Goal: Contribute content: Contribute content

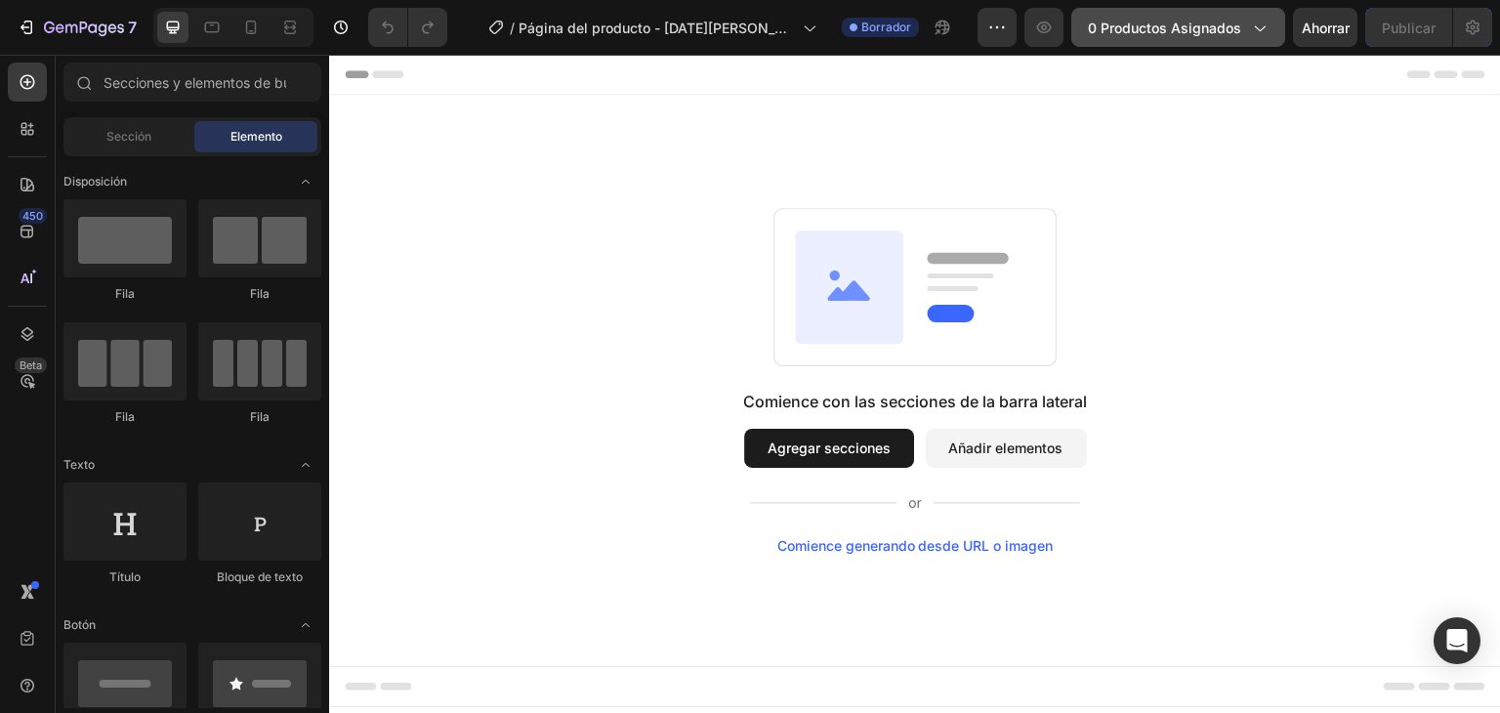
click at [1200, 36] on span "0 productos asignados" at bounding box center [1164, 28] width 153 height 21
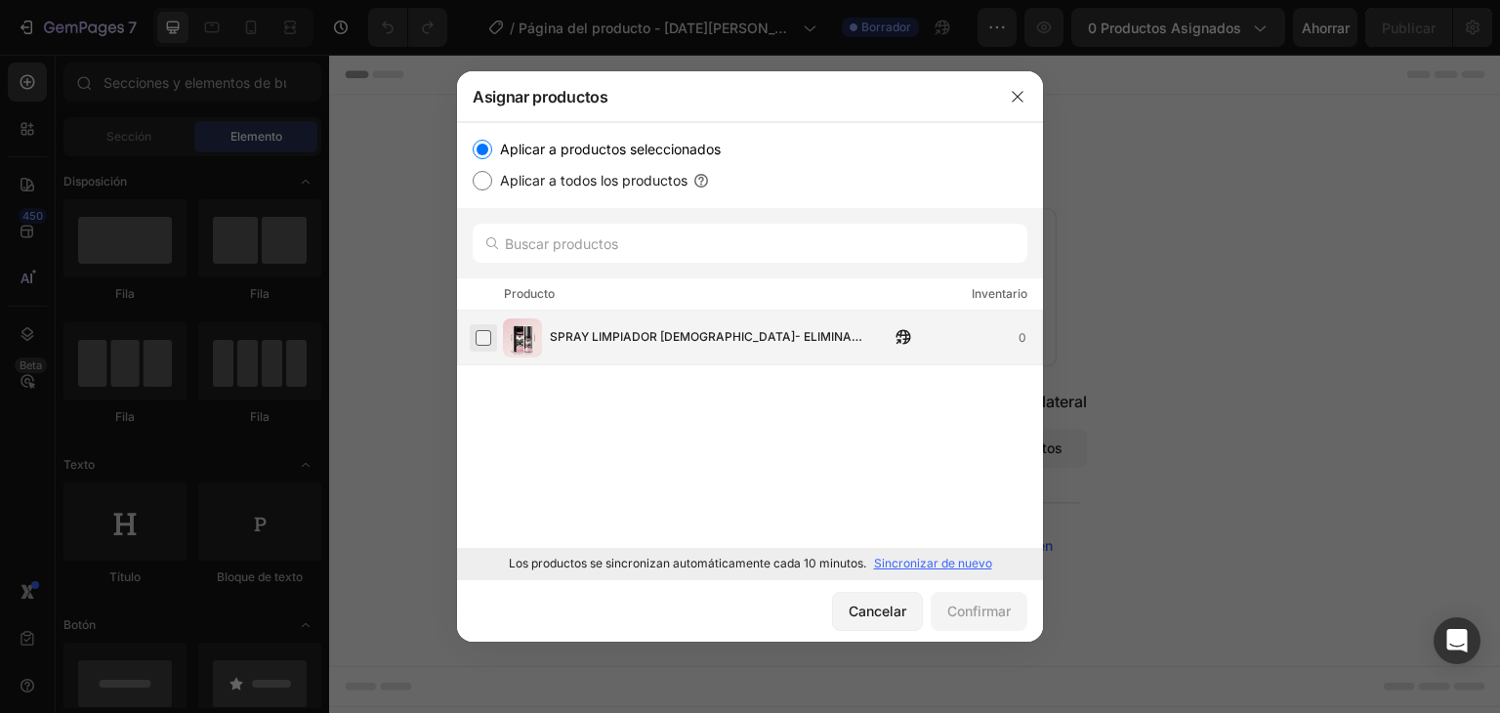
click at [479, 331] on label at bounding box center [484, 338] width 16 height 16
click at [980, 612] on font "Confirmar" at bounding box center [979, 611] width 63 height 17
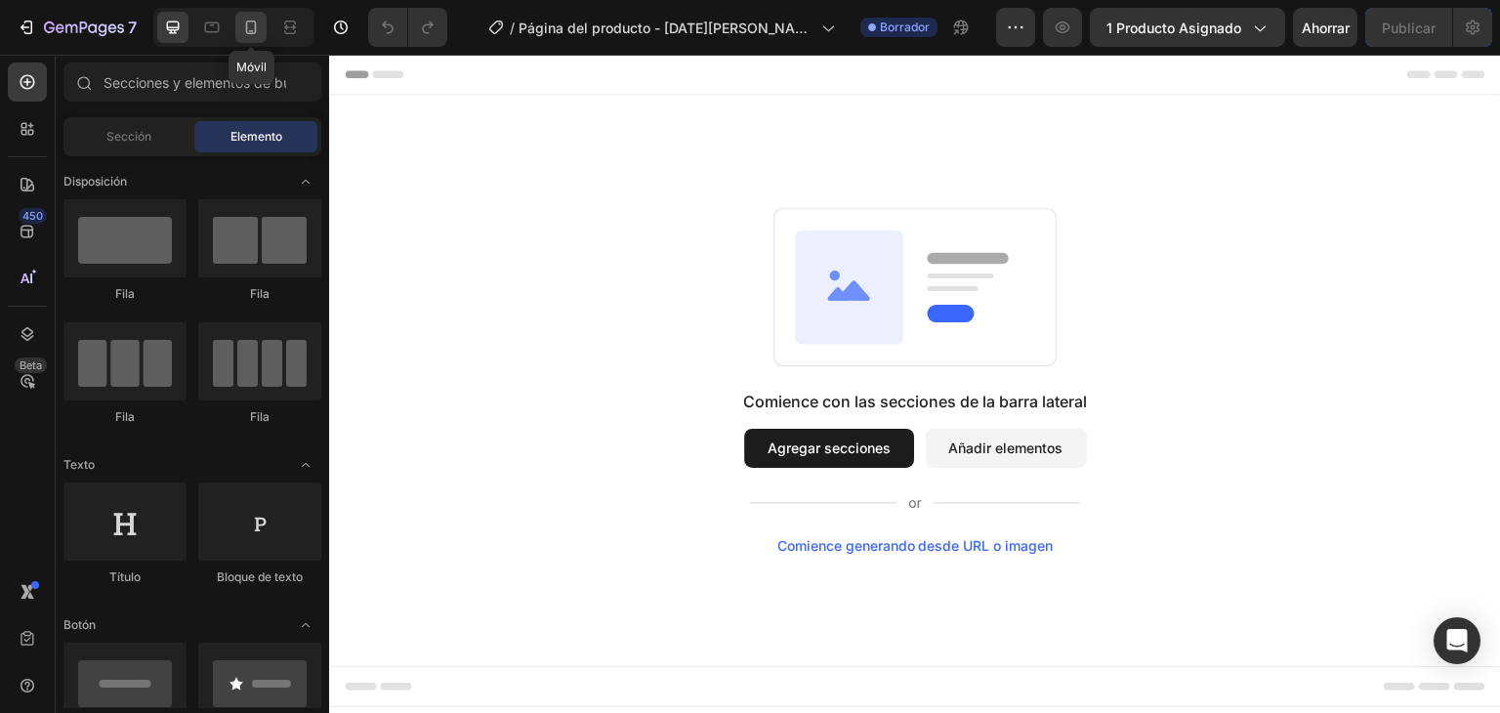
click at [254, 32] on icon at bounding box center [251, 28] width 11 height 14
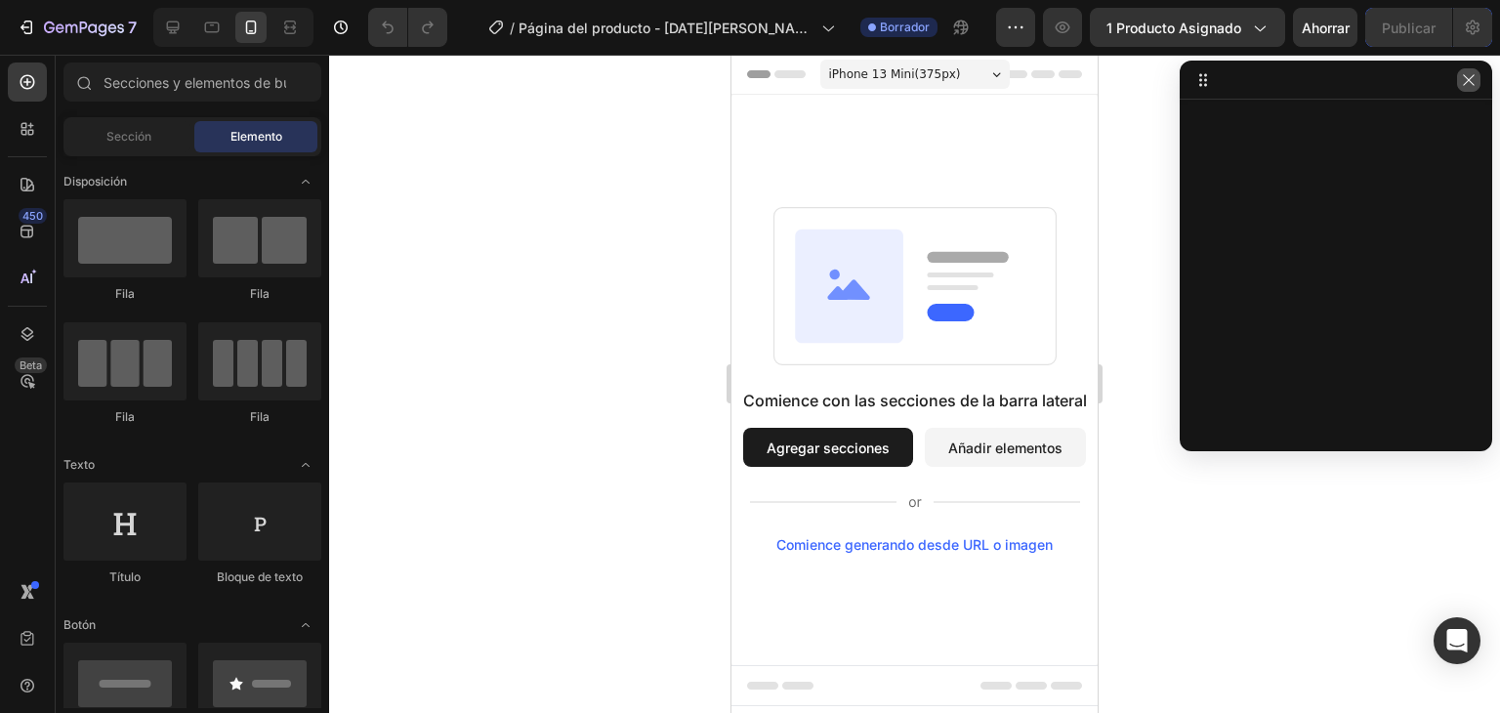
click at [1467, 75] on icon "button" at bounding box center [1469, 80] width 16 height 16
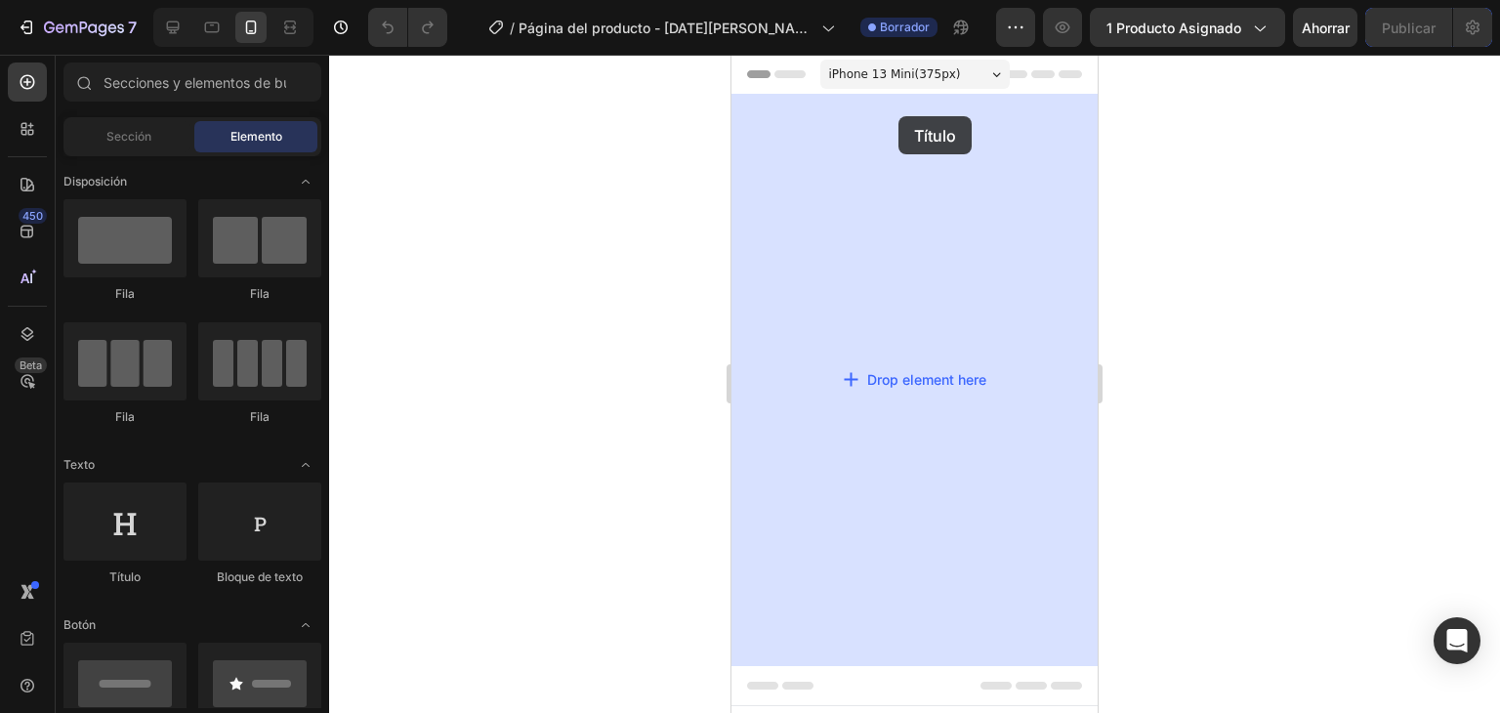
drag, startPoint x: 882, startPoint y: 571, endPoint x: 1458, endPoint y: 373, distance: 609.5
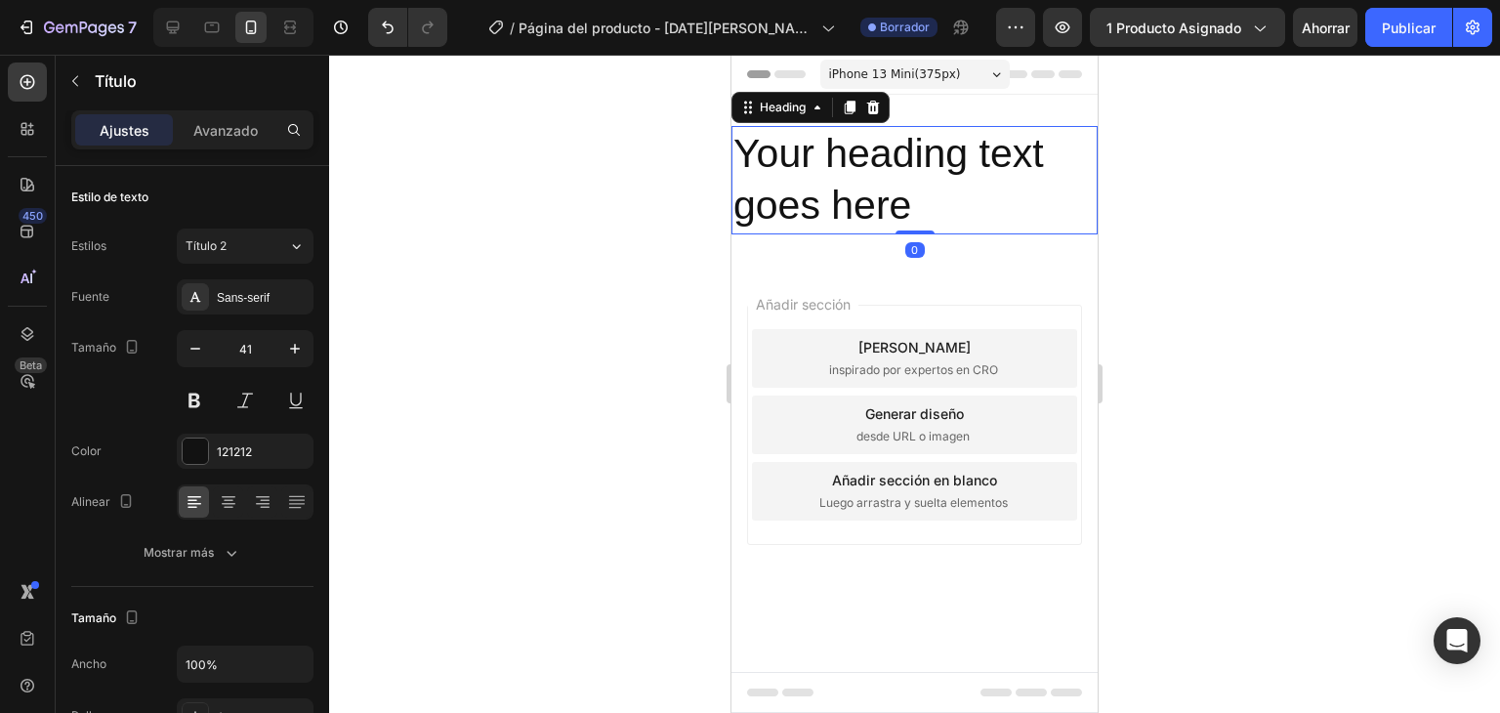
click at [882, 194] on h2 "Your heading text goes here" at bounding box center [915, 180] width 366 height 108
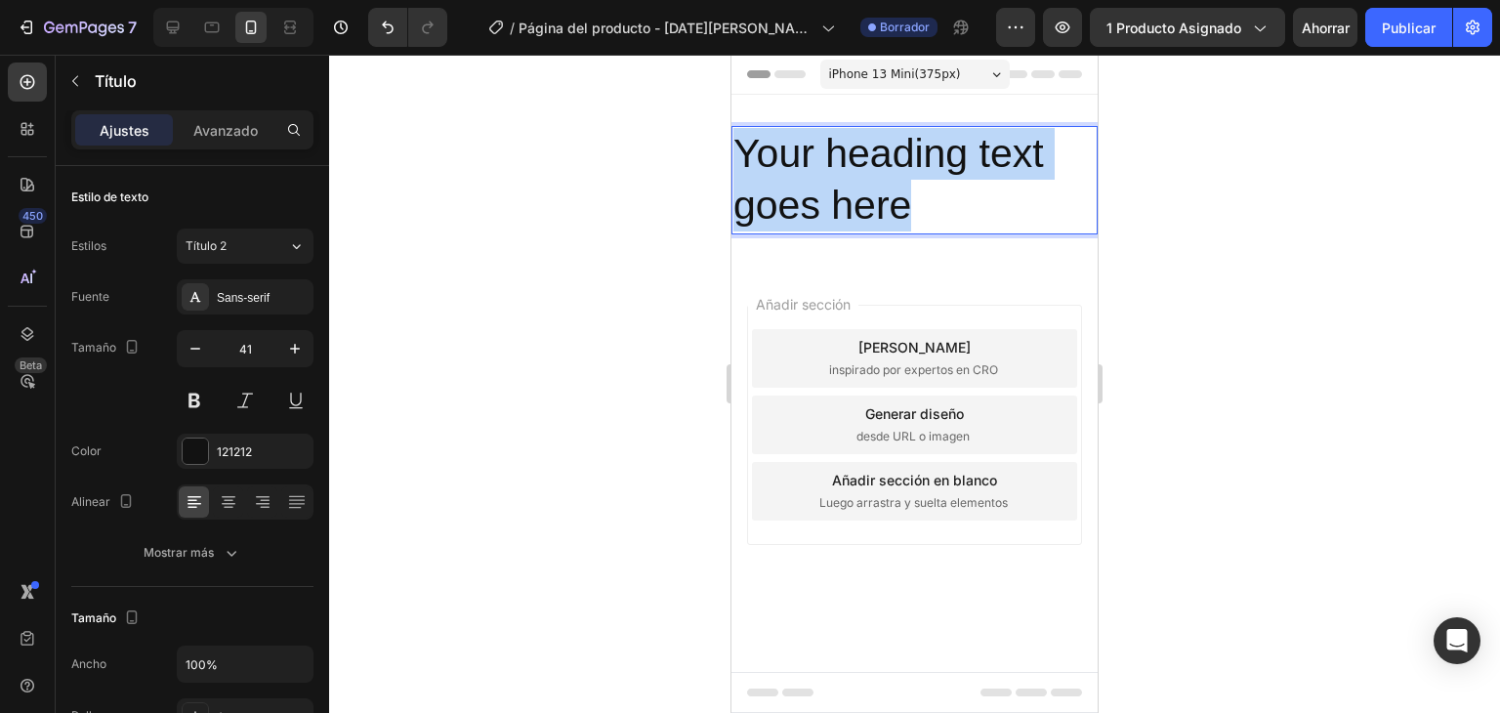
click at [882, 194] on p "Your heading text goes here" at bounding box center [915, 180] width 362 height 105
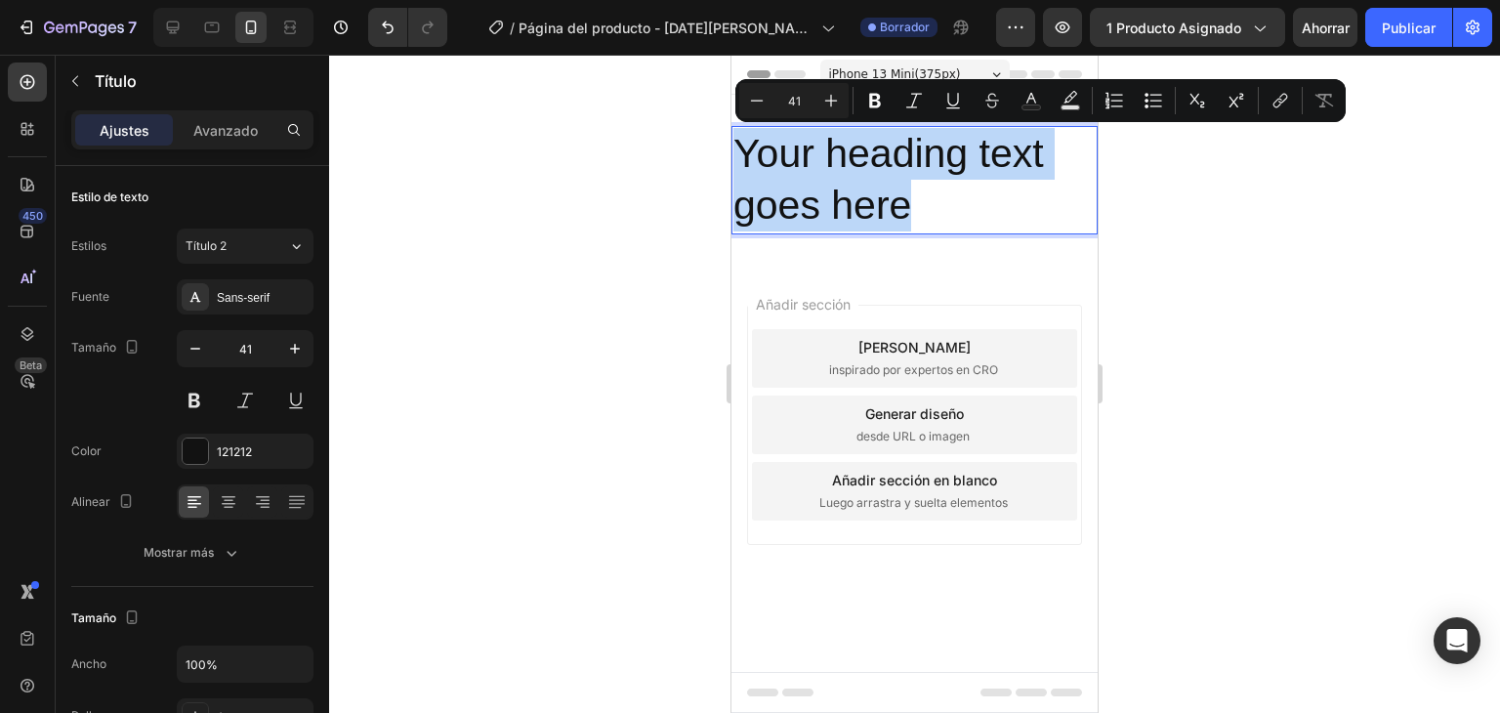
click at [882, 194] on p "Your heading text goes here" at bounding box center [915, 180] width 362 height 105
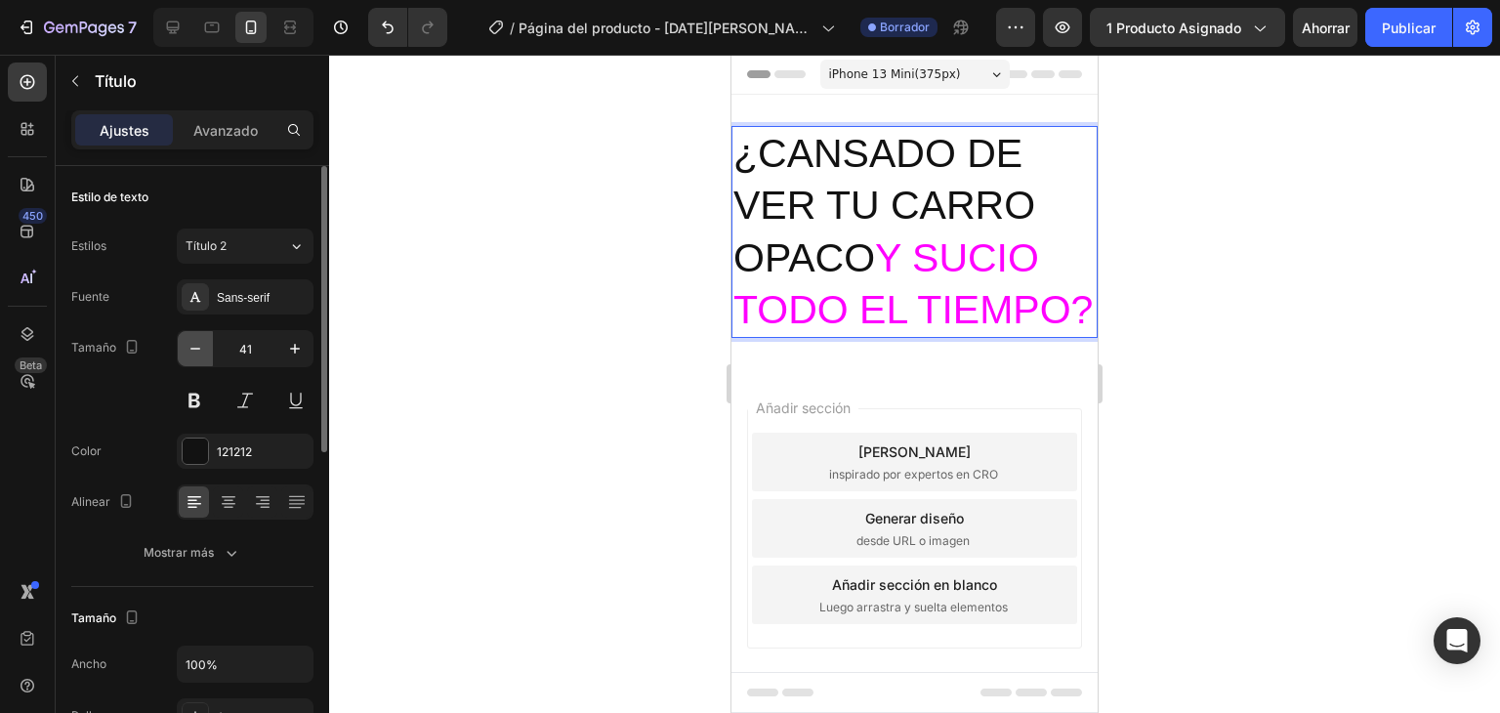
click at [189, 353] on icon "button" at bounding box center [196, 349] width 20 height 20
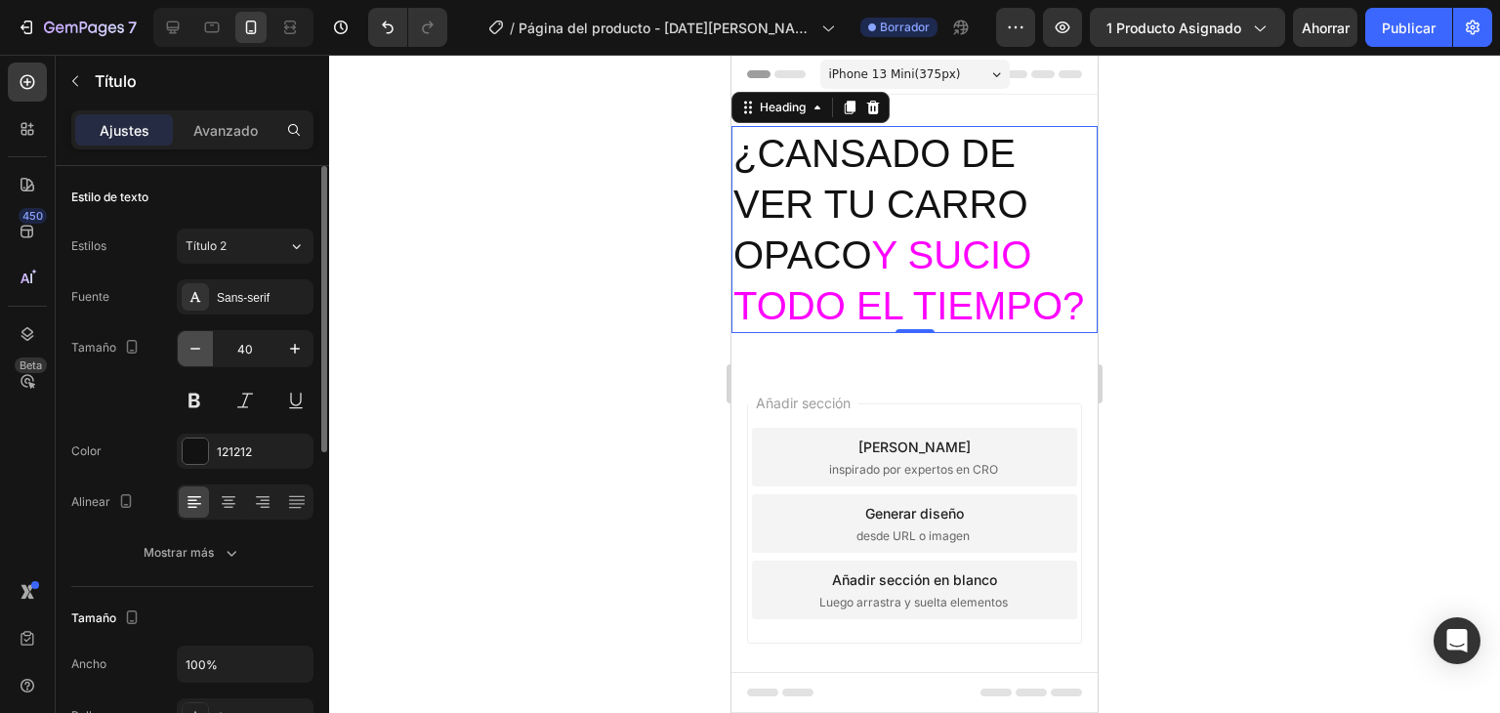
click at [189, 353] on icon "button" at bounding box center [196, 349] width 20 height 20
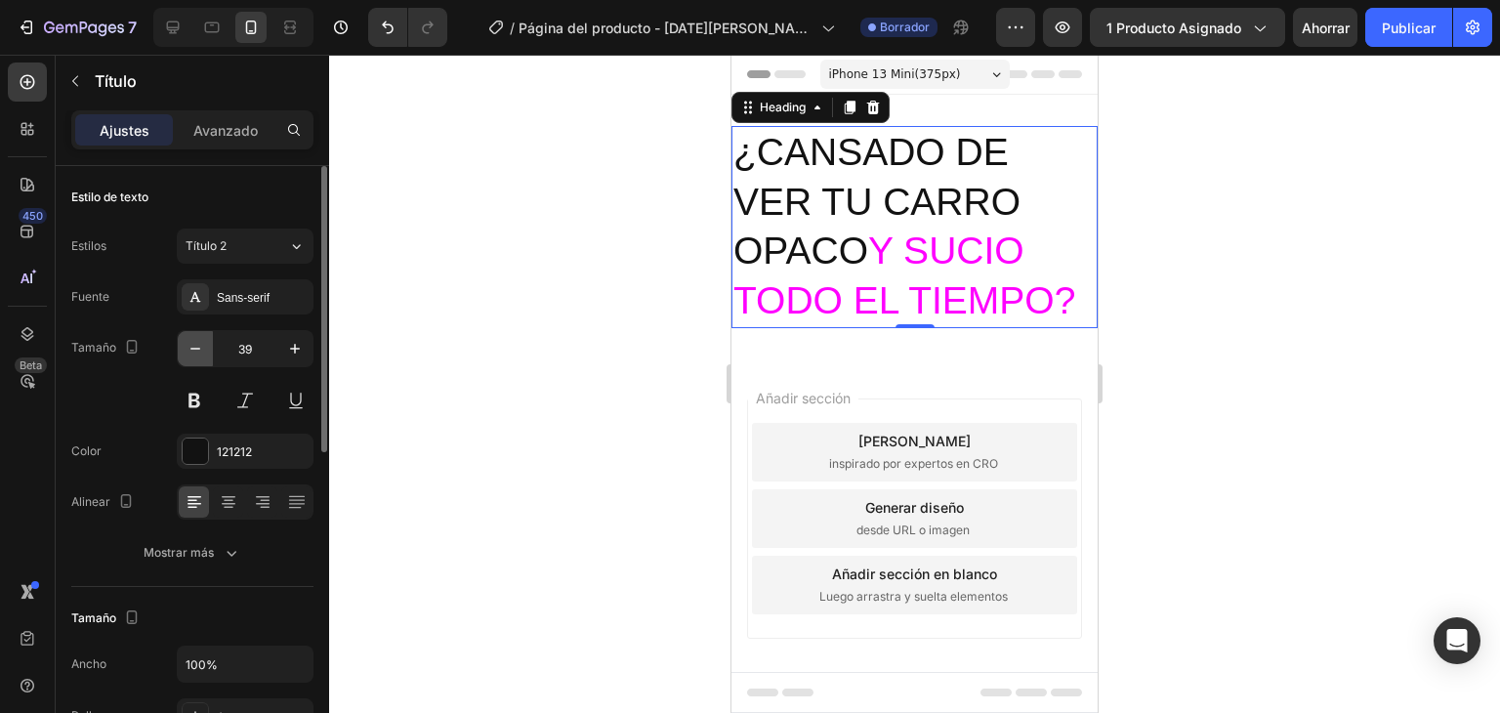
click at [189, 353] on icon "button" at bounding box center [196, 349] width 20 height 20
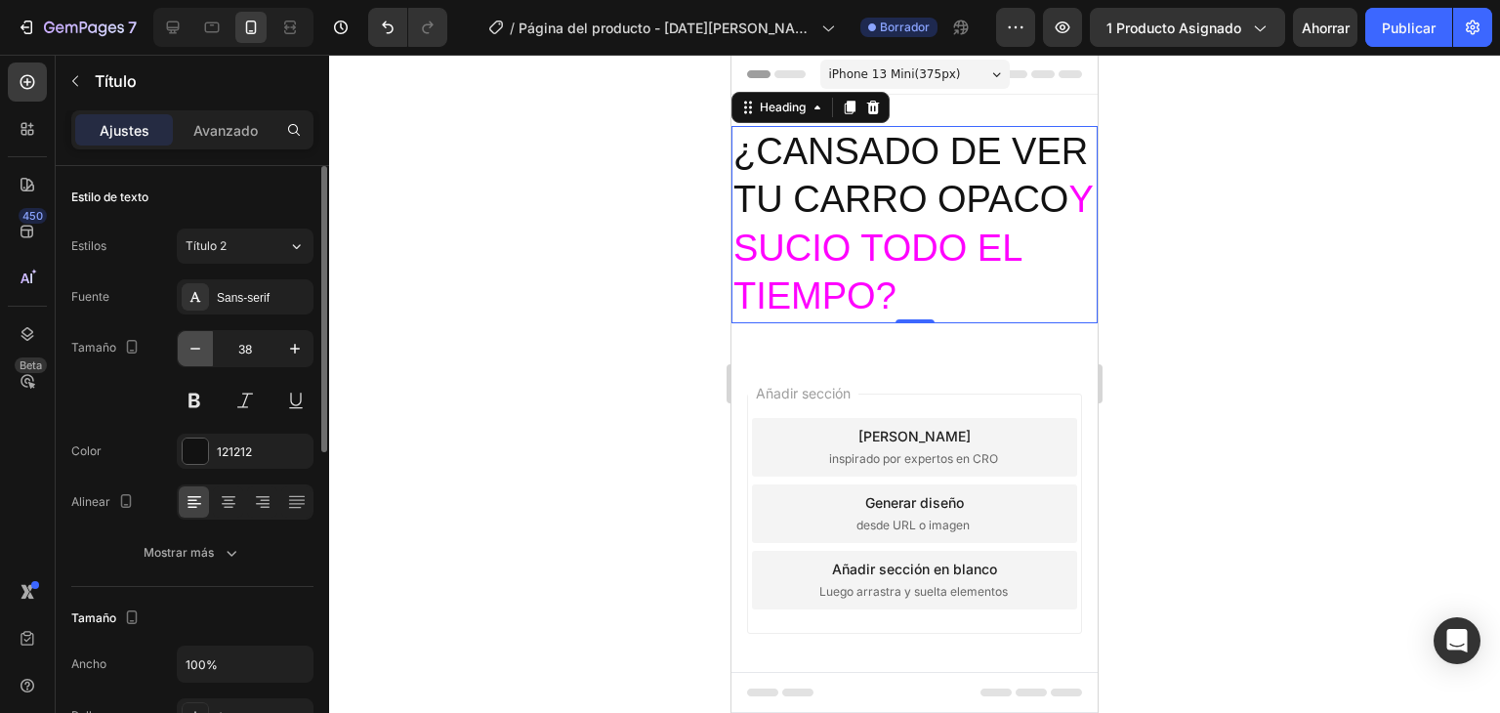
click at [189, 353] on icon "button" at bounding box center [196, 349] width 20 height 20
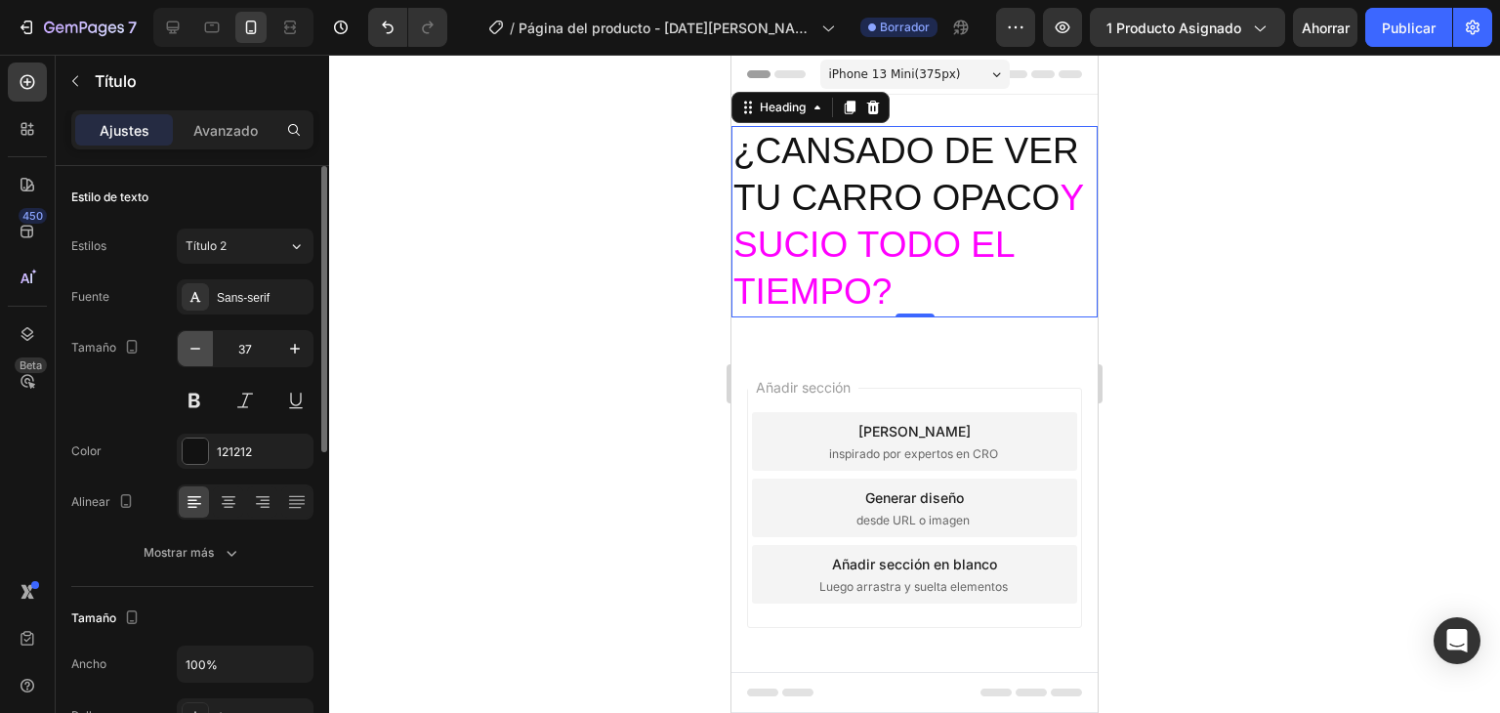
click at [189, 353] on icon "button" at bounding box center [196, 349] width 20 height 20
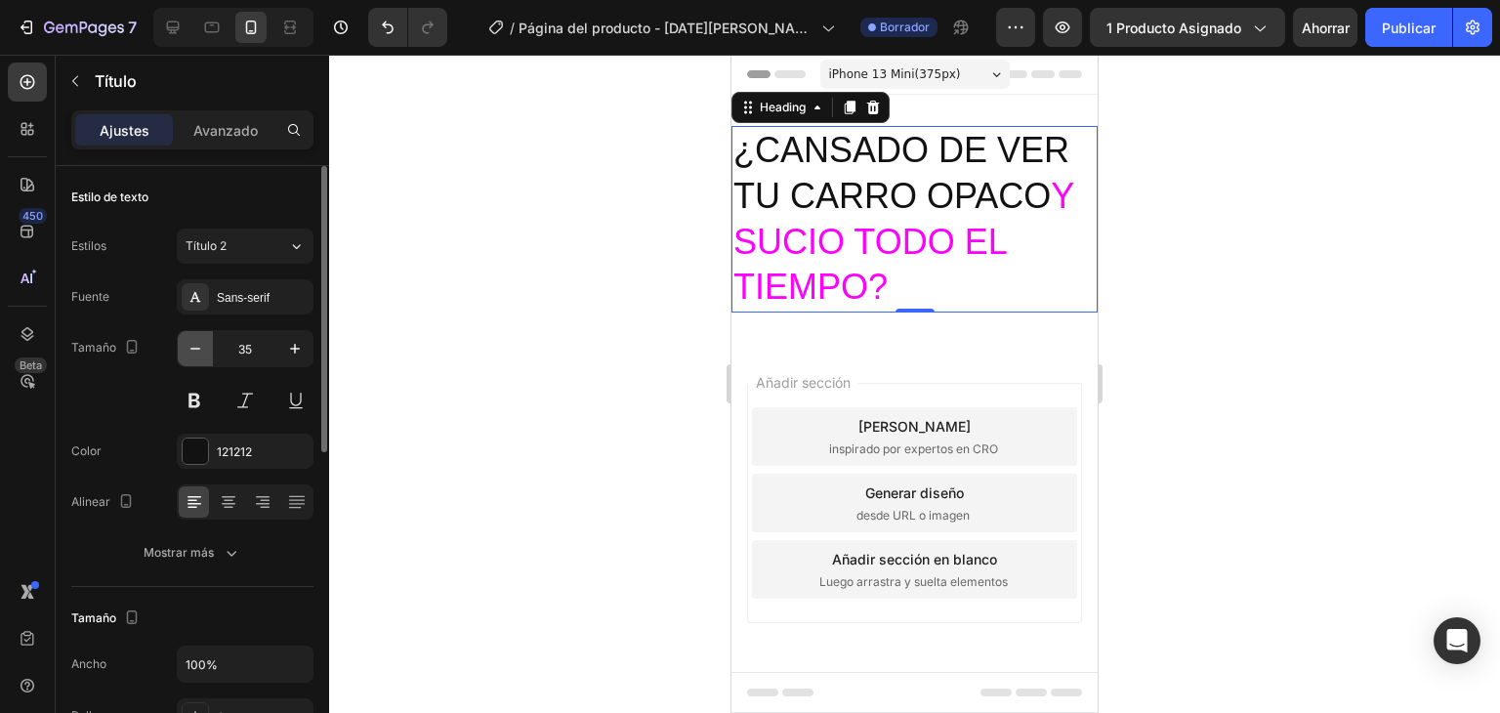
click at [189, 353] on icon "button" at bounding box center [196, 349] width 20 height 20
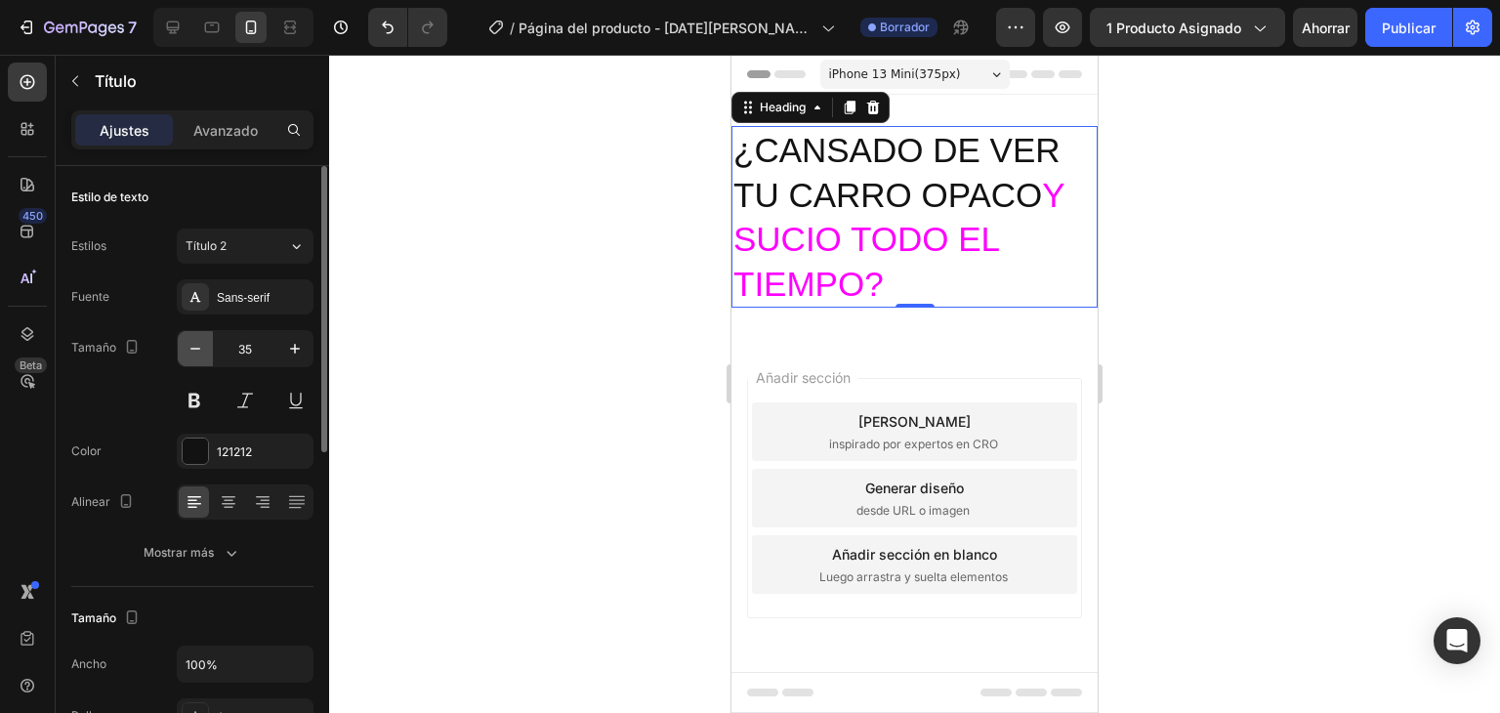
click at [189, 353] on icon "button" at bounding box center [196, 349] width 20 height 20
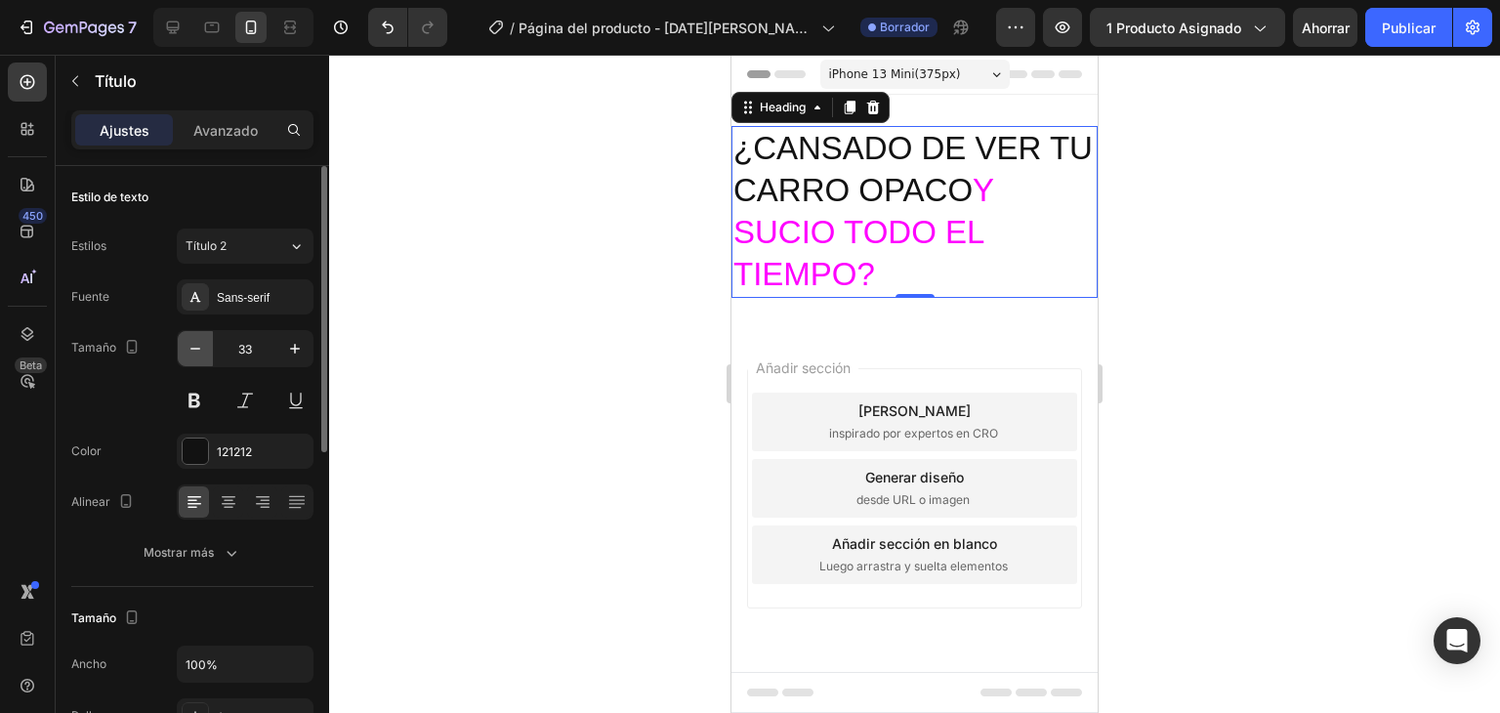
click at [189, 353] on icon "button" at bounding box center [196, 349] width 20 height 20
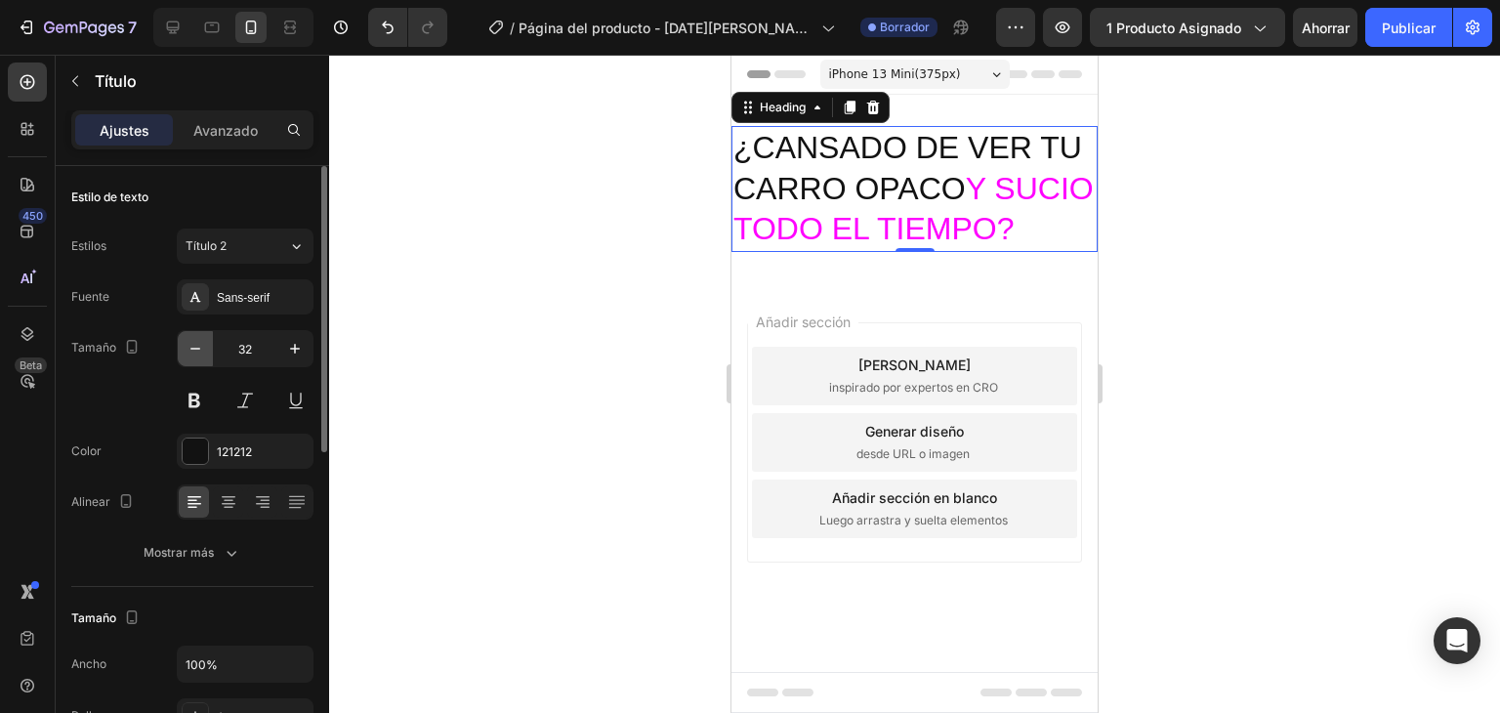
click at [189, 353] on icon "button" at bounding box center [196, 349] width 20 height 20
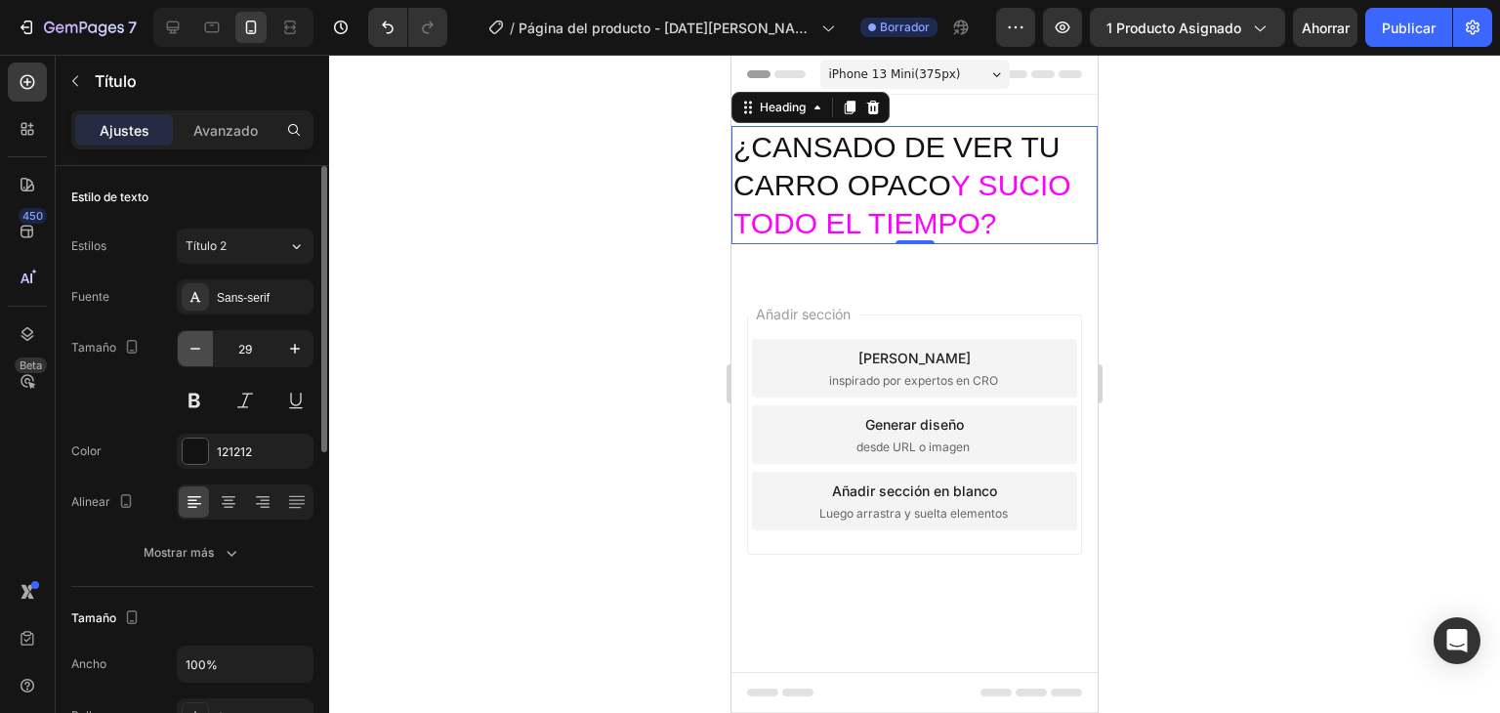
click at [189, 353] on icon "button" at bounding box center [196, 349] width 20 height 20
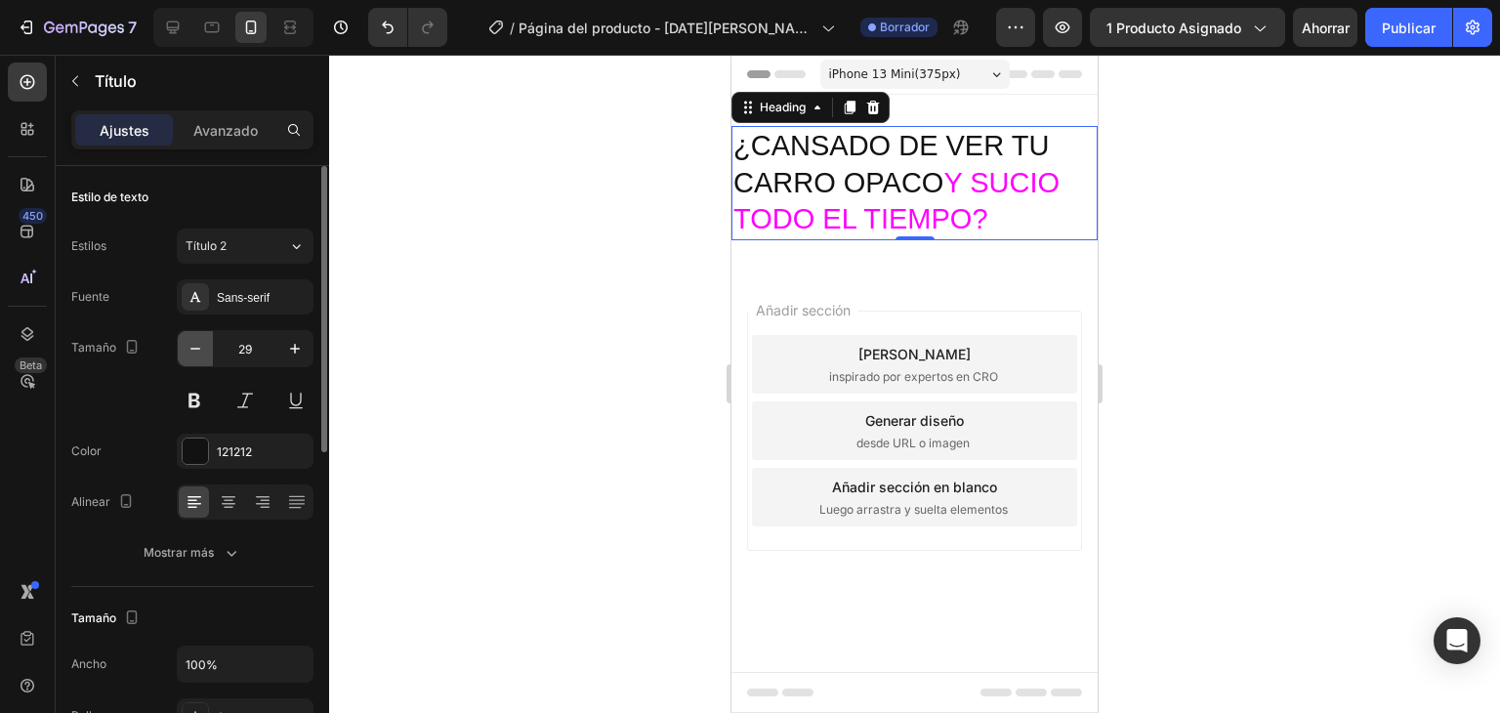
click at [189, 353] on icon "button" at bounding box center [196, 349] width 20 height 20
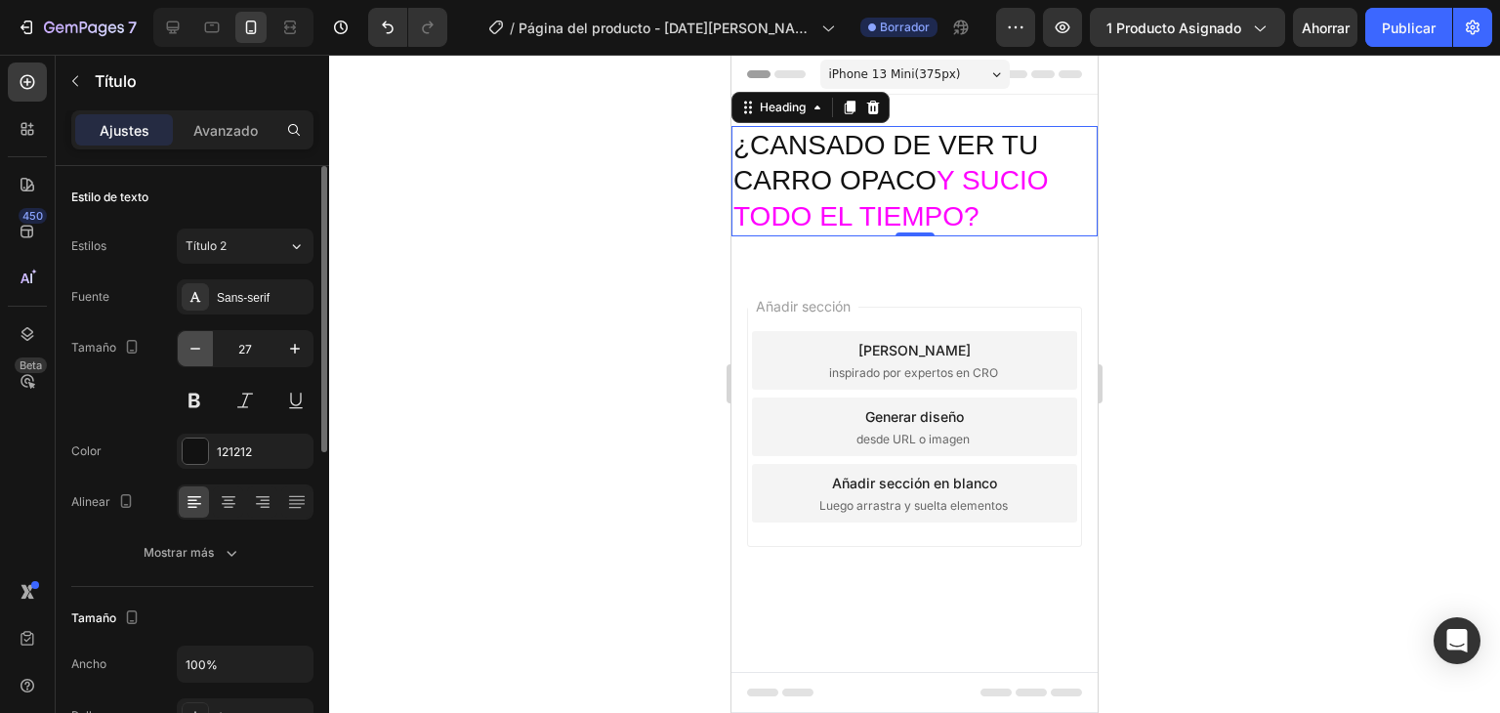
click at [189, 353] on icon "button" at bounding box center [196, 349] width 20 height 20
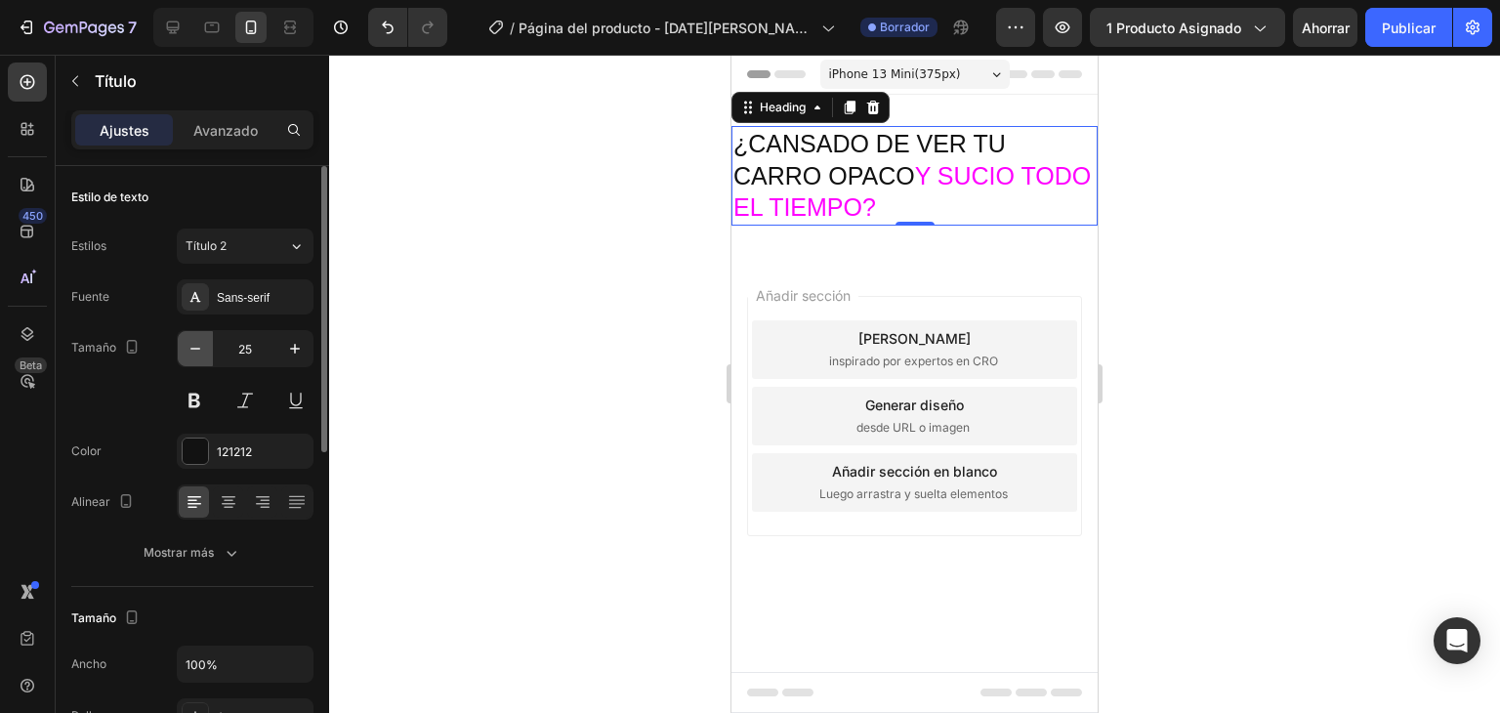
click at [189, 353] on icon "button" at bounding box center [196, 349] width 20 height 20
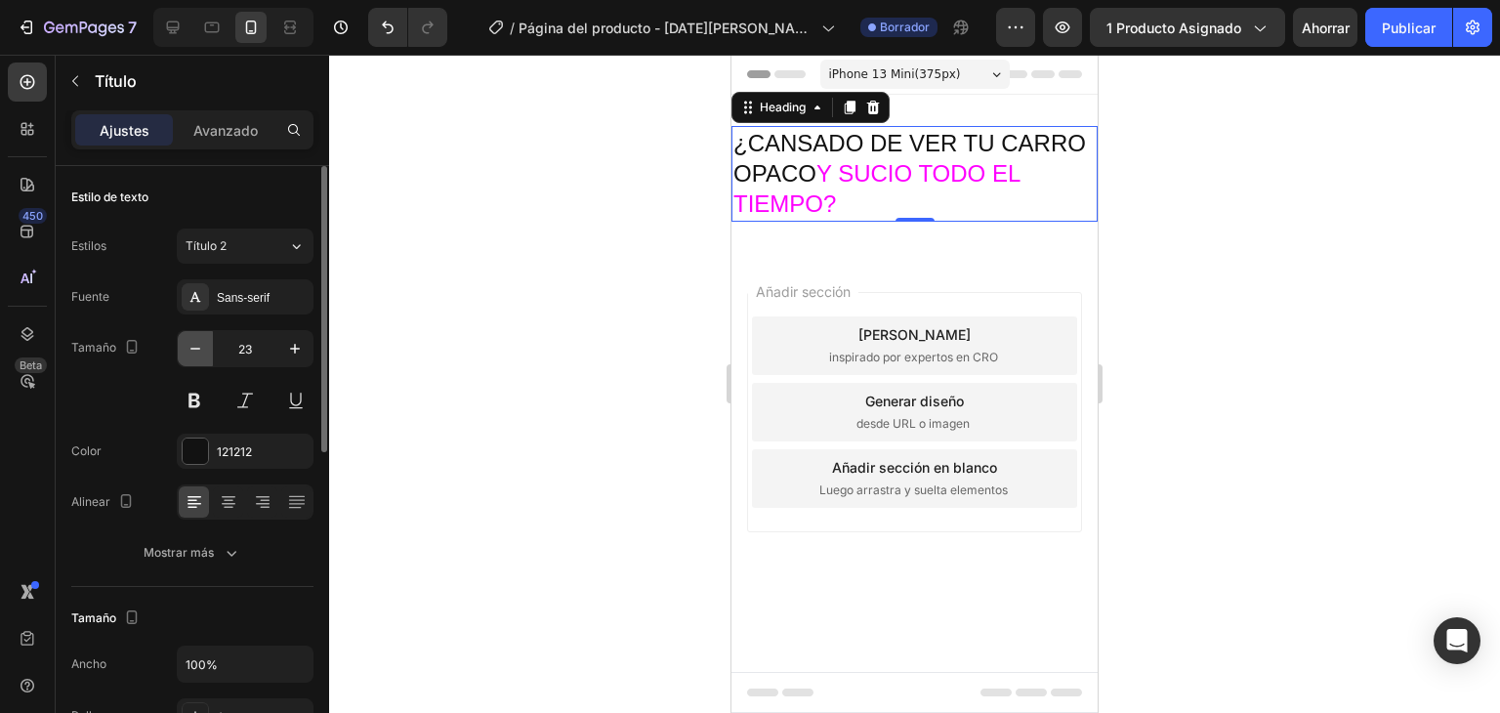
click at [189, 353] on icon "button" at bounding box center [196, 349] width 20 height 20
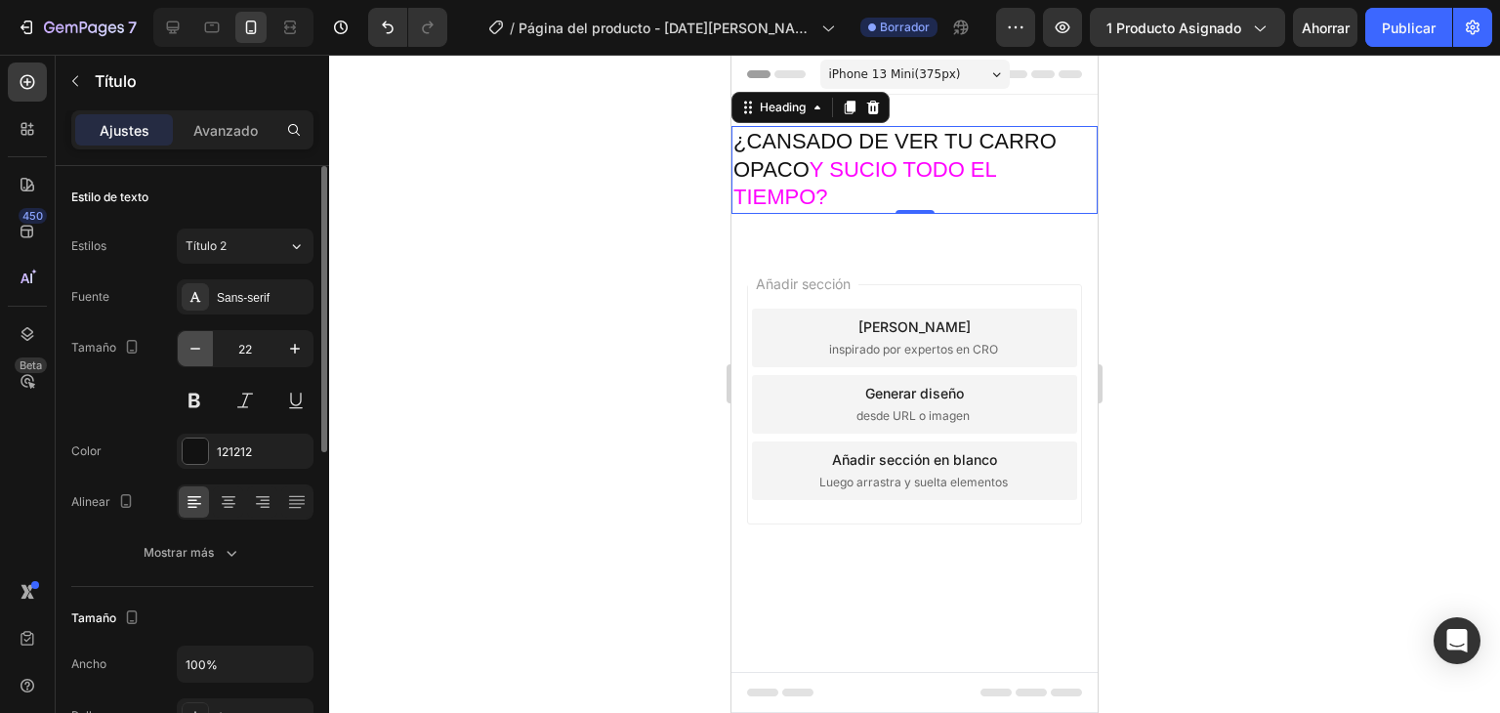
click at [189, 353] on icon "button" at bounding box center [196, 349] width 20 height 20
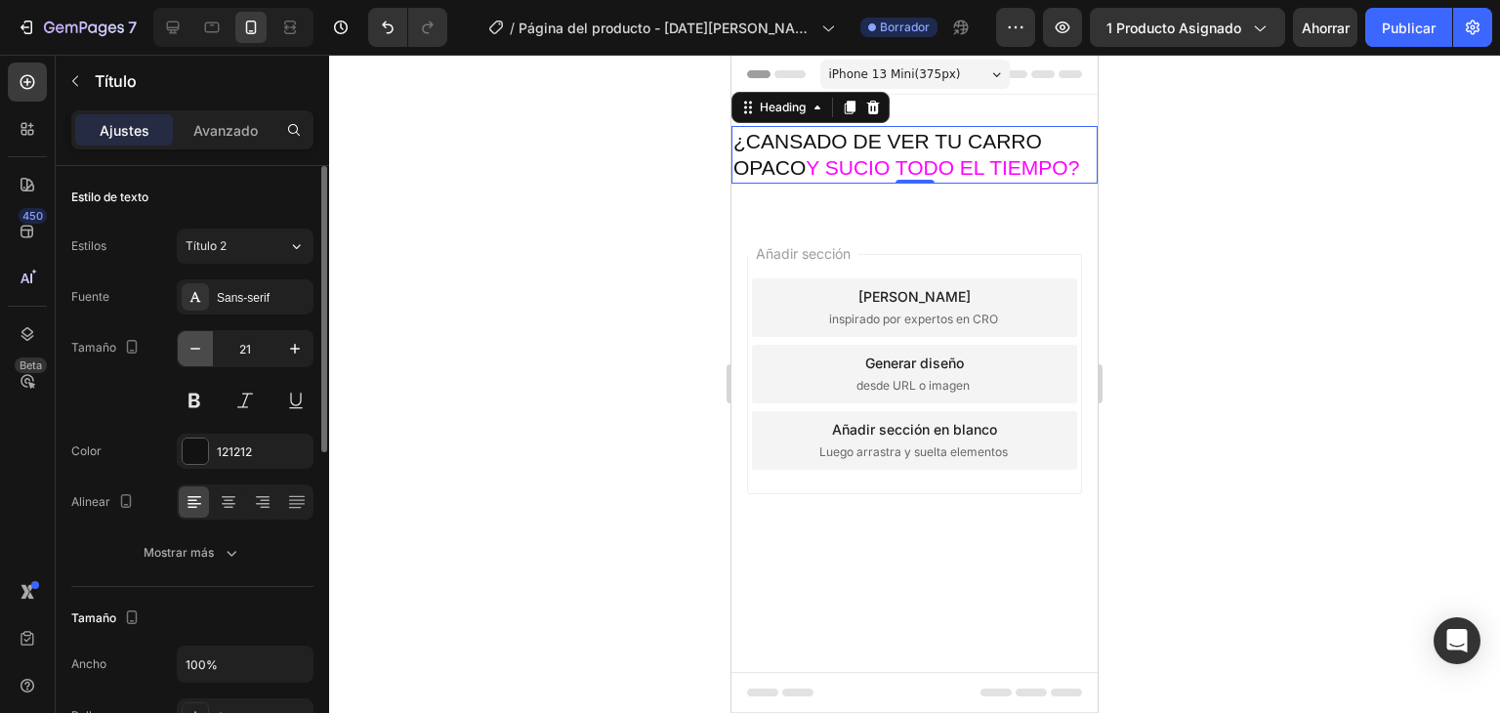
click at [189, 353] on icon "button" at bounding box center [196, 349] width 20 height 20
click at [222, 296] on font "Sans-serif" at bounding box center [243, 298] width 53 height 14
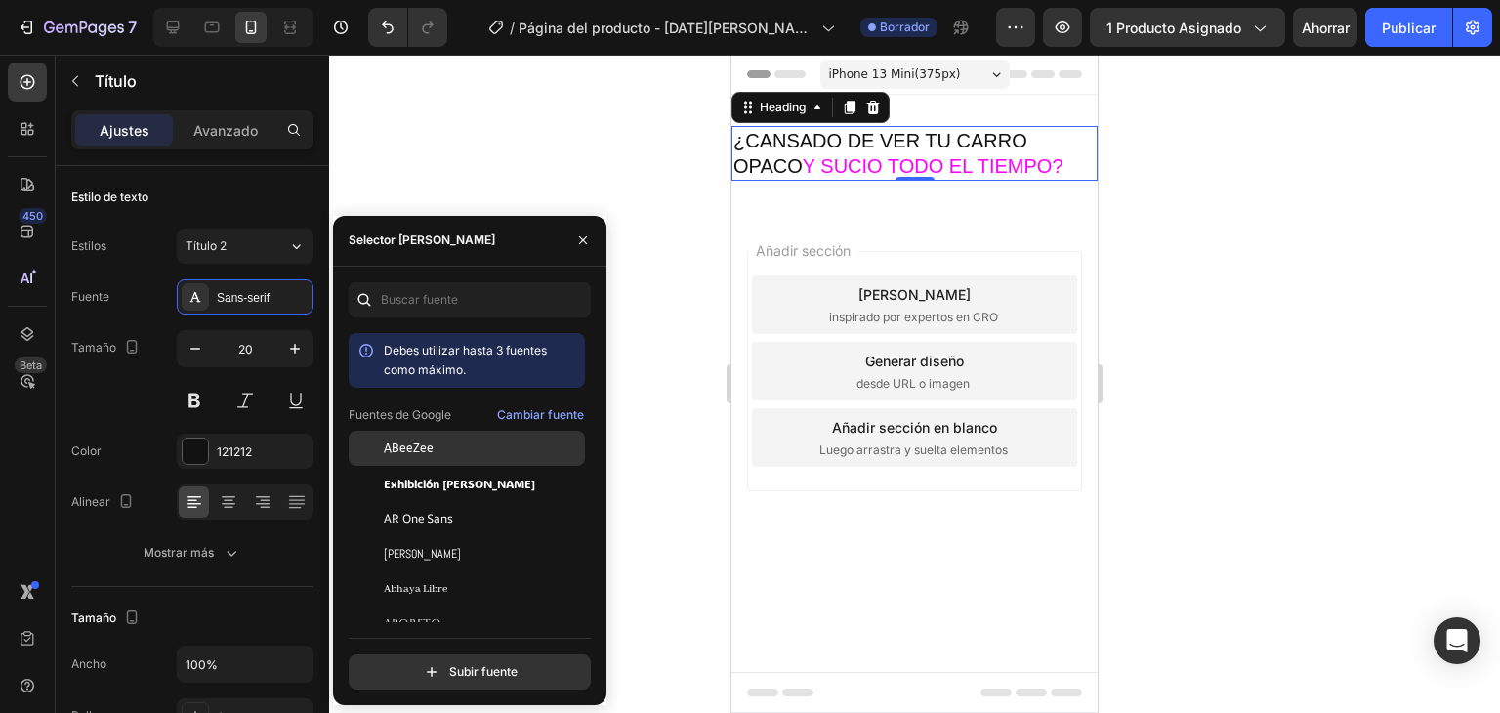
click at [423, 571] on div "ABeeZee" at bounding box center [467, 588] width 236 height 35
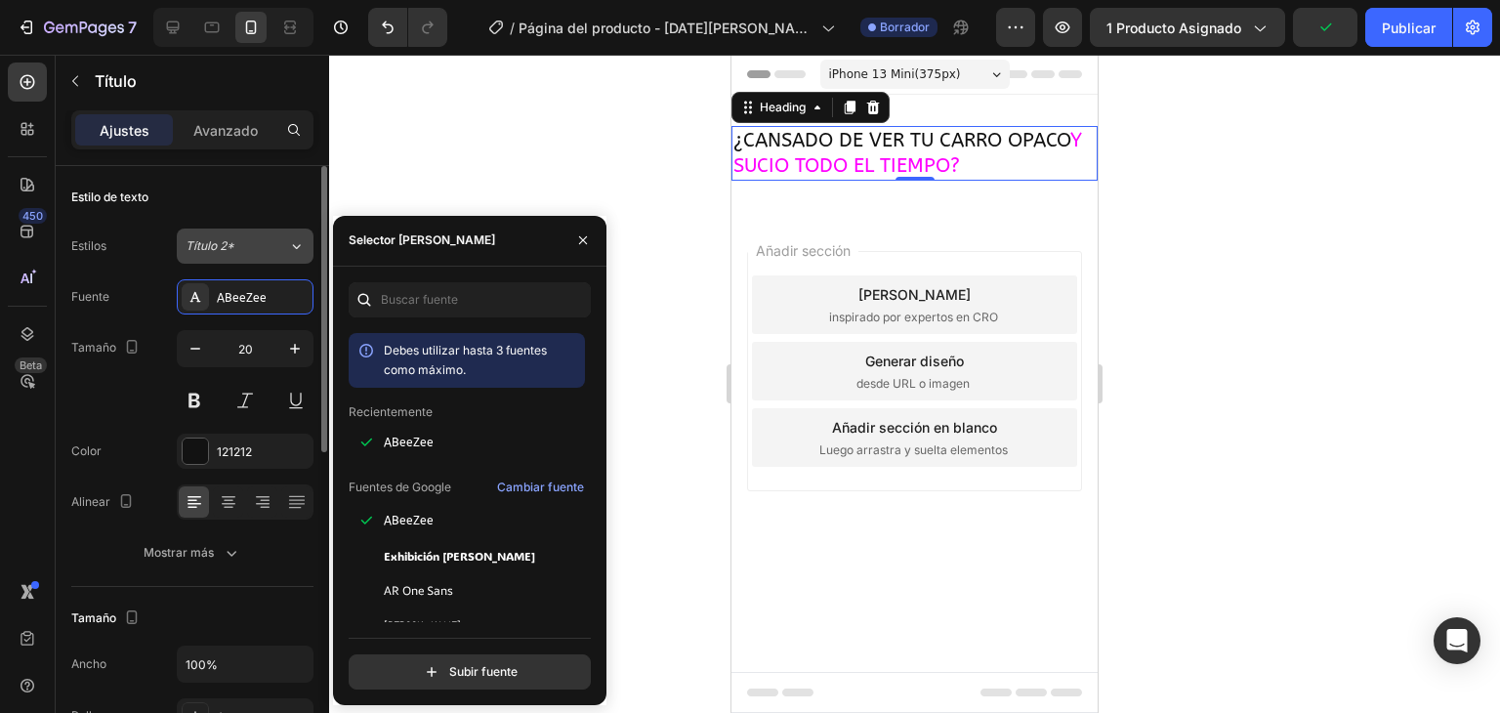
click at [230, 244] on font "Título 2*" at bounding box center [210, 245] width 49 height 15
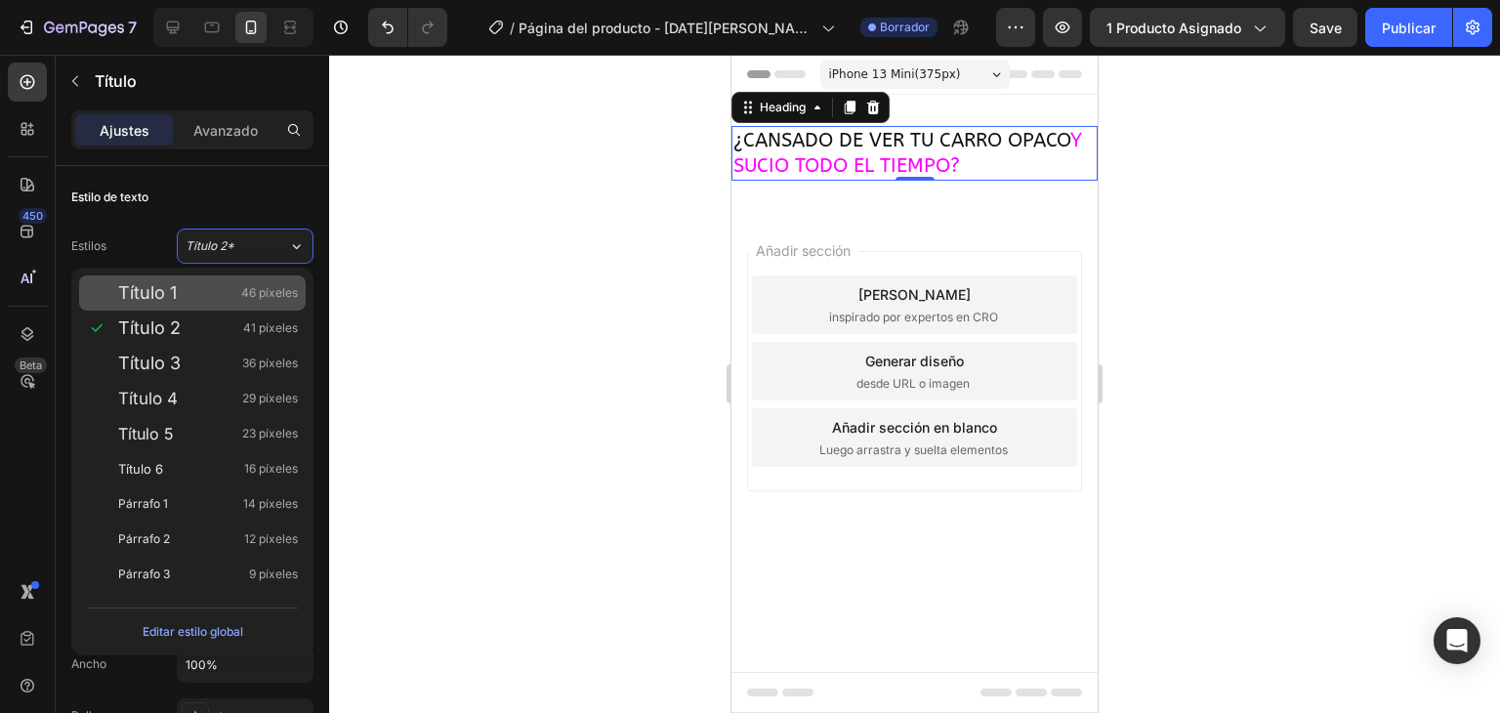
click at [180, 283] on div "Título 1 46 píxeles" at bounding box center [208, 293] width 180 height 20
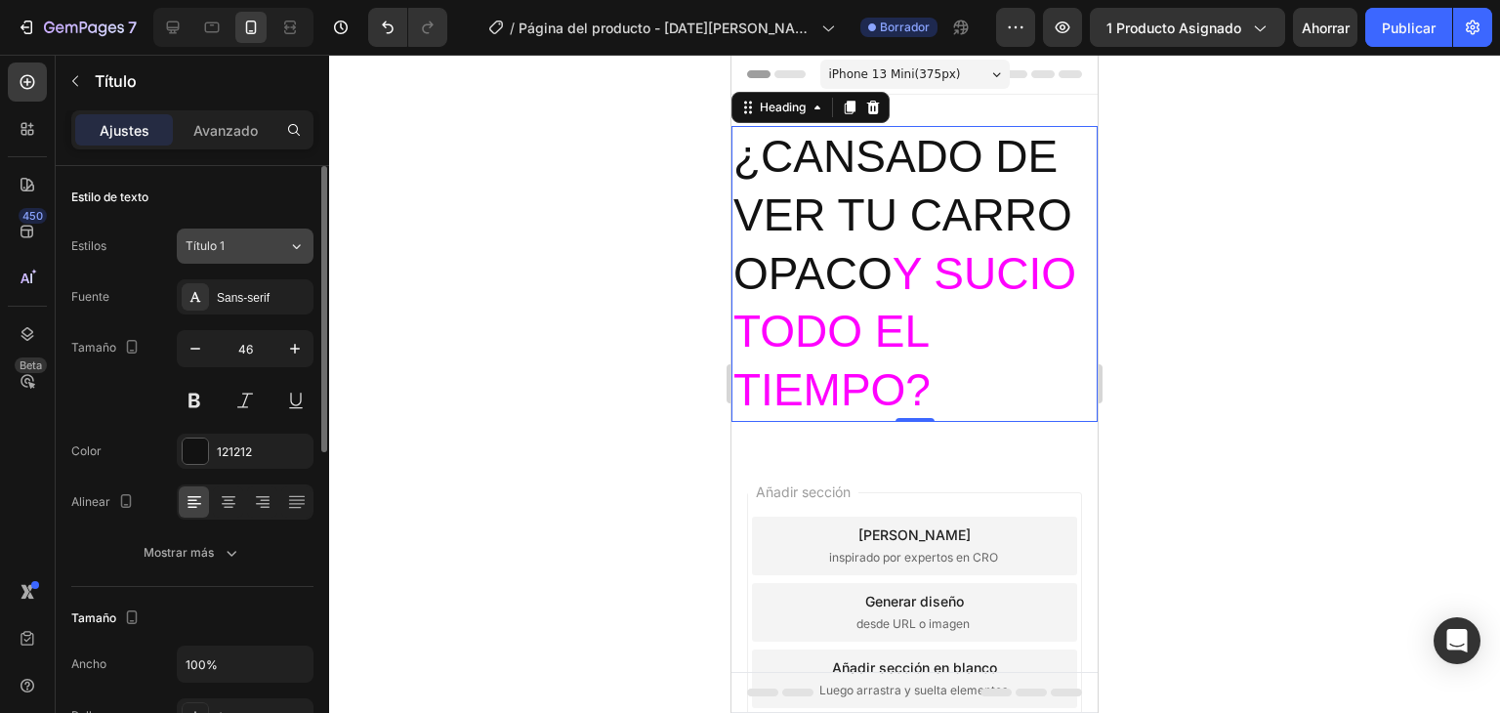
click at [215, 253] on span "Título 1" at bounding box center [205, 246] width 39 height 18
click at [188, 250] on font "Título 1" at bounding box center [205, 245] width 39 height 15
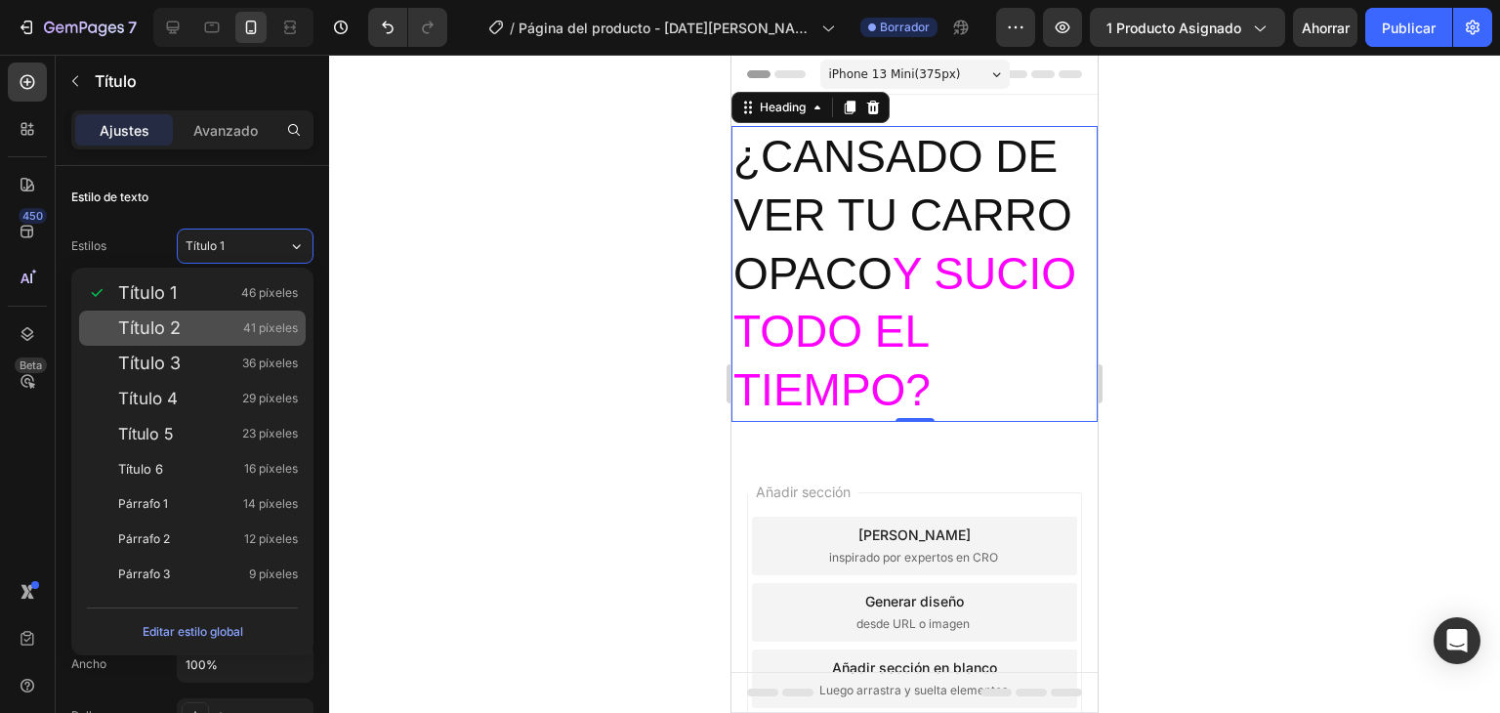
click at [140, 338] on div "Título 2 41 píxeles" at bounding box center [192, 328] width 227 height 35
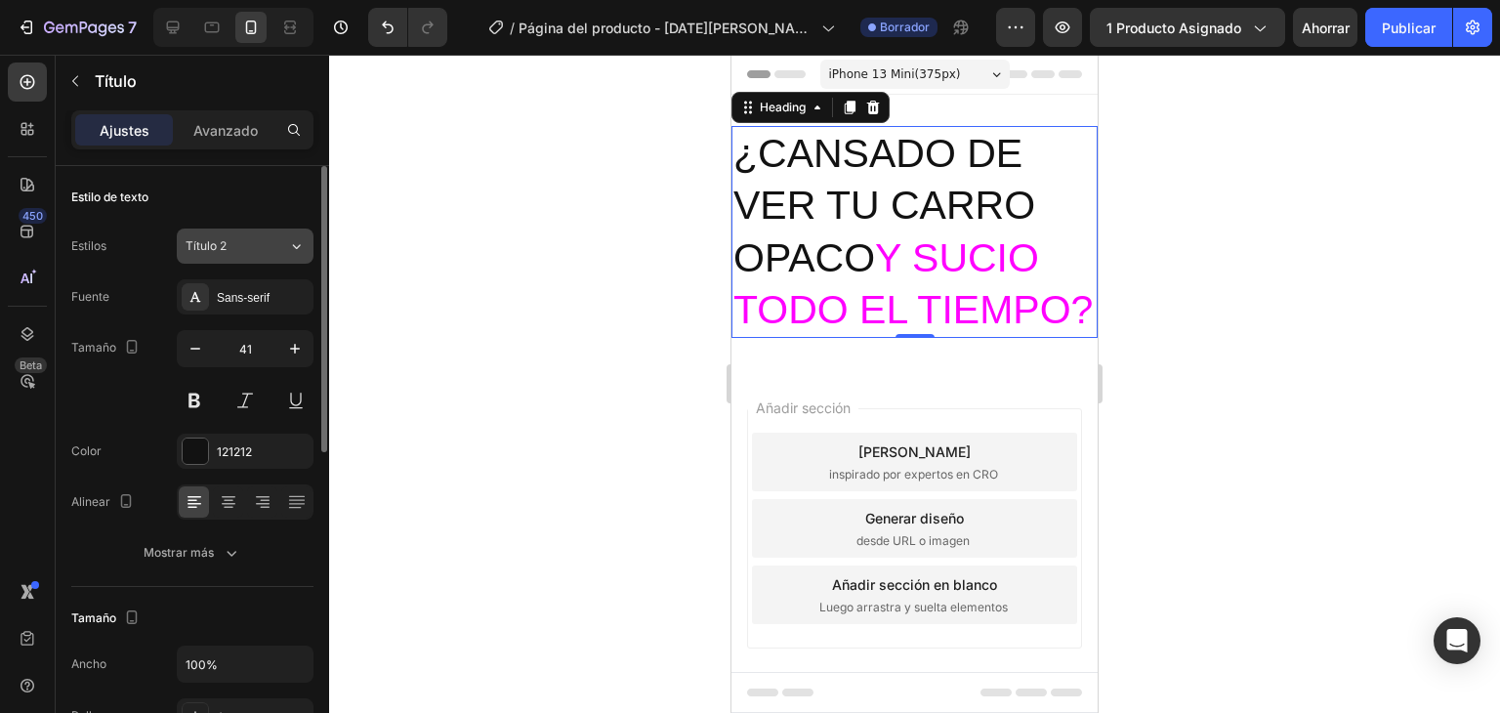
click at [209, 247] on font "Título 2" at bounding box center [206, 245] width 41 height 15
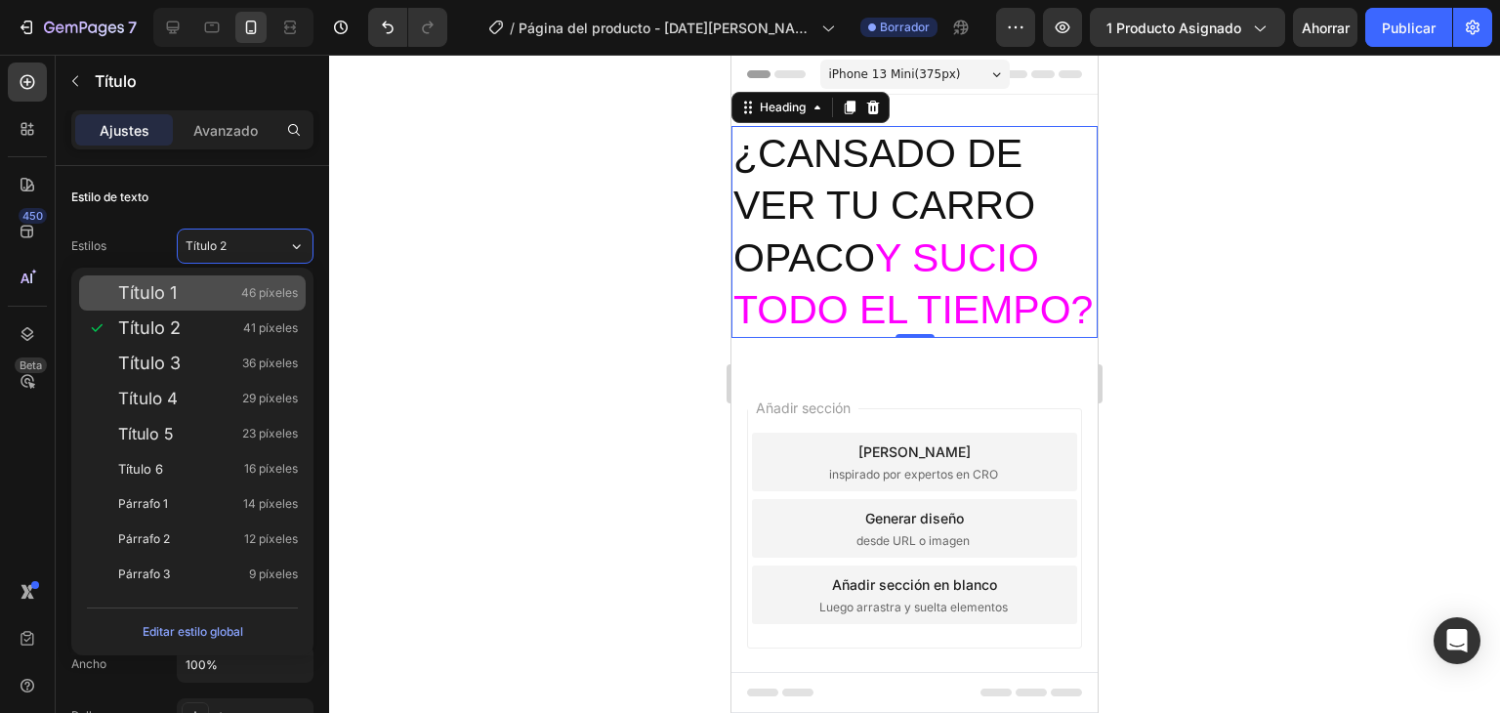
click at [157, 287] on font "Título 1" at bounding box center [147, 292] width 59 height 21
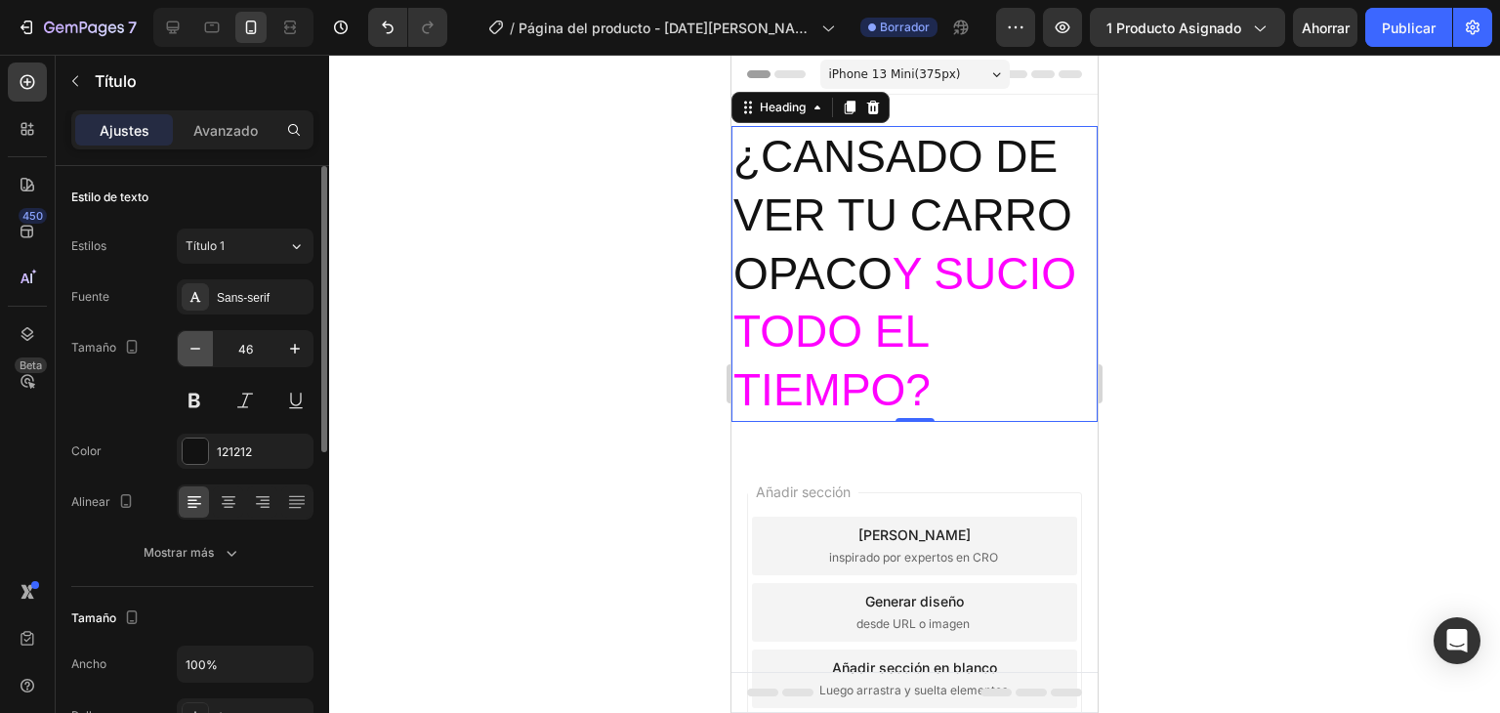
click at [192, 352] on icon "button" at bounding box center [196, 349] width 20 height 20
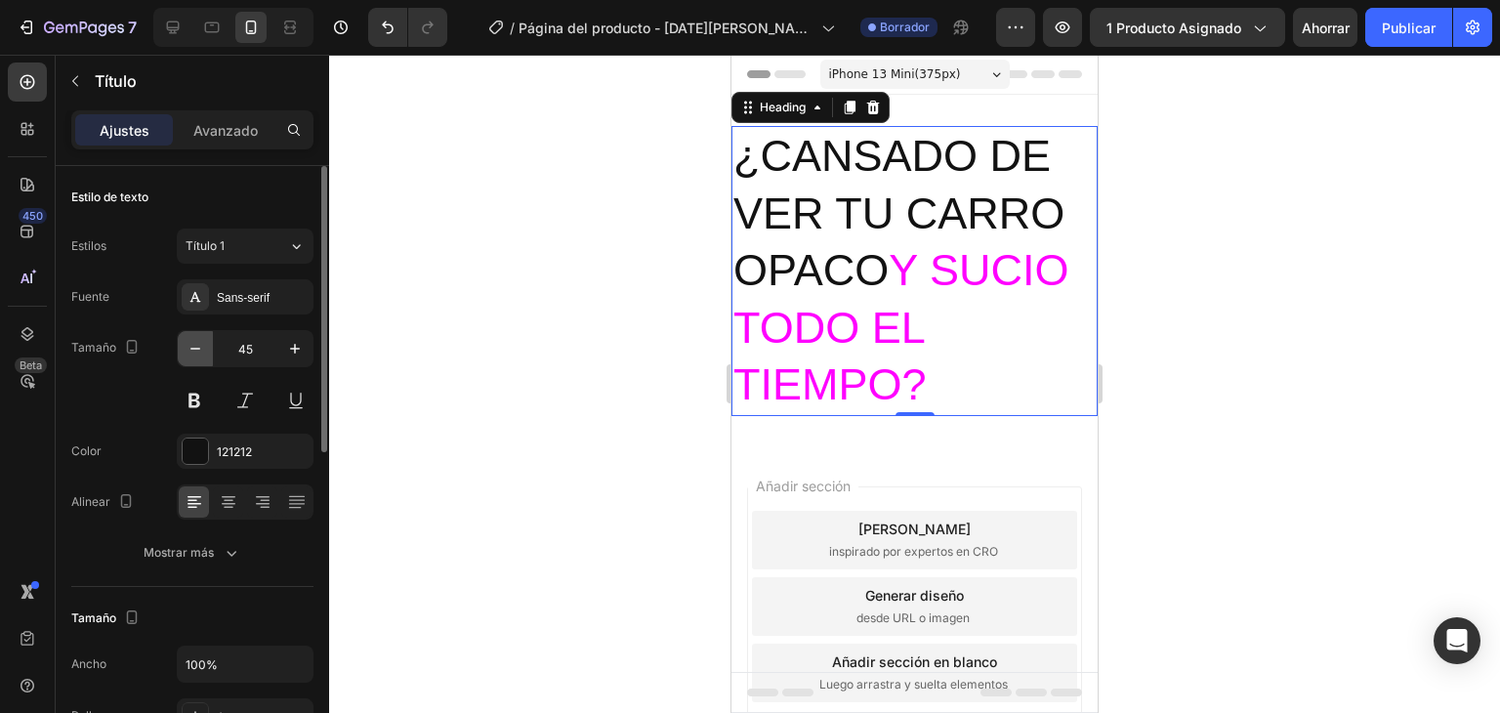
click at [192, 352] on icon "button" at bounding box center [196, 349] width 20 height 20
click at [191, 352] on icon "button" at bounding box center [196, 349] width 20 height 20
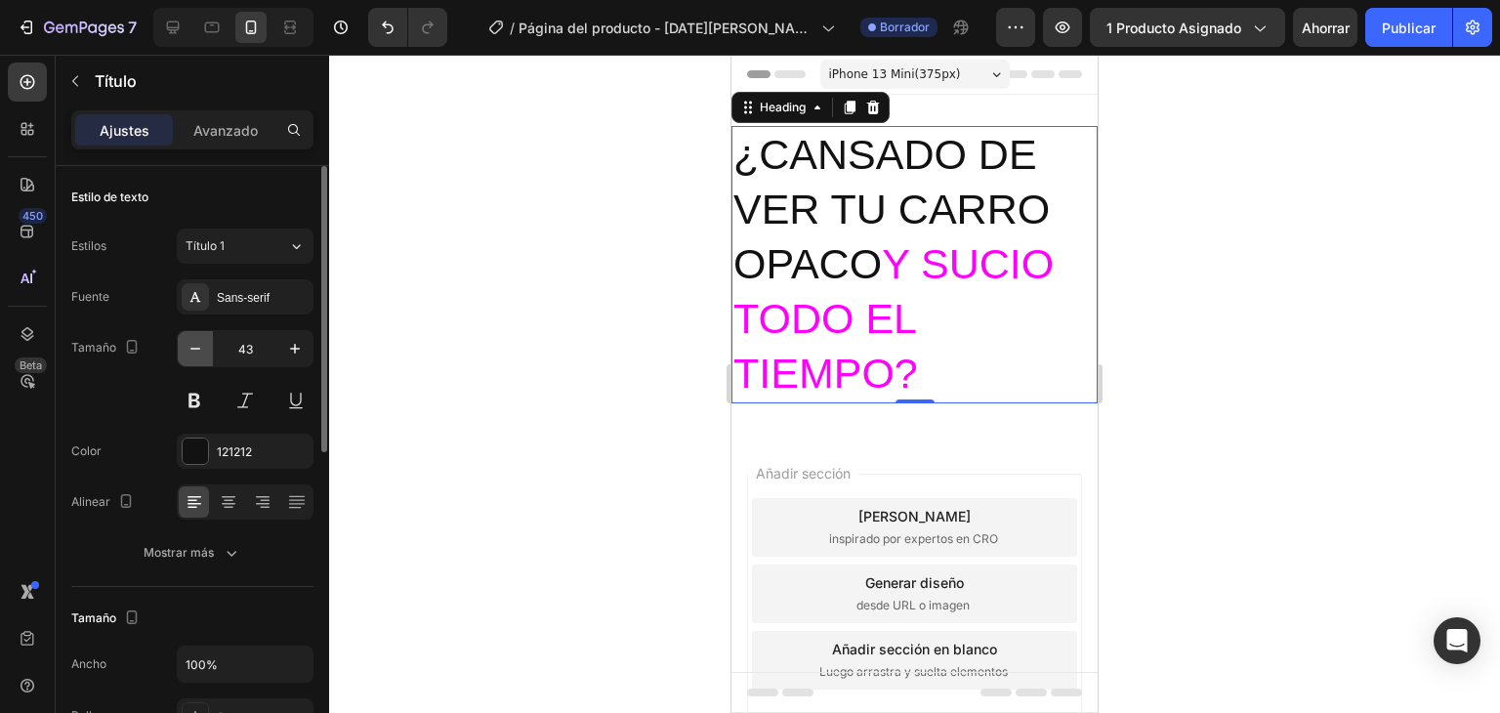
click at [191, 351] on icon "button" at bounding box center [196, 349] width 20 height 20
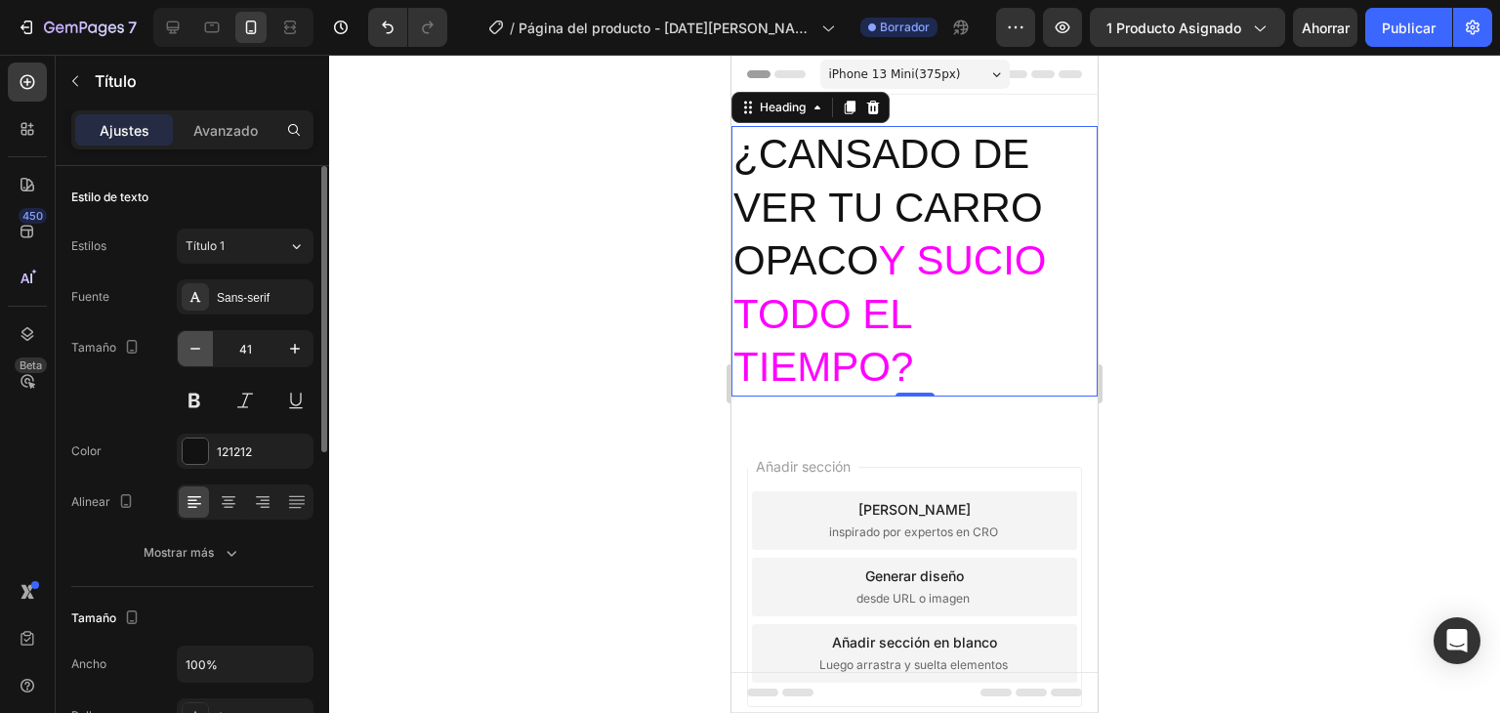
click at [191, 351] on icon "button" at bounding box center [196, 349] width 20 height 20
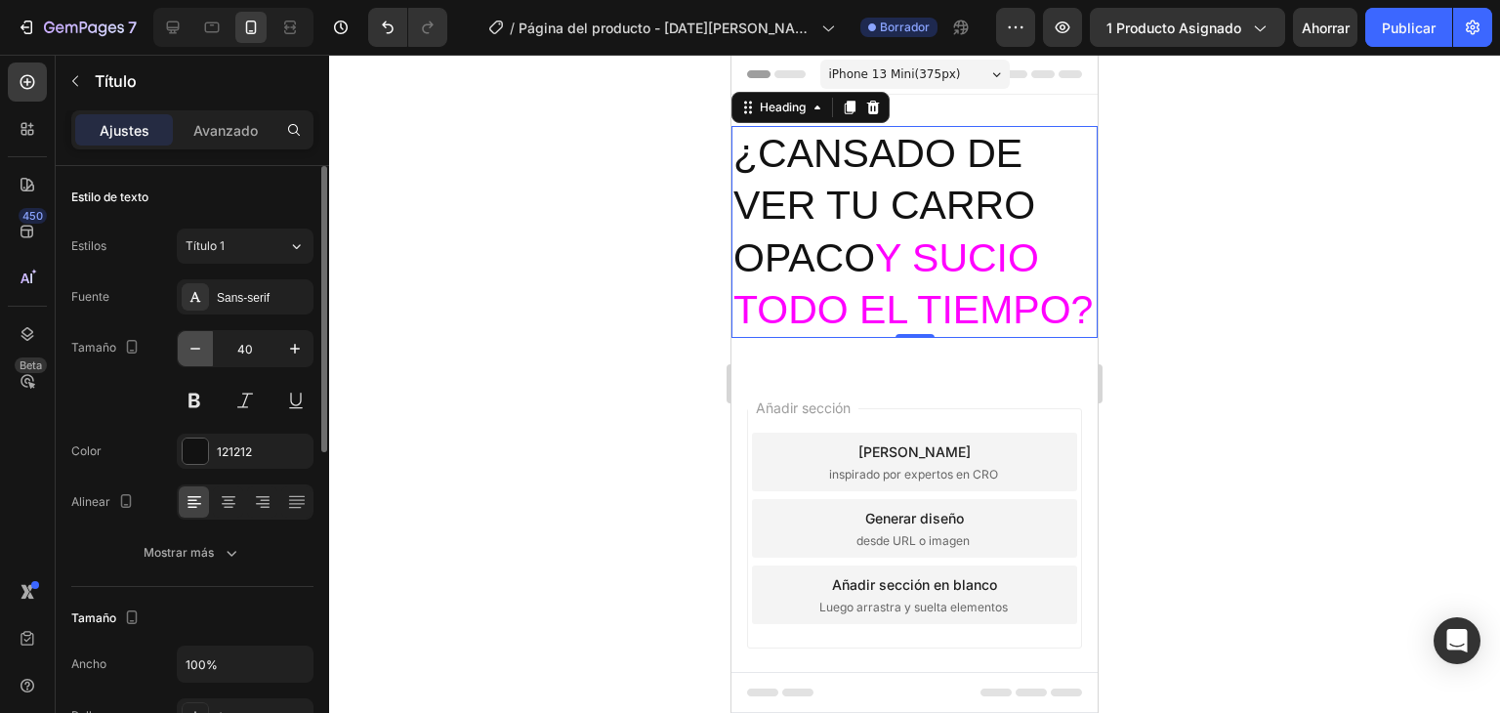
click at [191, 351] on icon "button" at bounding box center [196, 349] width 20 height 20
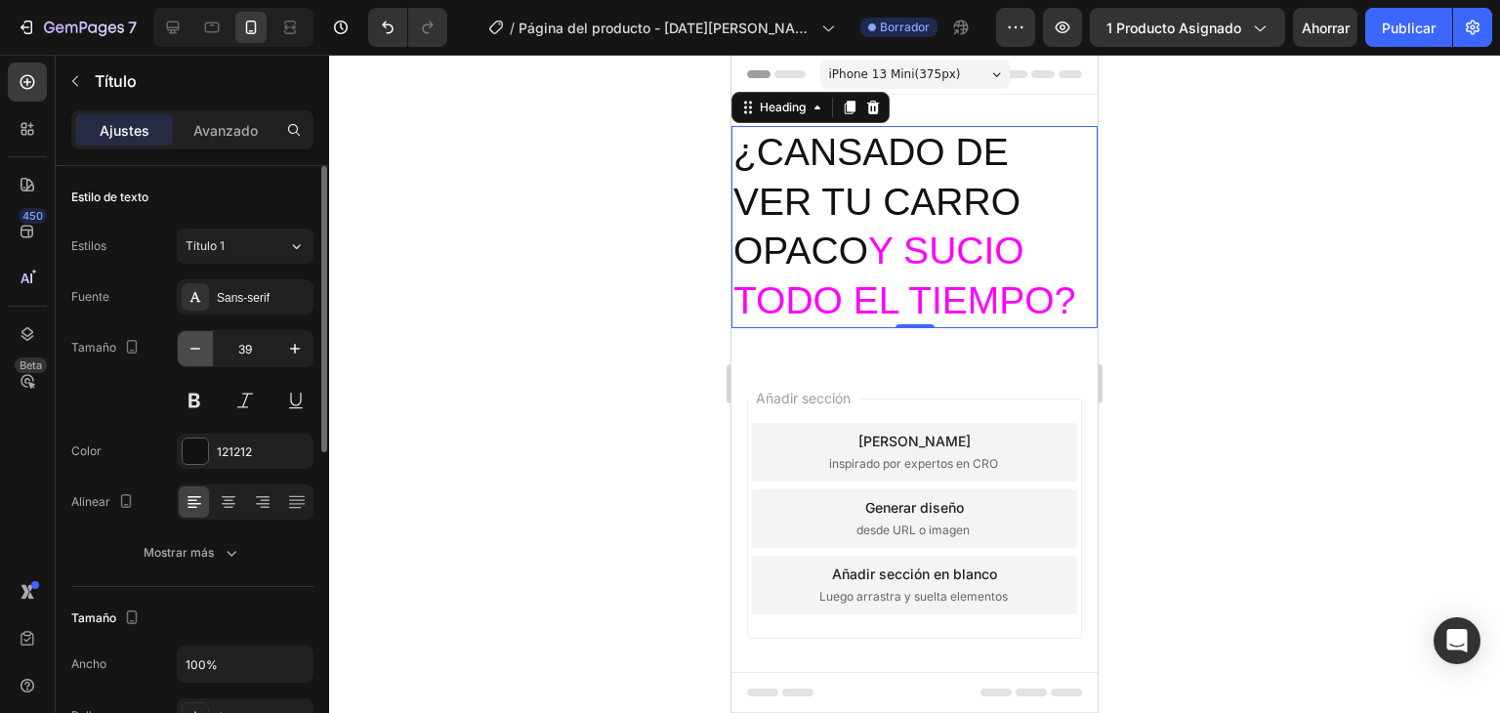
click at [191, 351] on icon "button" at bounding box center [196, 349] width 20 height 20
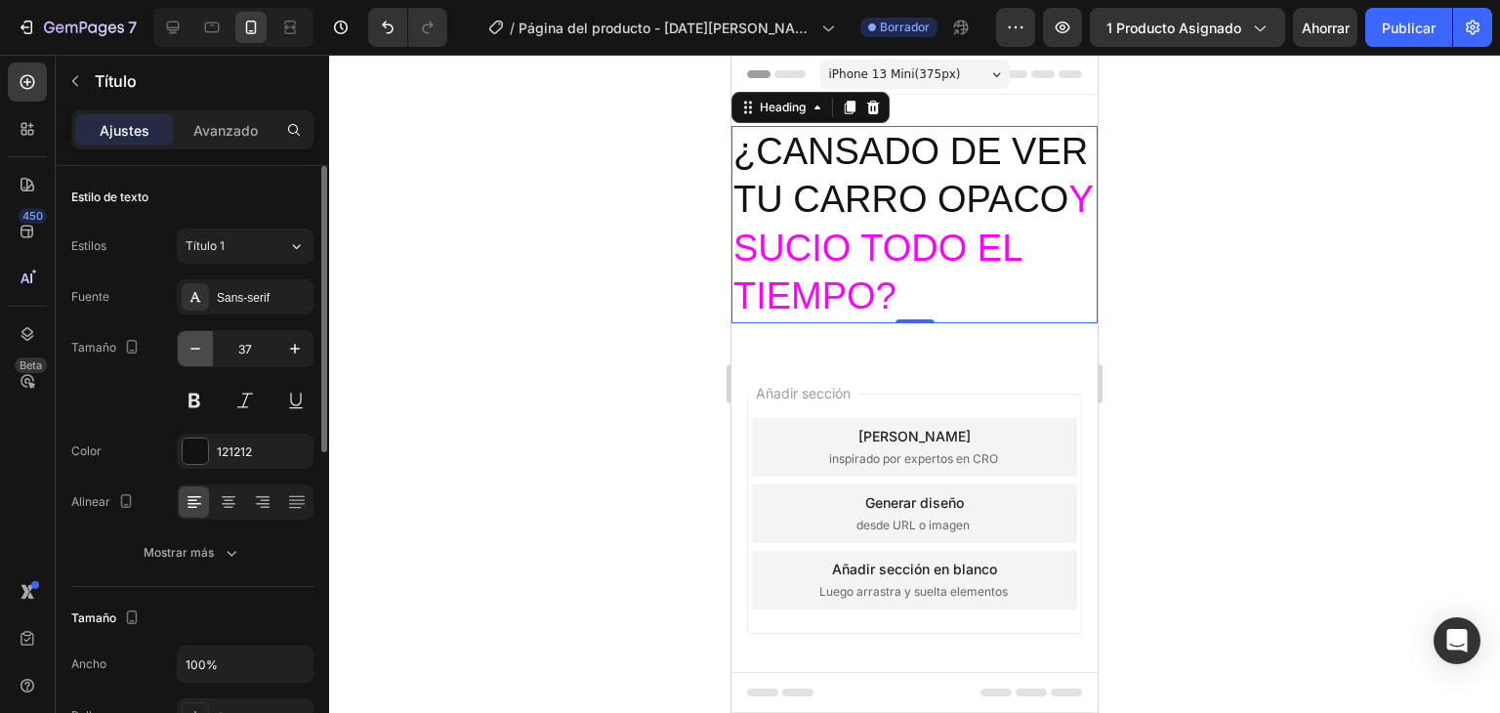
click at [191, 351] on icon "button" at bounding box center [196, 349] width 20 height 20
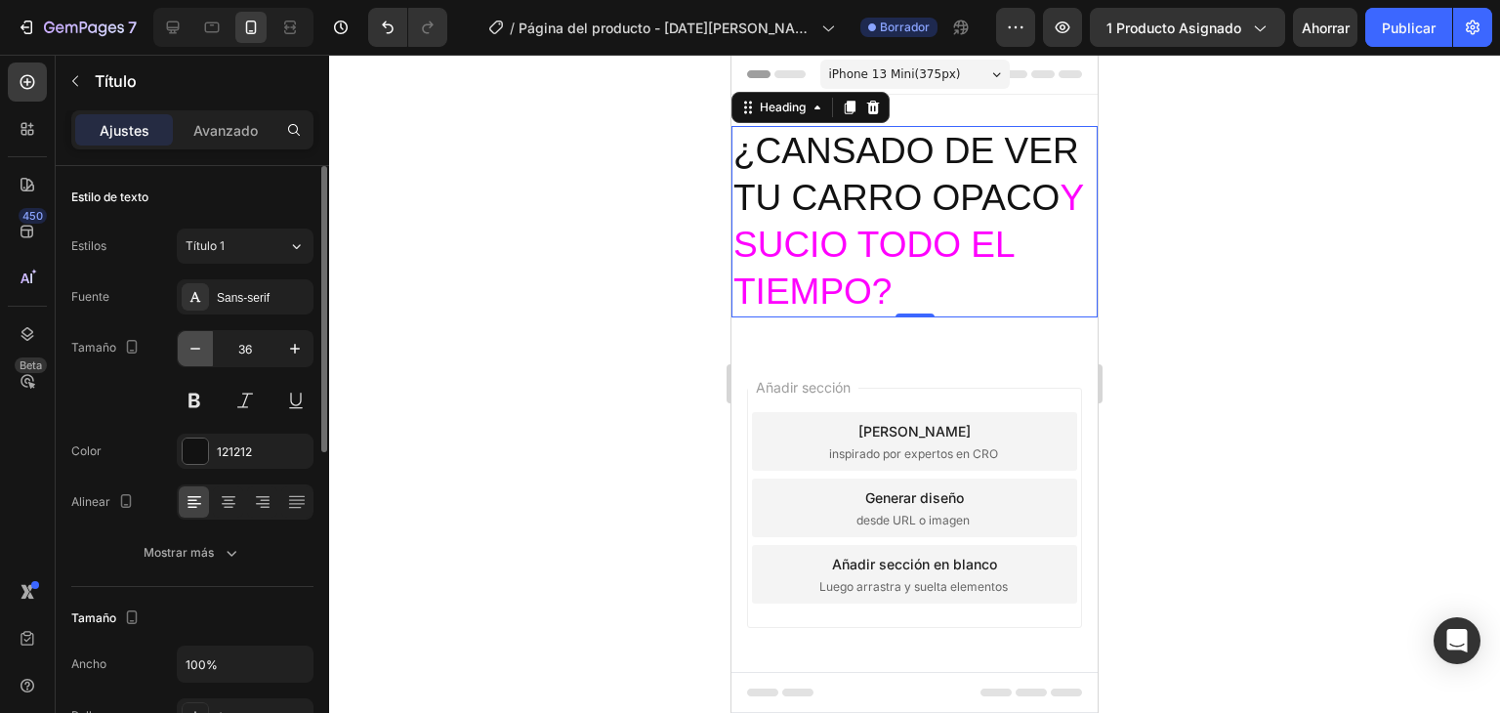
click at [191, 351] on icon "button" at bounding box center [196, 349] width 20 height 20
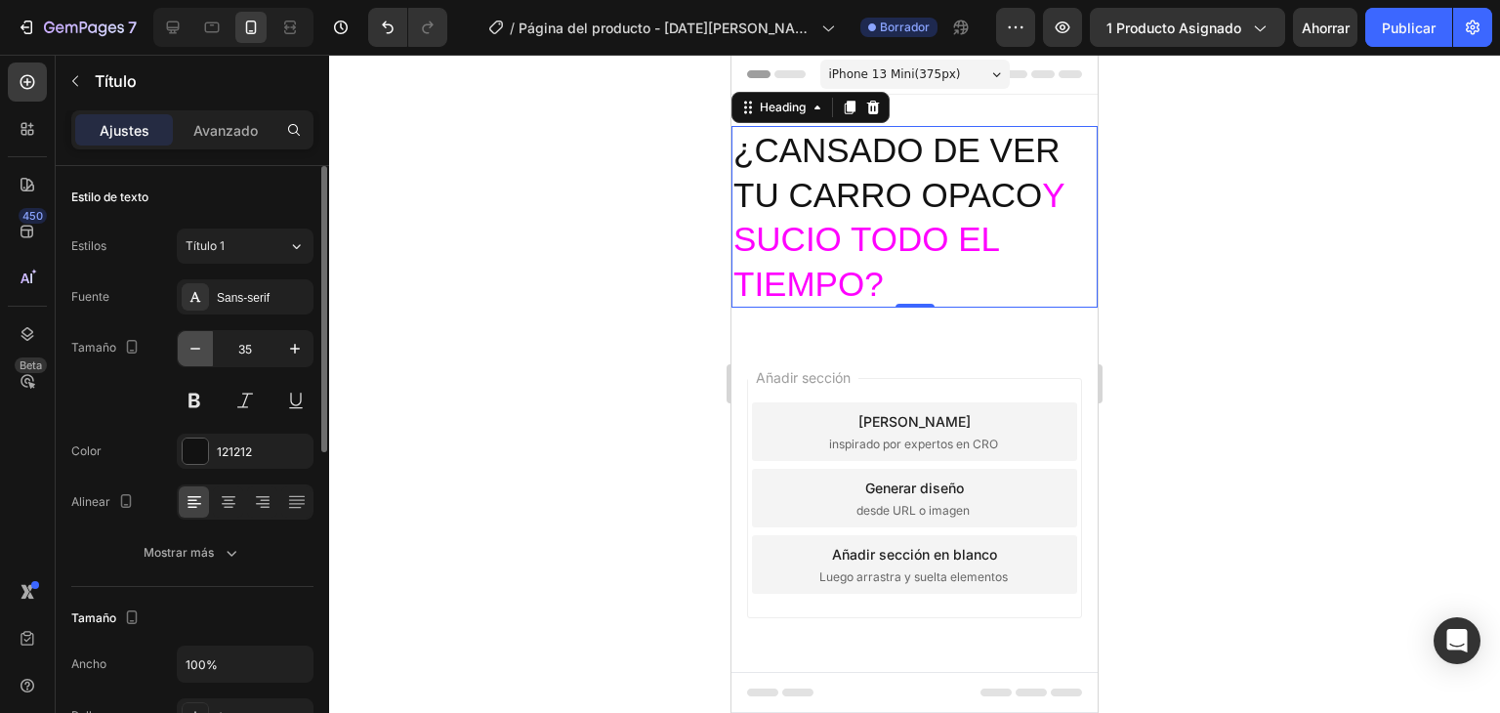
click at [191, 351] on icon "button" at bounding box center [196, 349] width 20 height 20
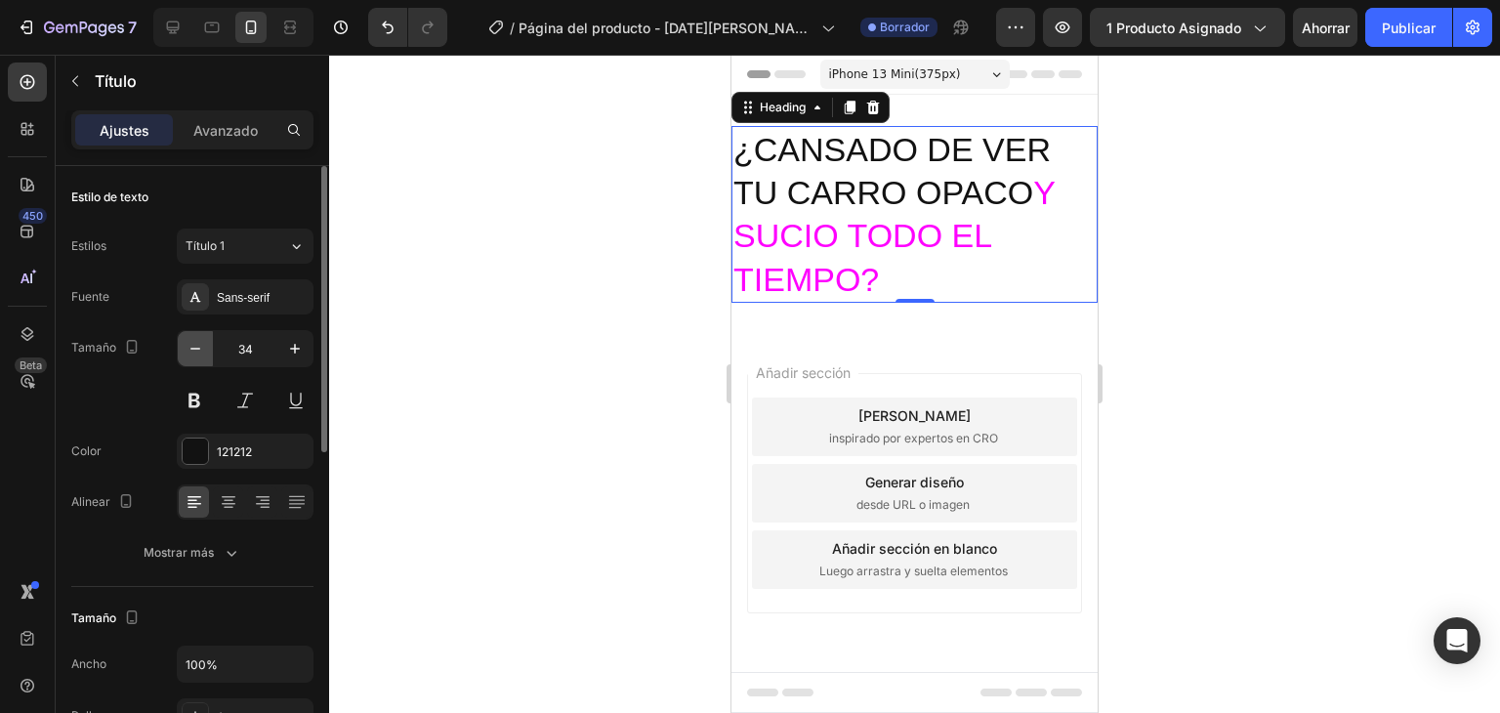
click at [191, 351] on icon "button" at bounding box center [196, 349] width 20 height 20
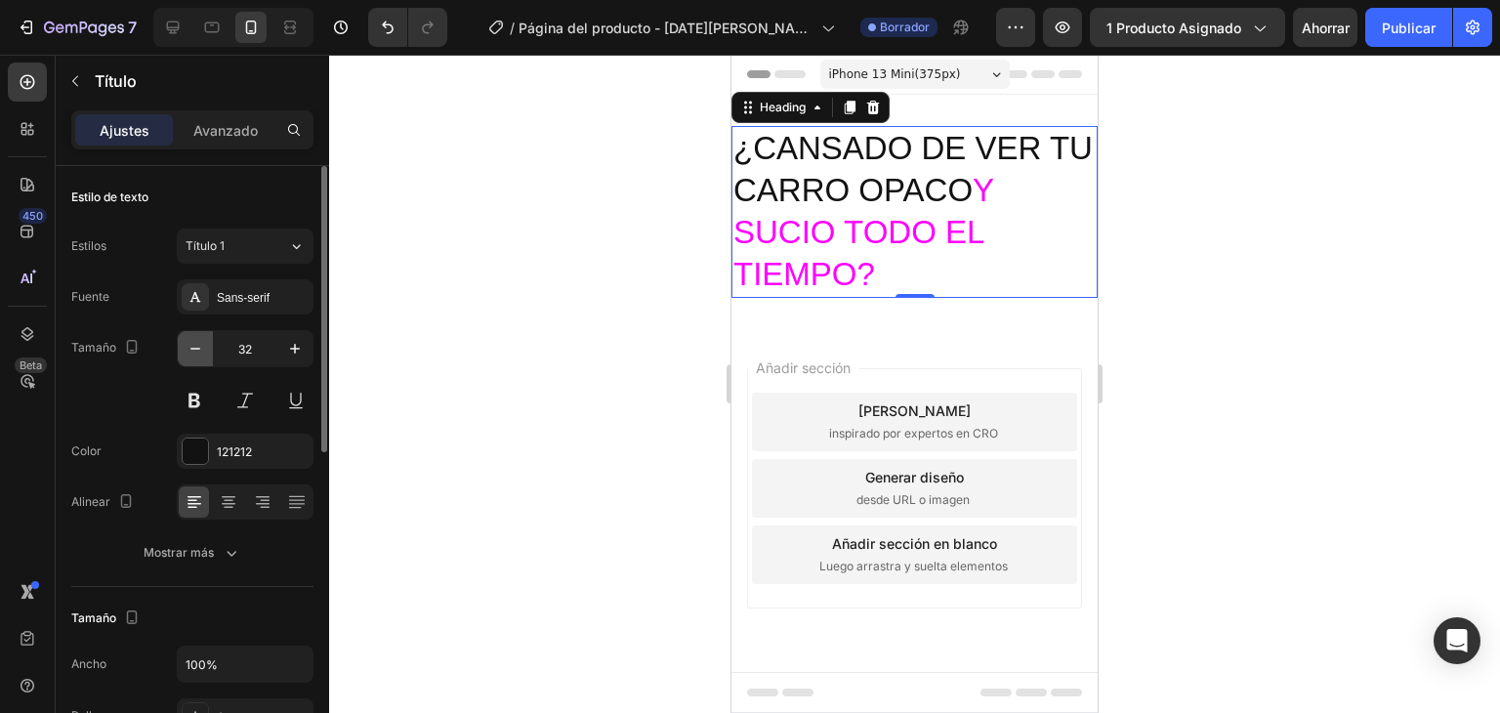
click at [191, 351] on icon "button" at bounding box center [196, 349] width 20 height 20
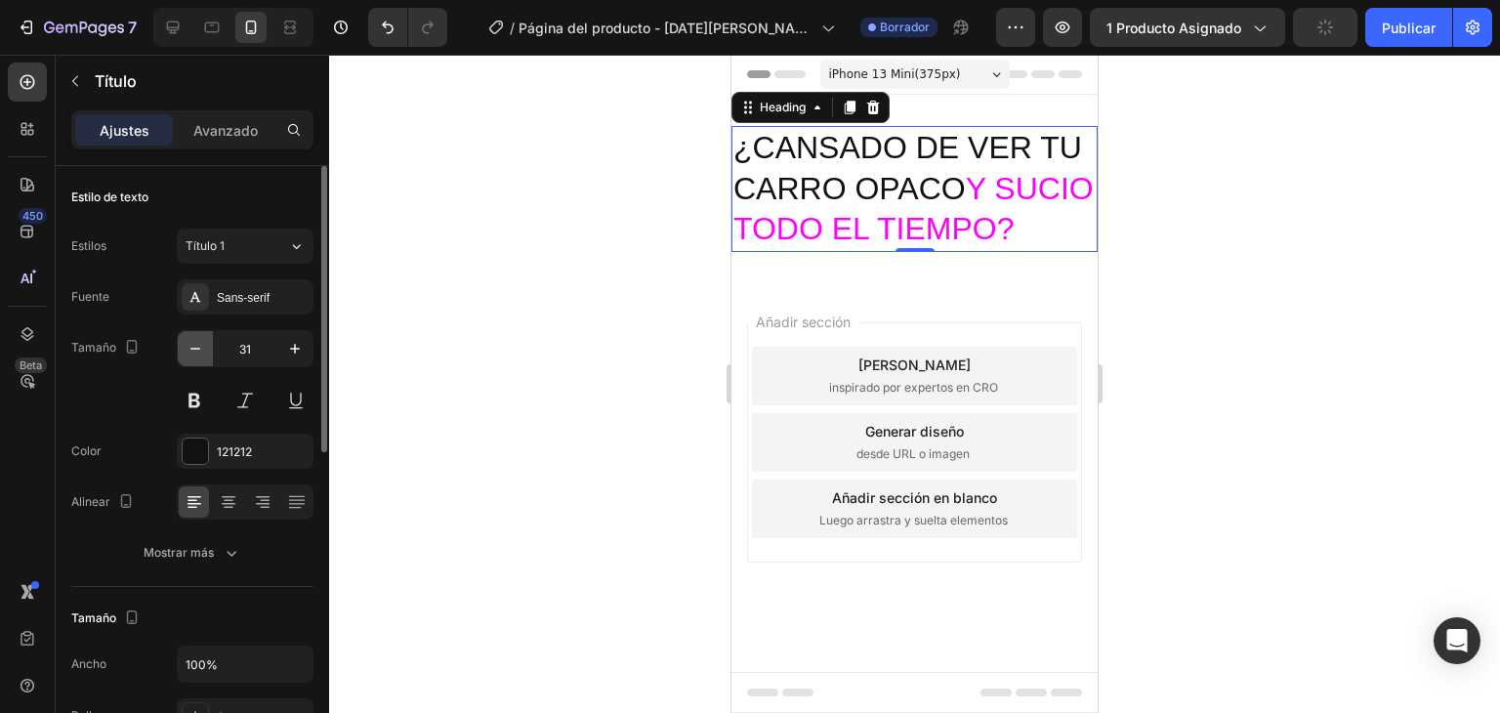
click at [191, 351] on icon "button" at bounding box center [196, 349] width 20 height 20
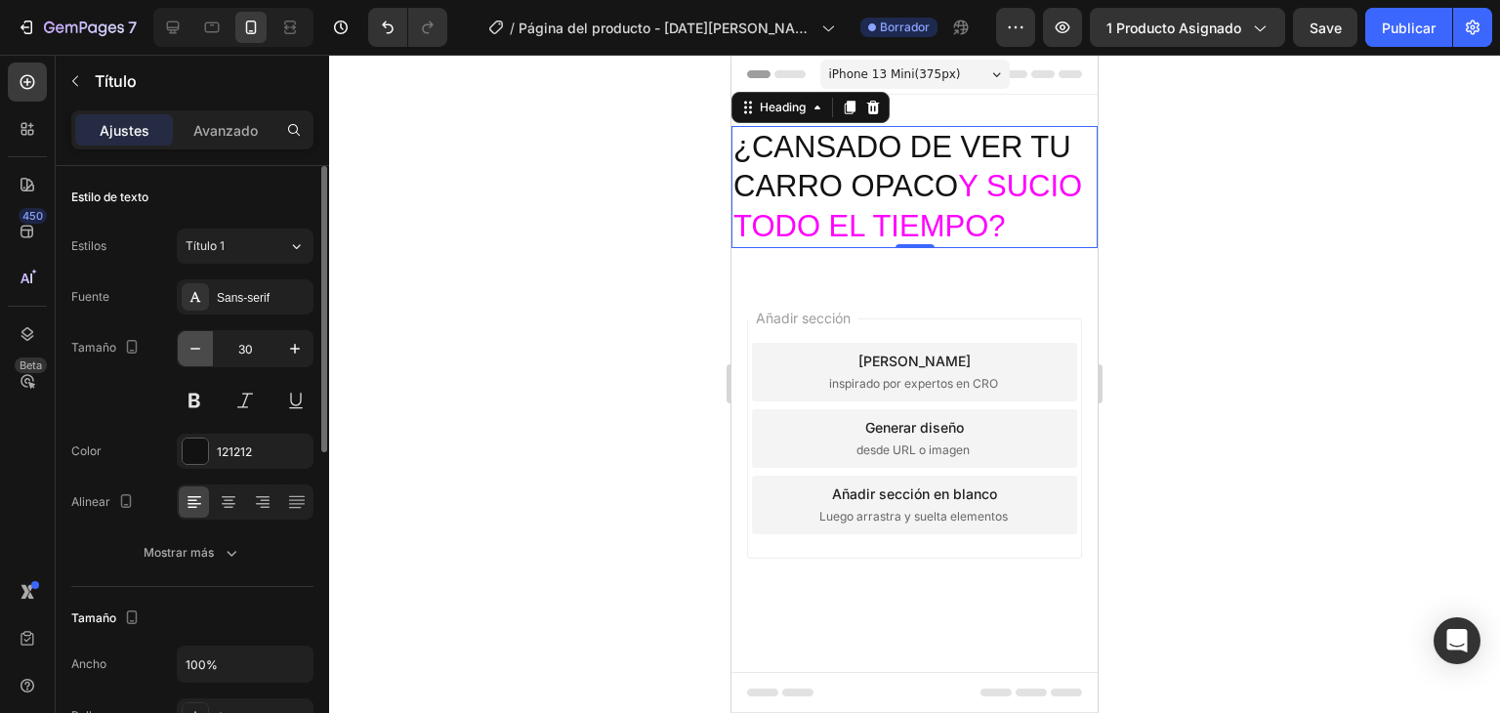
click at [191, 351] on icon "button" at bounding box center [196, 349] width 20 height 20
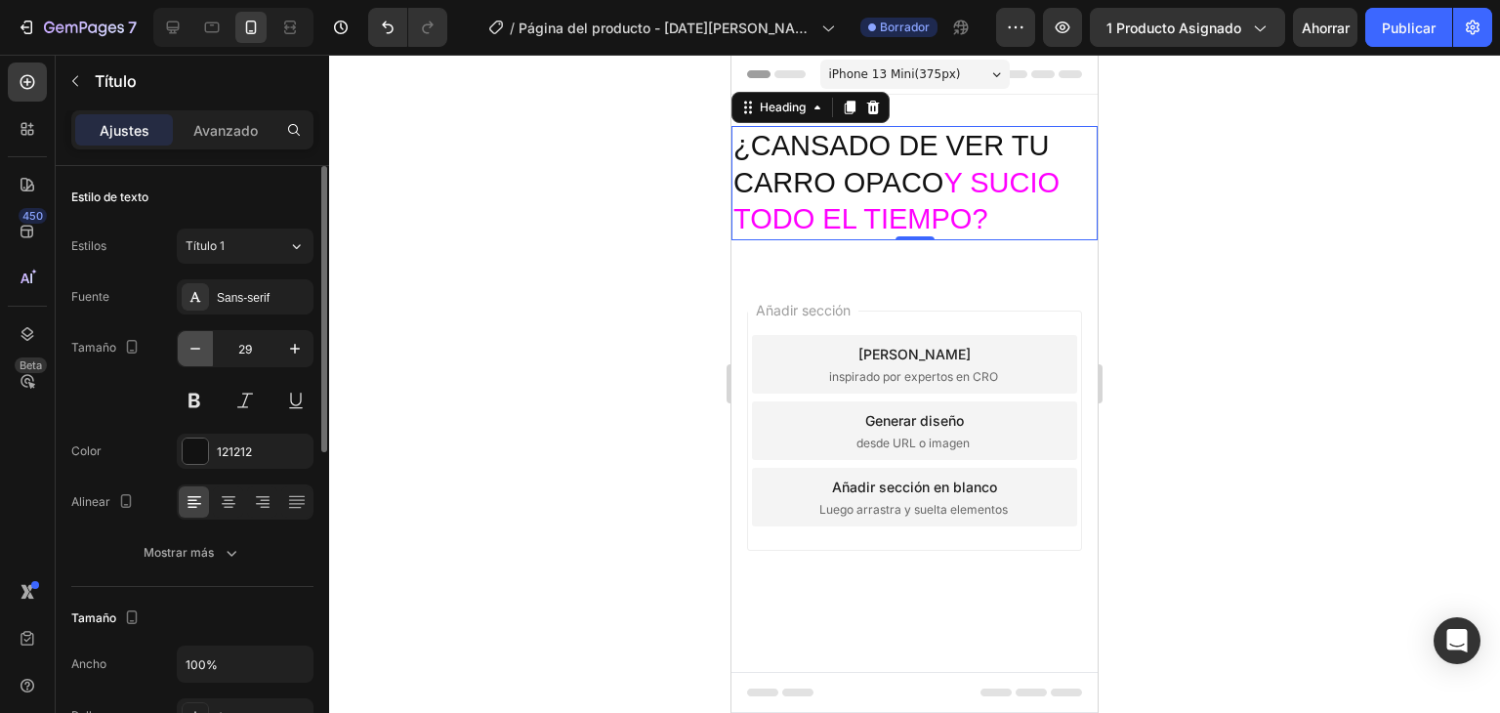
click at [191, 351] on icon "button" at bounding box center [196, 349] width 20 height 20
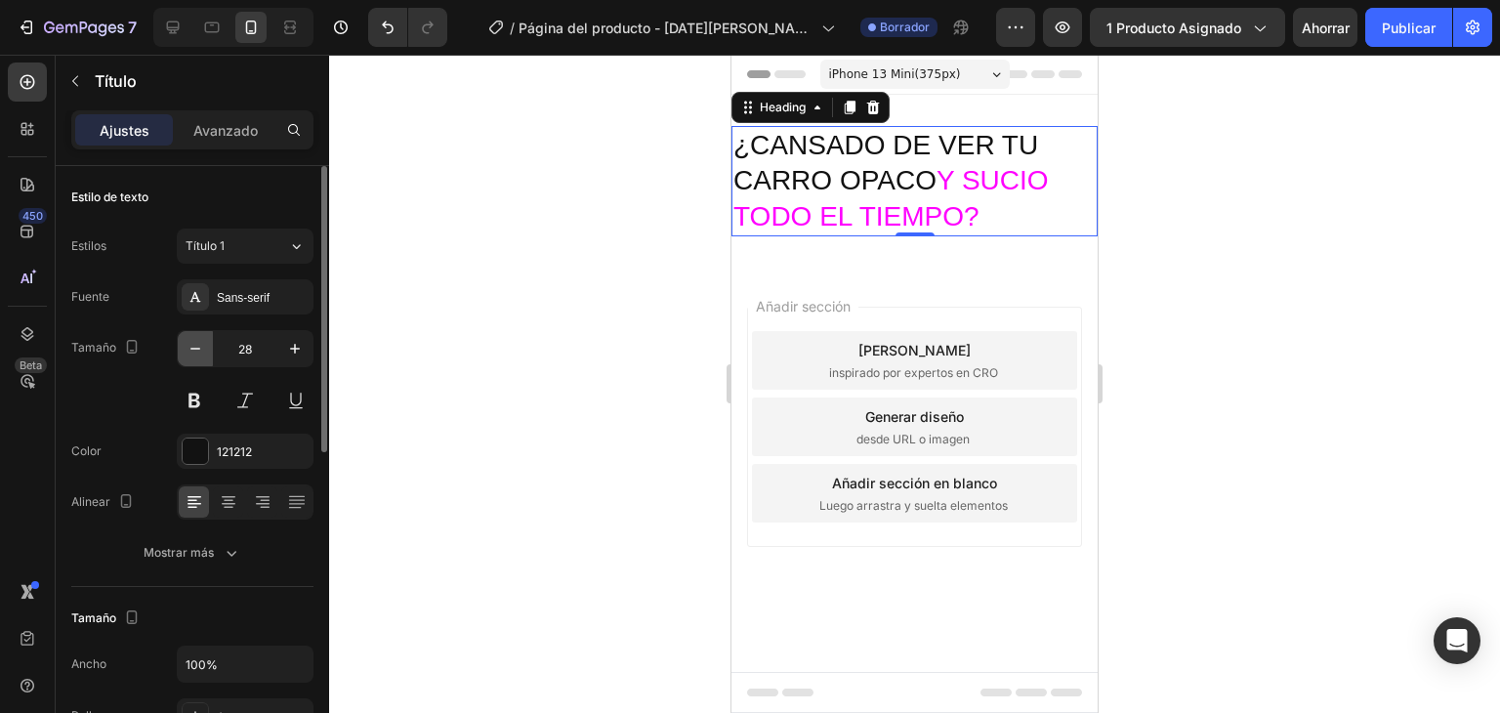
click at [191, 351] on icon "button" at bounding box center [196, 349] width 20 height 20
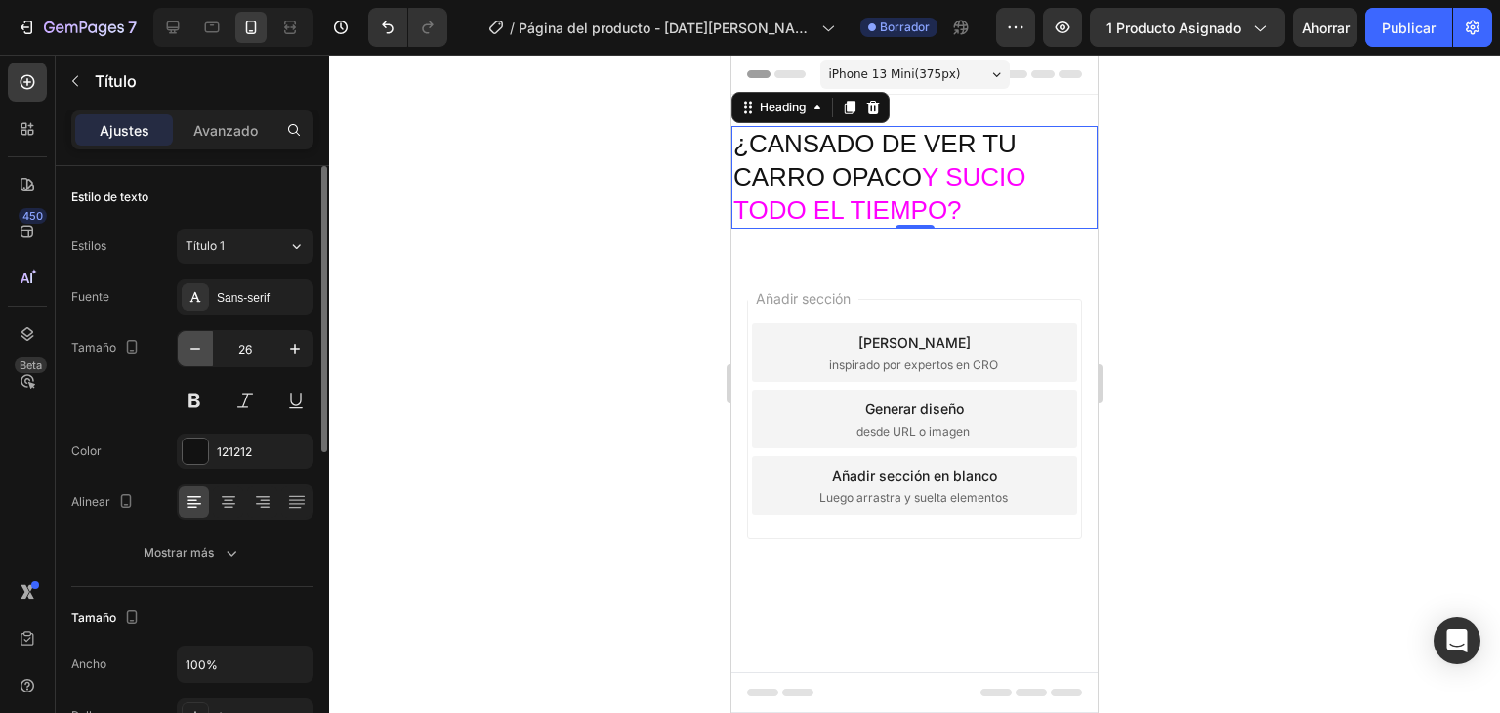
click at [191, 351] on icon "button" at bounding box center [196, 349] width 20 height 20
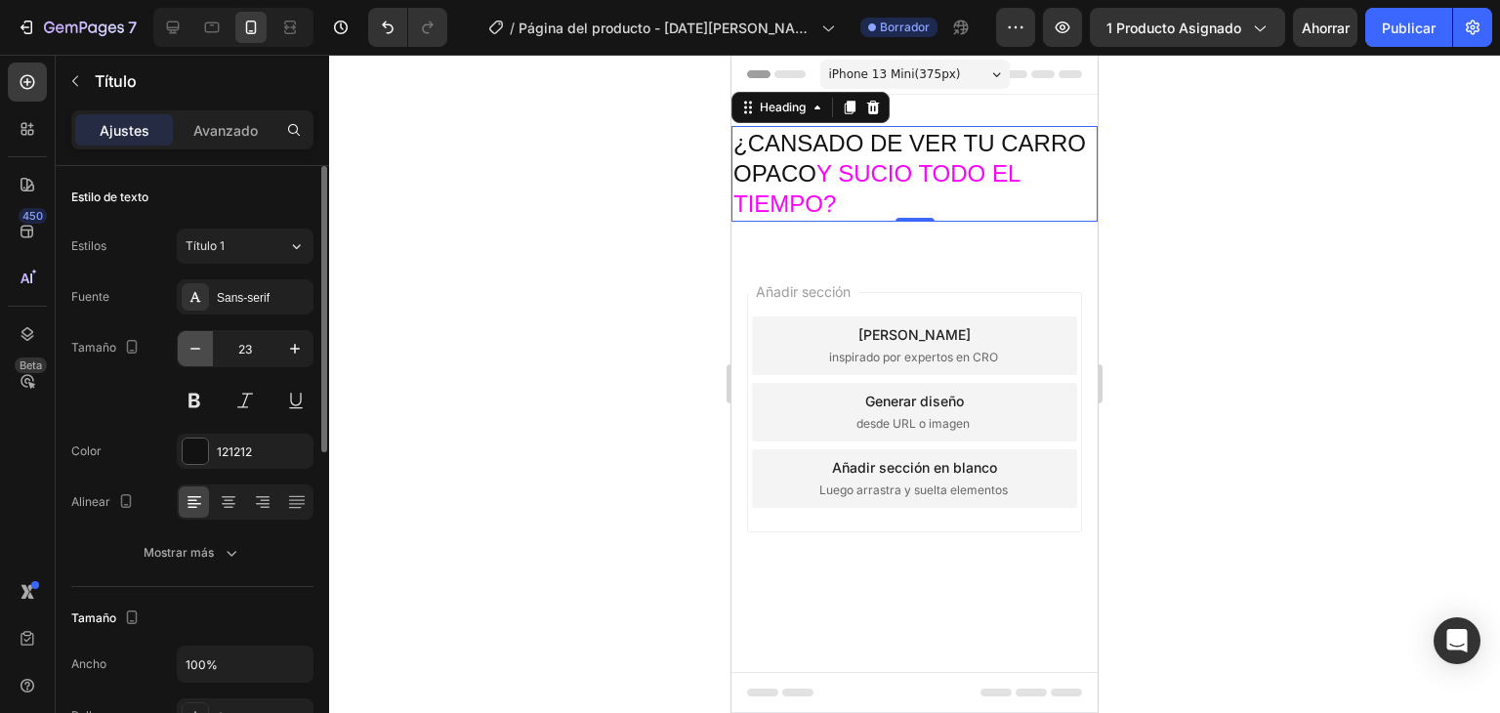
click at [191, 351] on icon "button" at bounding box center [196, 349] width 20 height 20
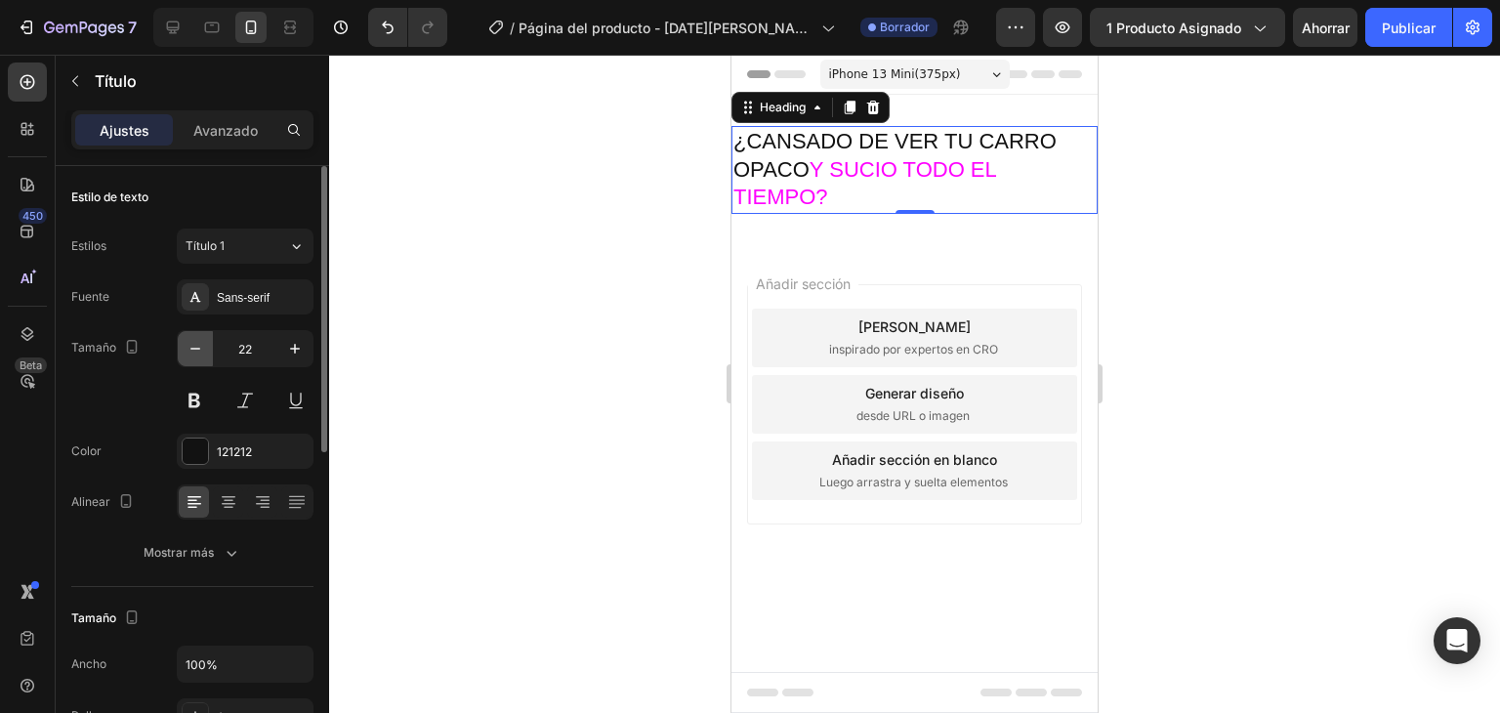
click at [191, 351] on icon "button" at bounding box center [196, 349] width 20 height 20
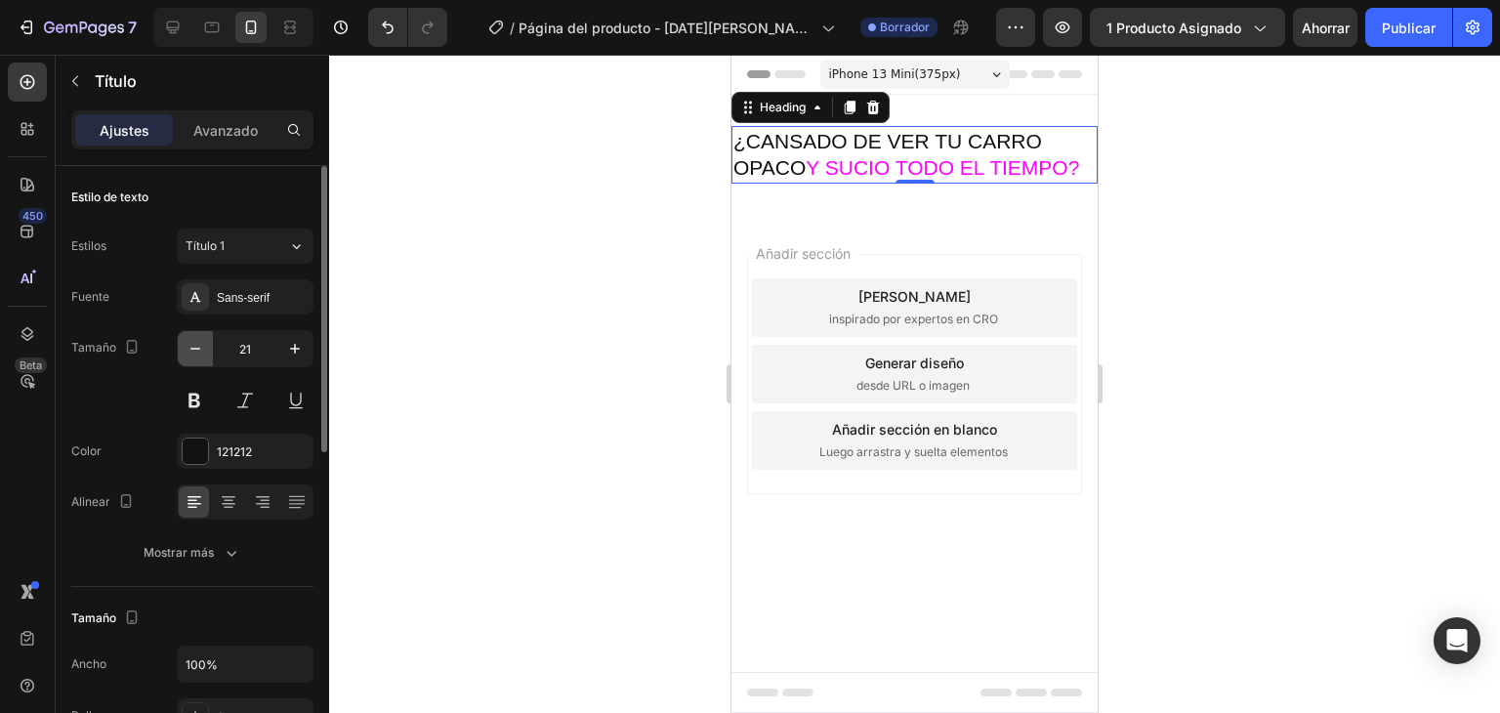
click at [191, 351] on icon "button" at bounding box center [196, 349] width 20 height 20
type input "20"
click at [221, 299] on font "Sans-serif" at bounding box center [243, 298] width 53 height 14
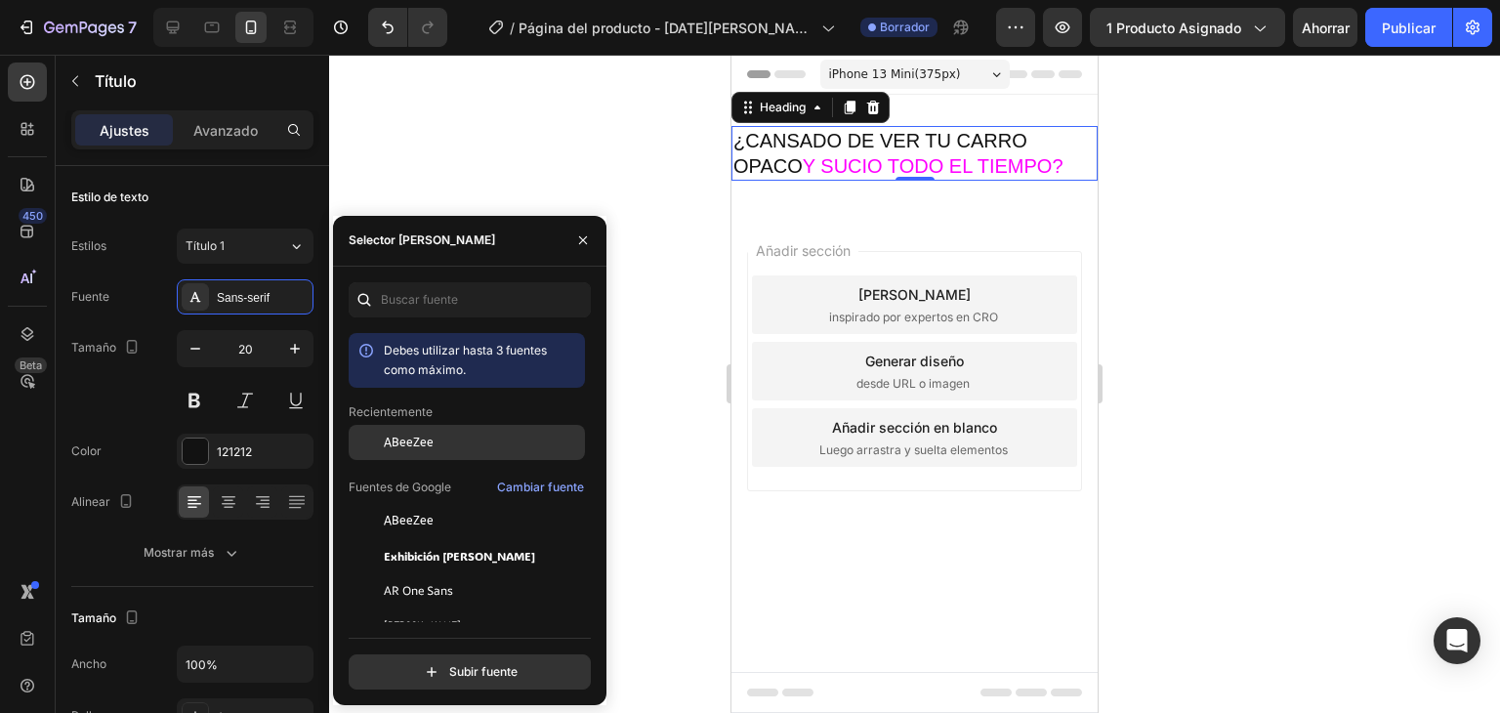
click at [401, 448] on font "ABeeZee" at bounding box center [409, 443] width 50 height 14
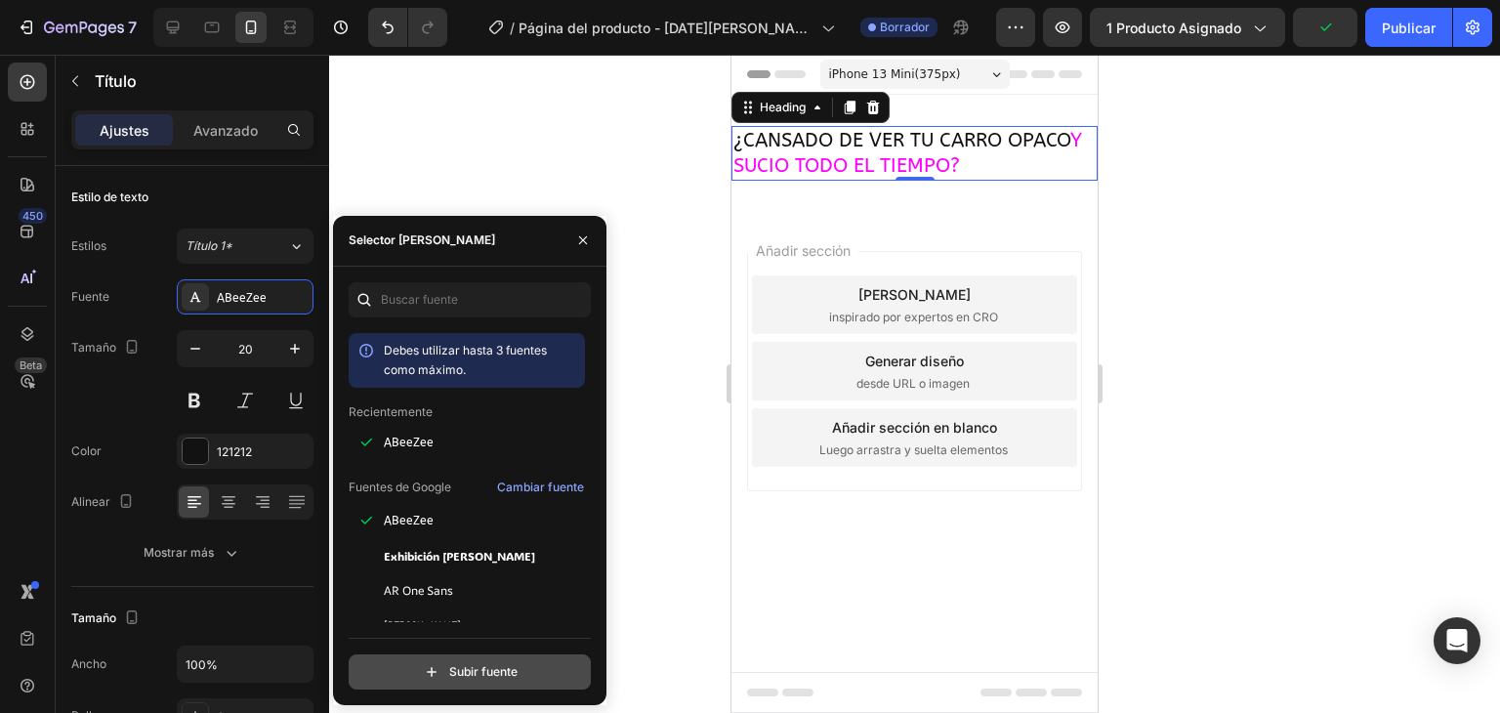
click at [486, 669] on input "file" at bounding box center [512, 671] width 488 height 33
click at [578, 242] on icon "button" at bounding box center [583, 240] width 16 height 16
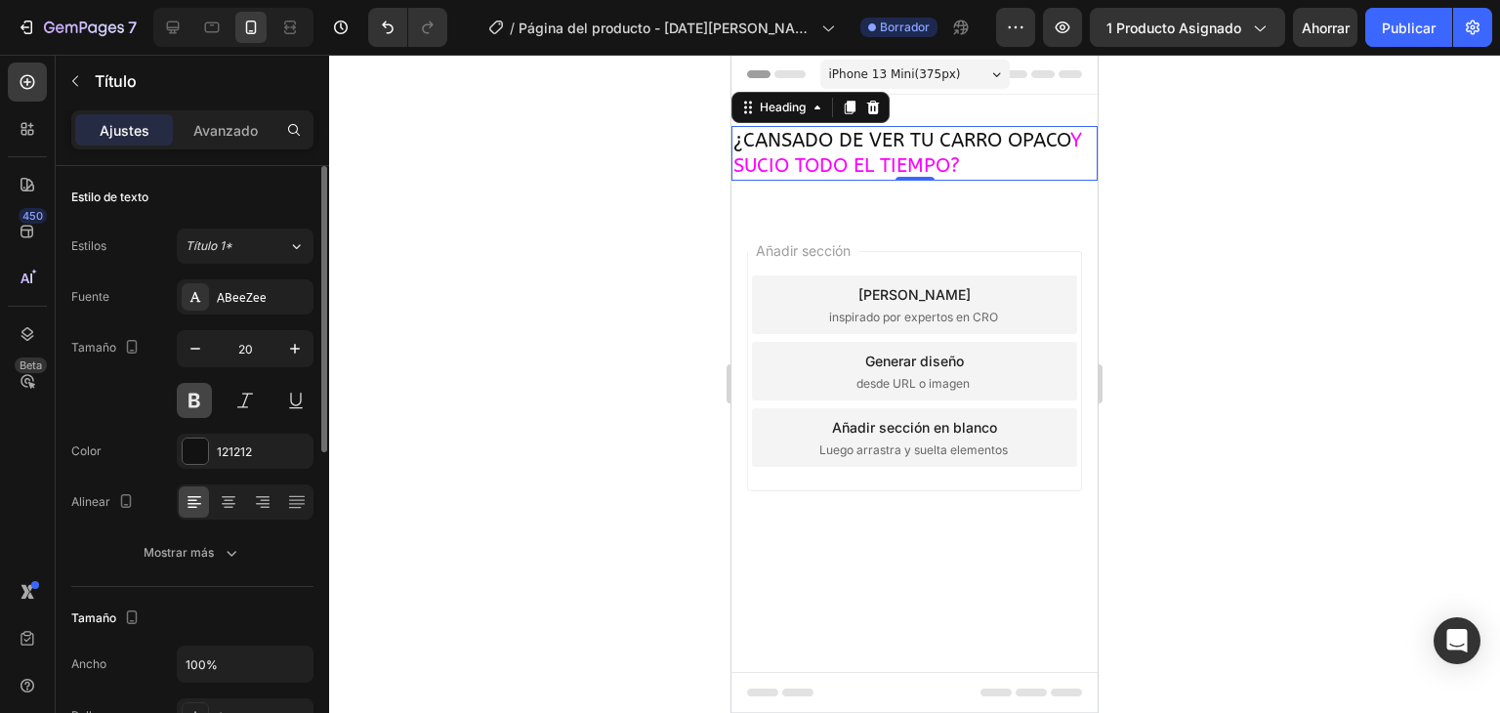
click at [204, 407] on button at bounding box center [194, 400] width 35 height 35
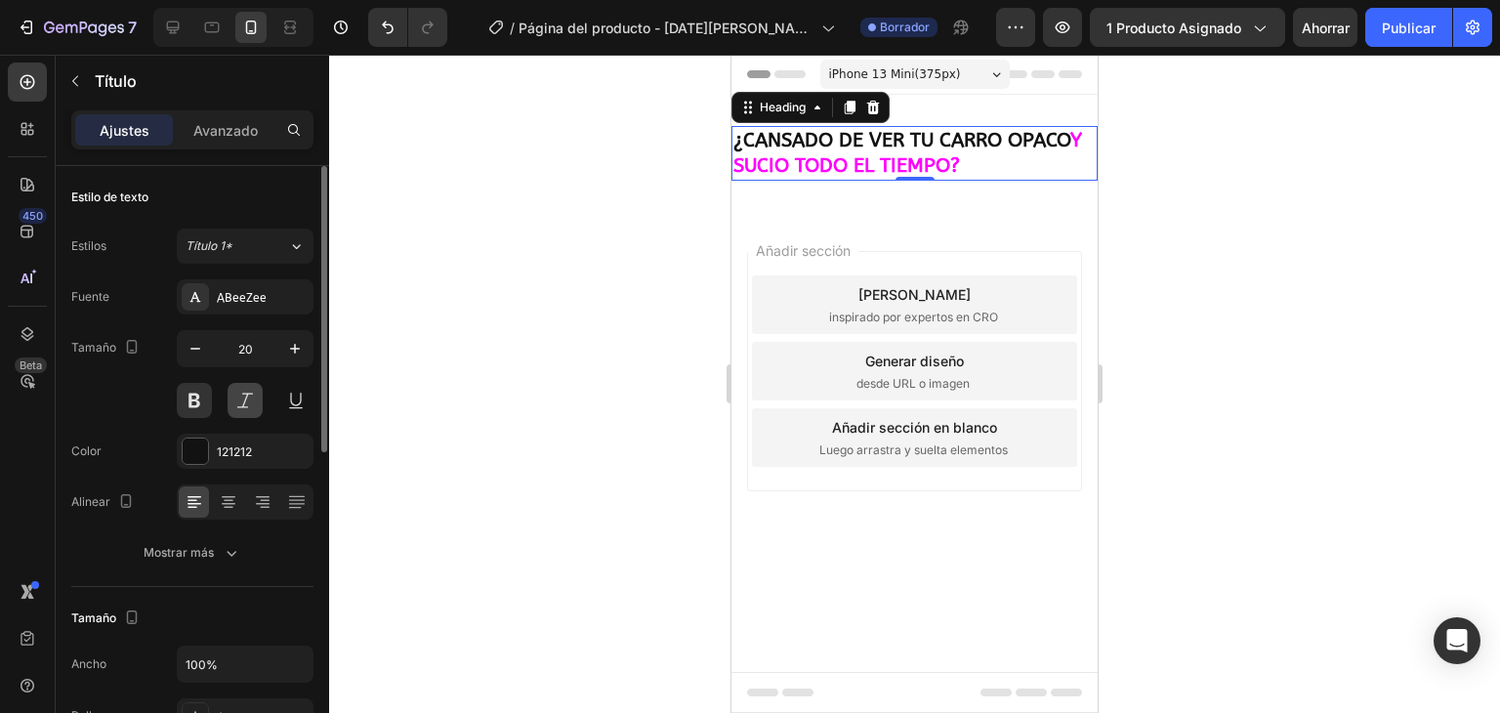
click at [244, 405] on button at bounding box center [245, 400] width 35 height 35
click at [200, 405] on button at bounding box center [194, 400] width 35 height 35
click at [201, 400] on button at bounding box center [194, 400] width 35 height 35
click at [232, 404] on button at bounding box center [245, 400] width 35 height 35
click at [234, 494] on icon at bounding box center [229, 502] width 20 height 20
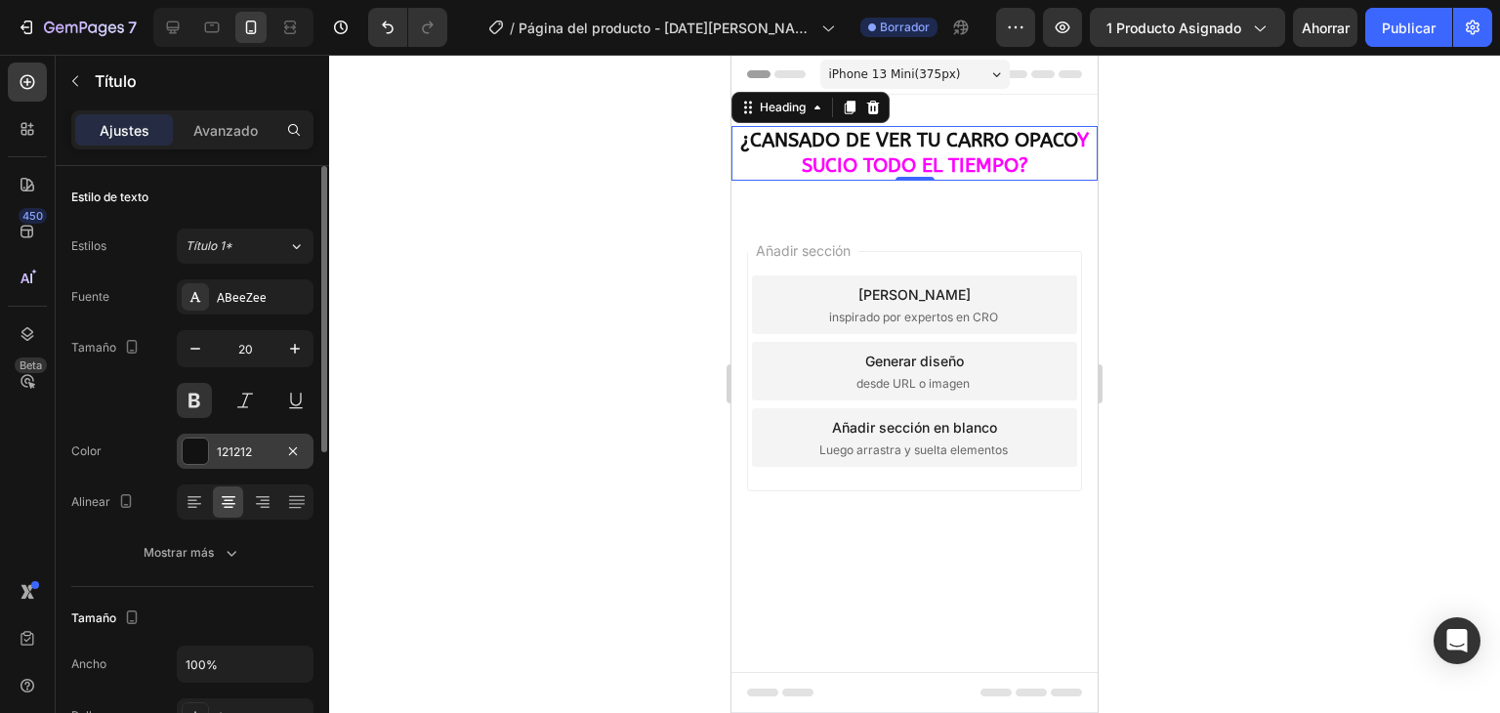
click at [202, 447] on div at bounding box center [195, 451] width 25 height 25
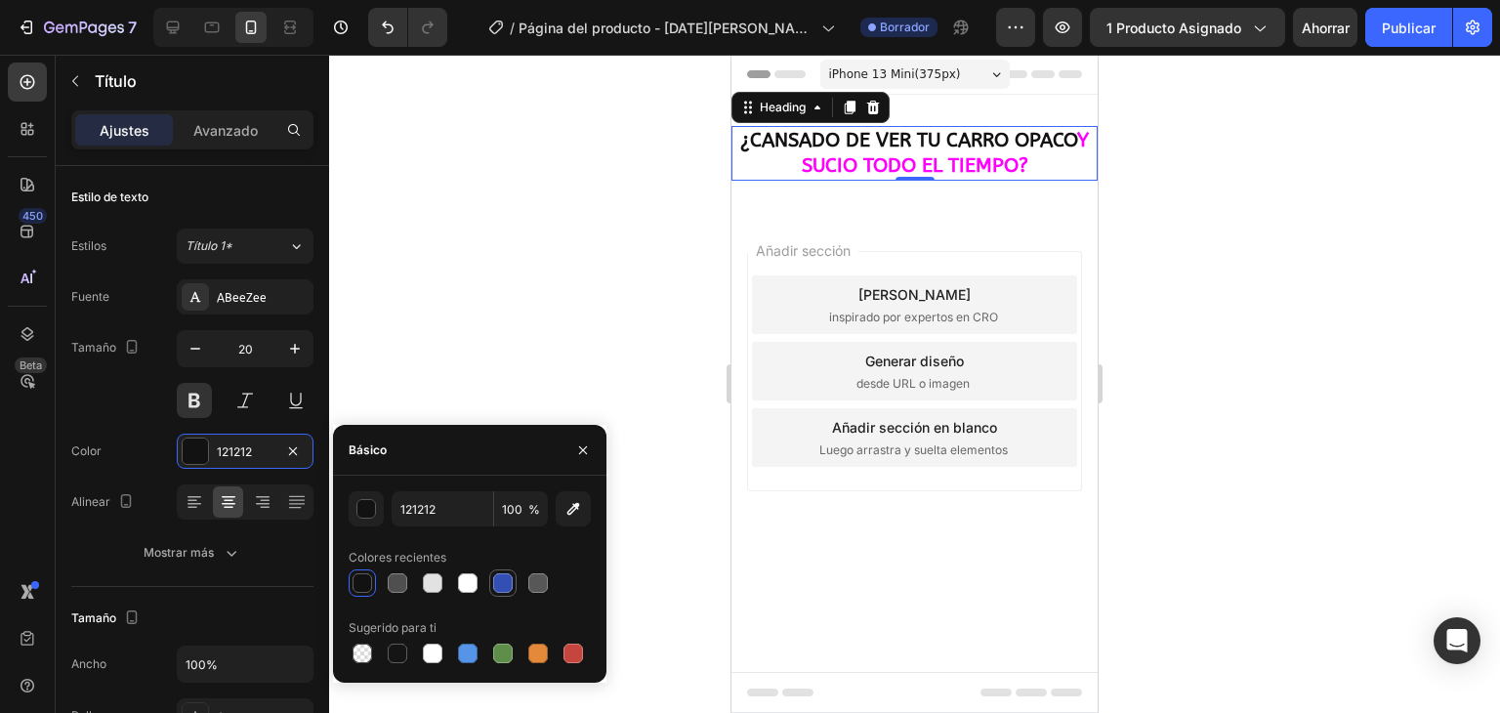
click at [496, 594] on div at bounding box center [502, 582] width 23 height 23
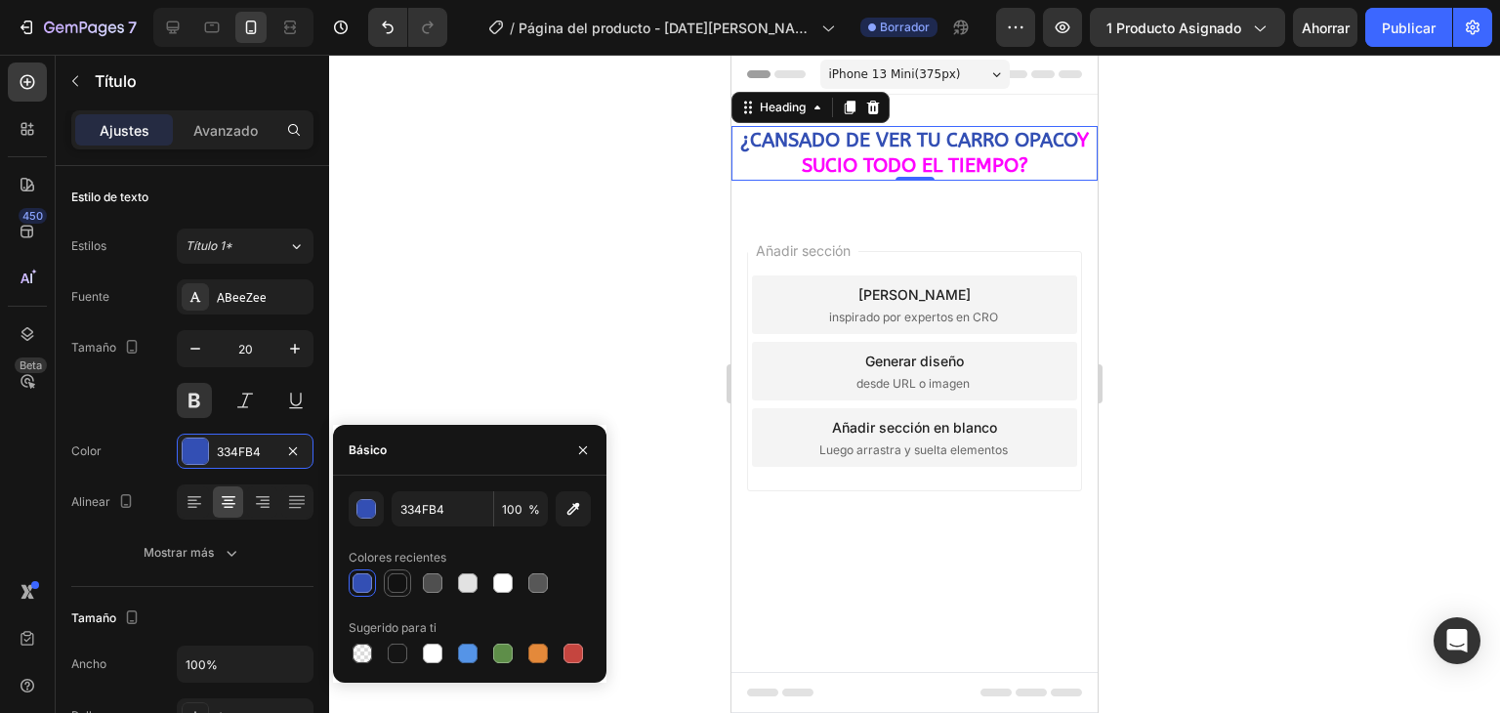
click at [395, 592] on div at bounding box center [398, 583] width 20 height 20
type input "121212"
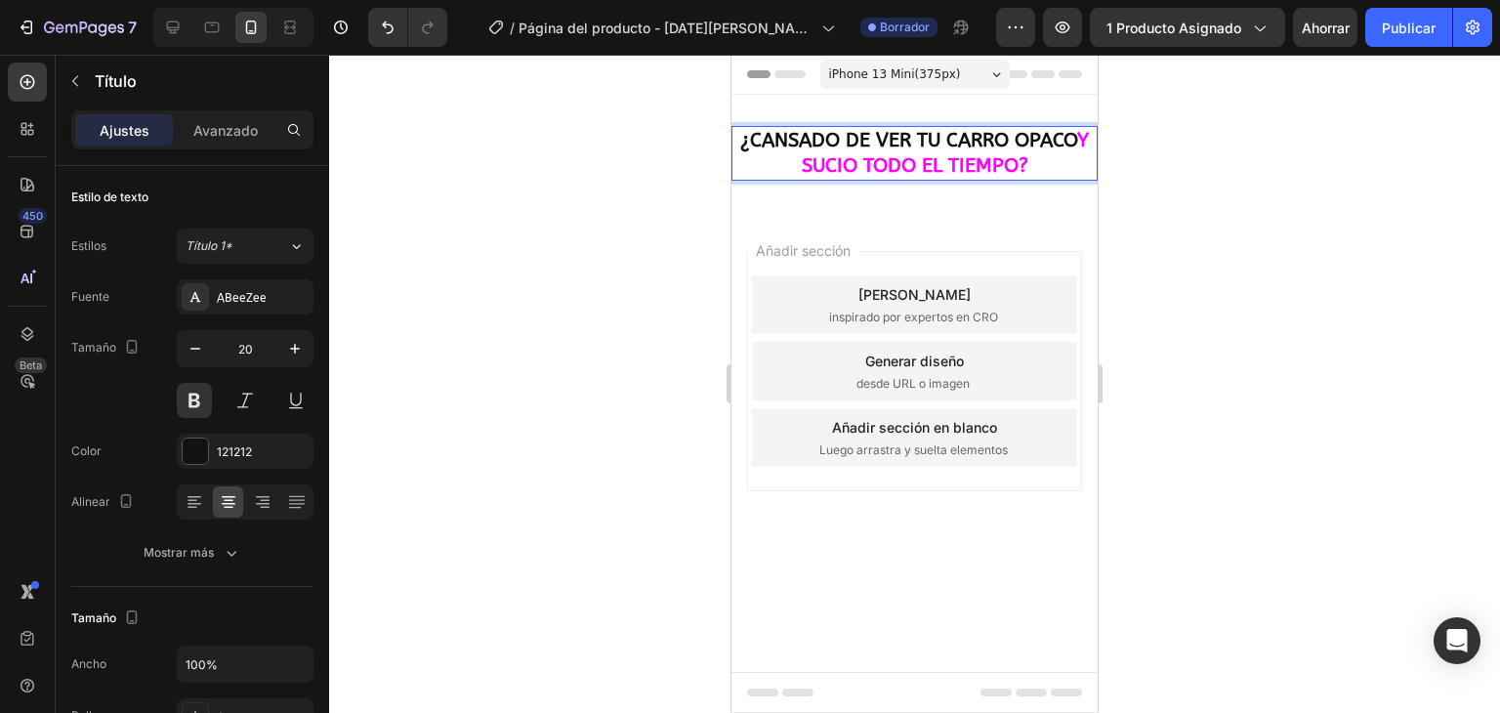
click at [761, 165] on p "¿CANSADO DE VER TU CARRO OPACO Y SUCIO TODO EL TIEMPO?" at bounding box center [915, 153] width 362 height 51
click at [761, 166] on p "¿CANSADO DE VER TU CARRO OPACO Y SUCIO TODO EL TIEMPO?" at bounding box center [915, 153] width 362 height 51
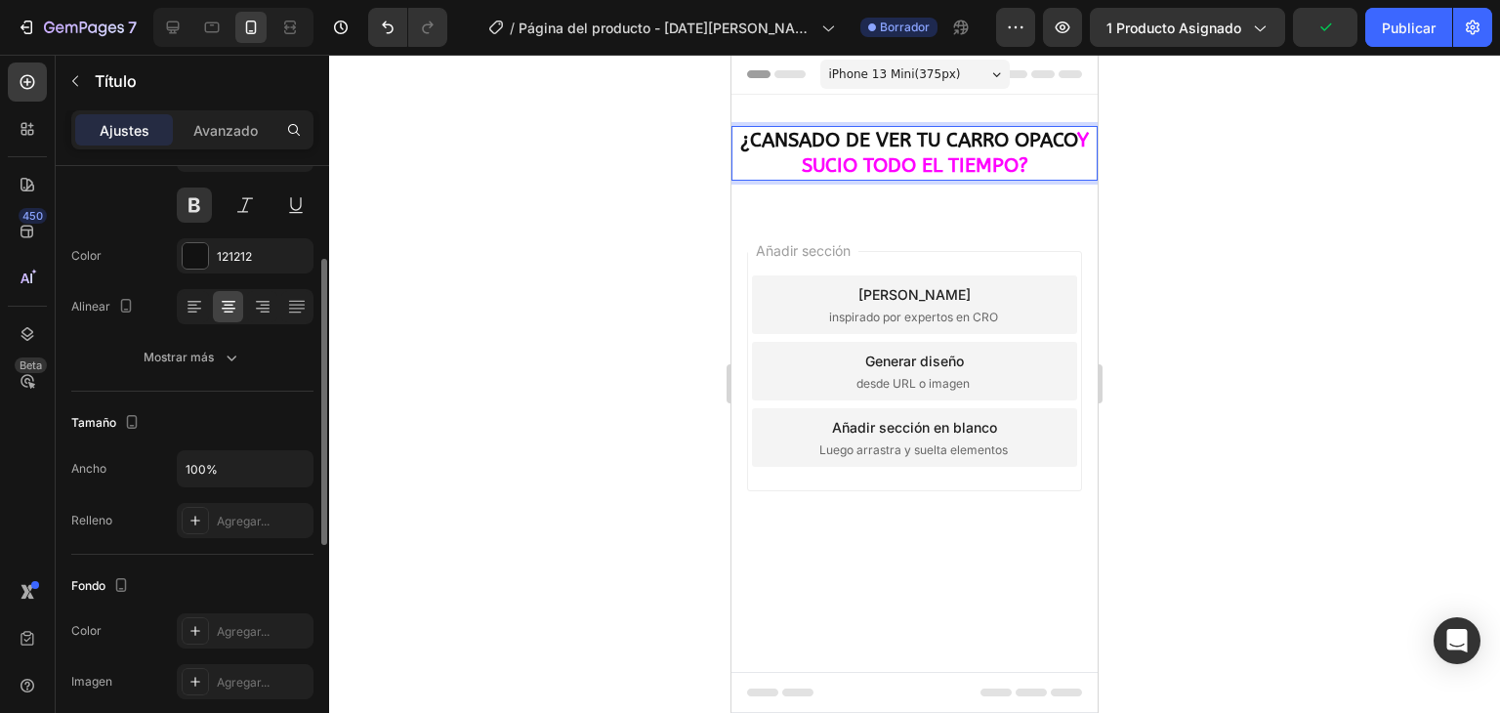
scroll to position [293, 0]
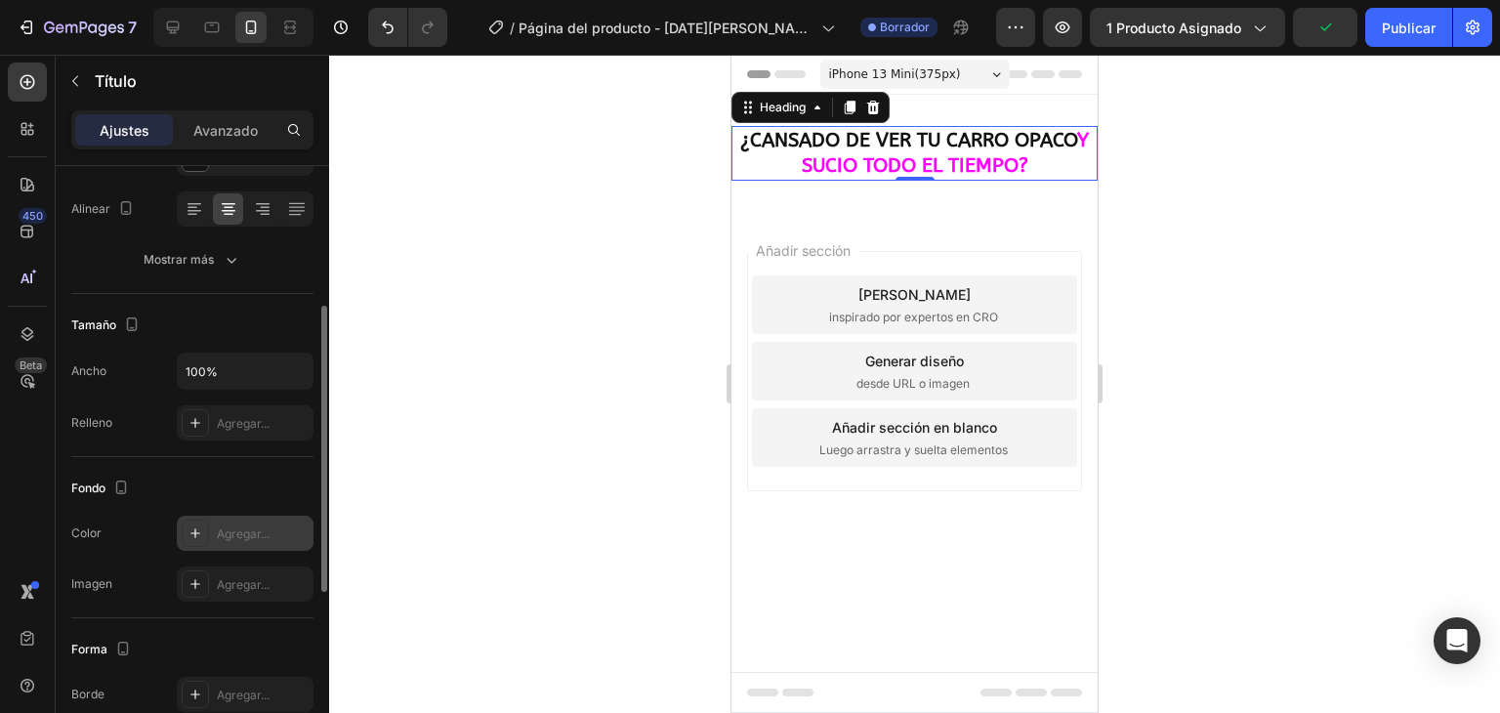
click at [233, 536] on font "Agregar..." at bounding box center [243, 534] width 53 height 15
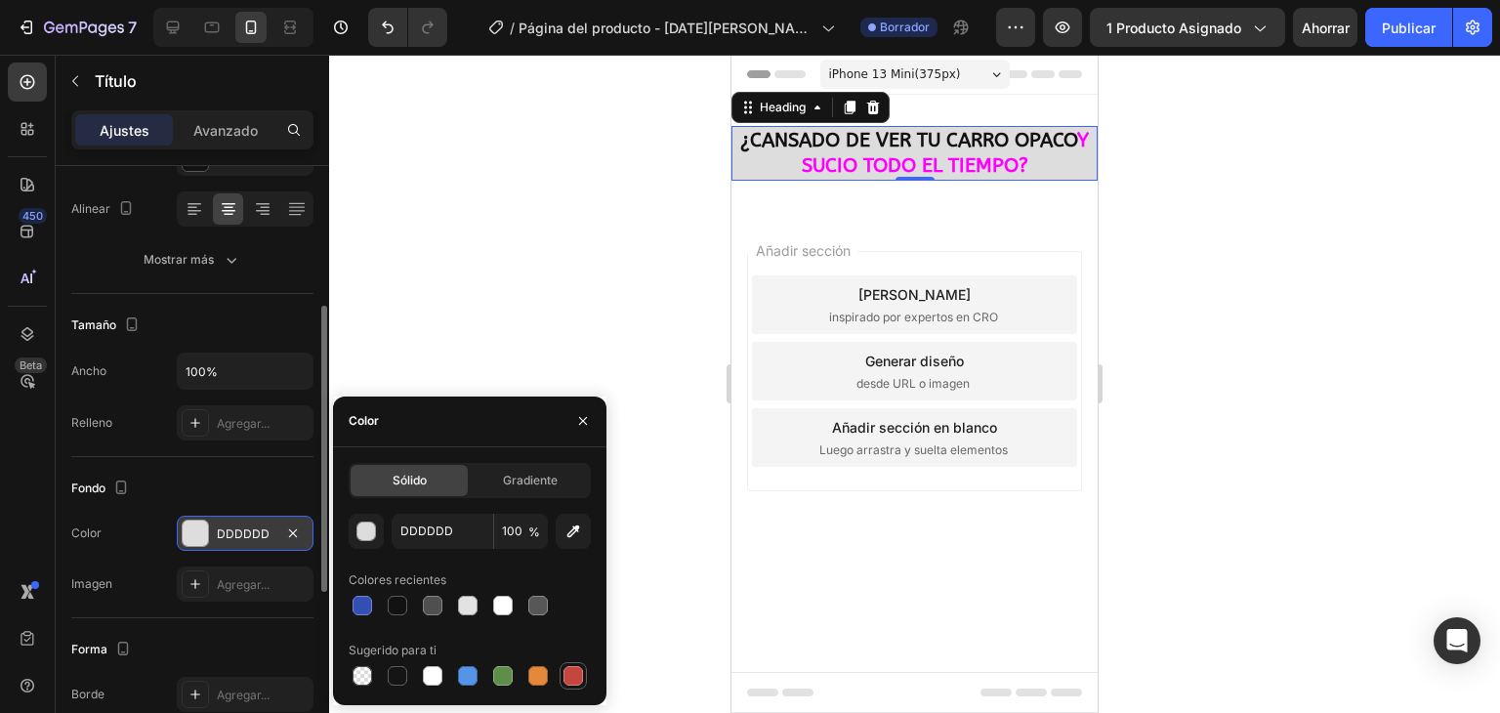
click at [579, 665] on div at bounding box center [573, 675] width 23 height 23
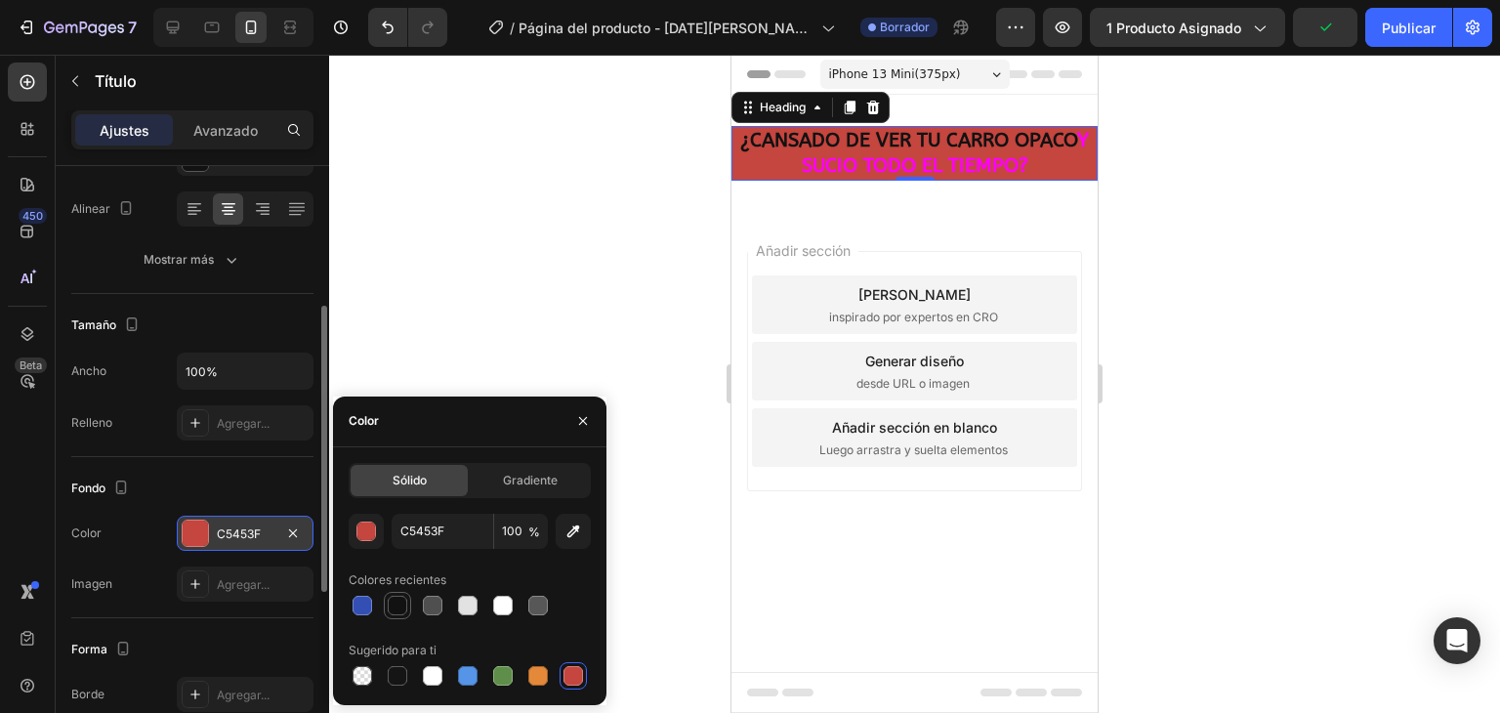
click at [401, 599] on div at bounding box center [398, 606] width 20 height 20
type input "121212"
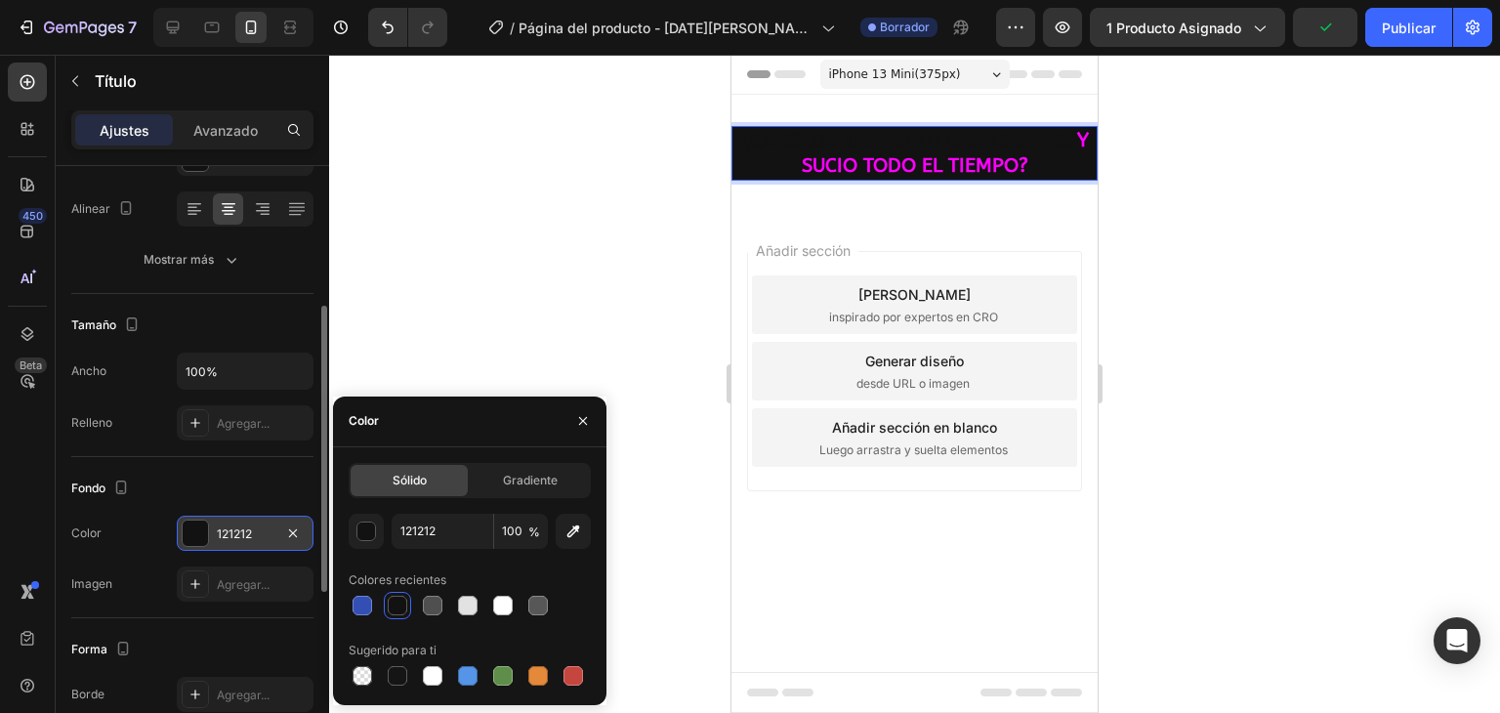
click at [804, 146] on p "¿CANSADO DE VER TU CARRO OPACO Y SUCIO TODO EL TIEMPO?" at bounding box center [915, 153] width 362 height 51
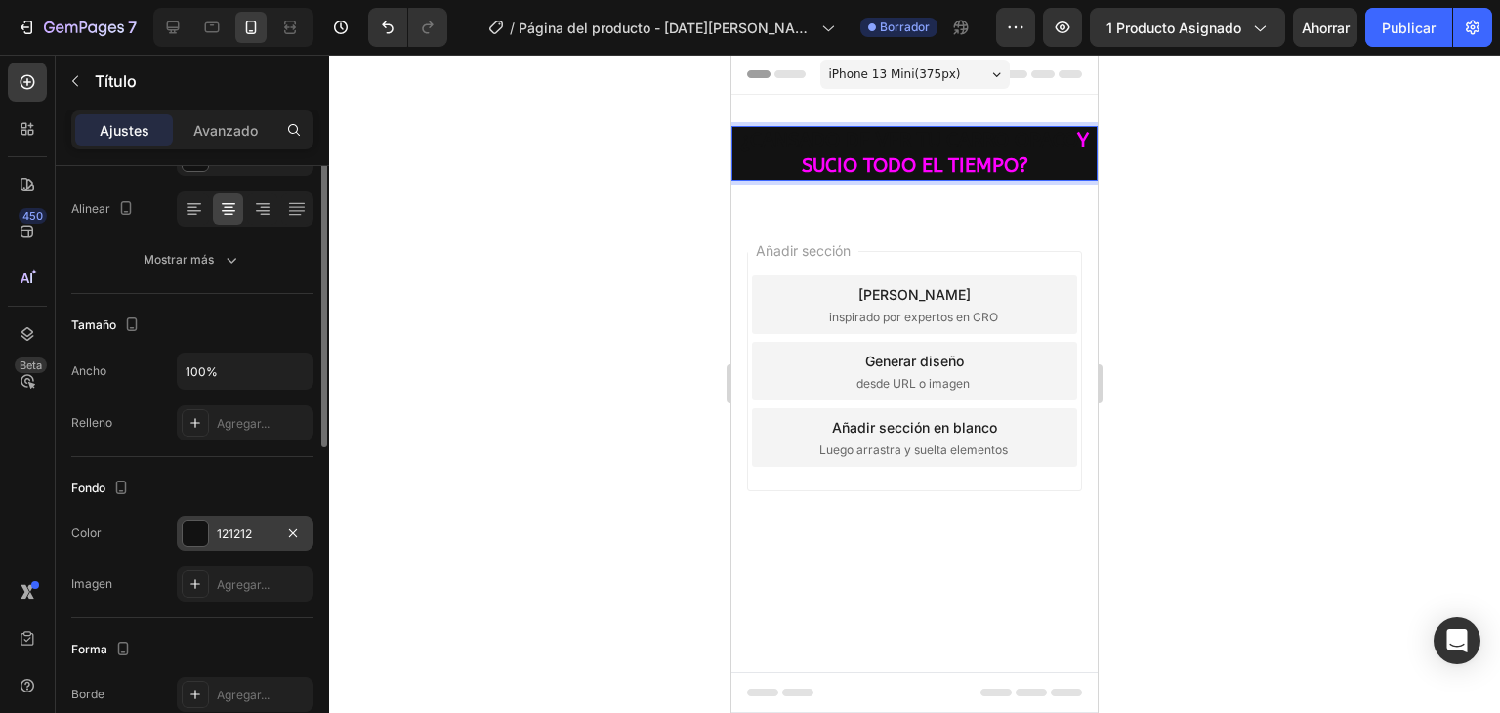
scroll to position [98, 0]
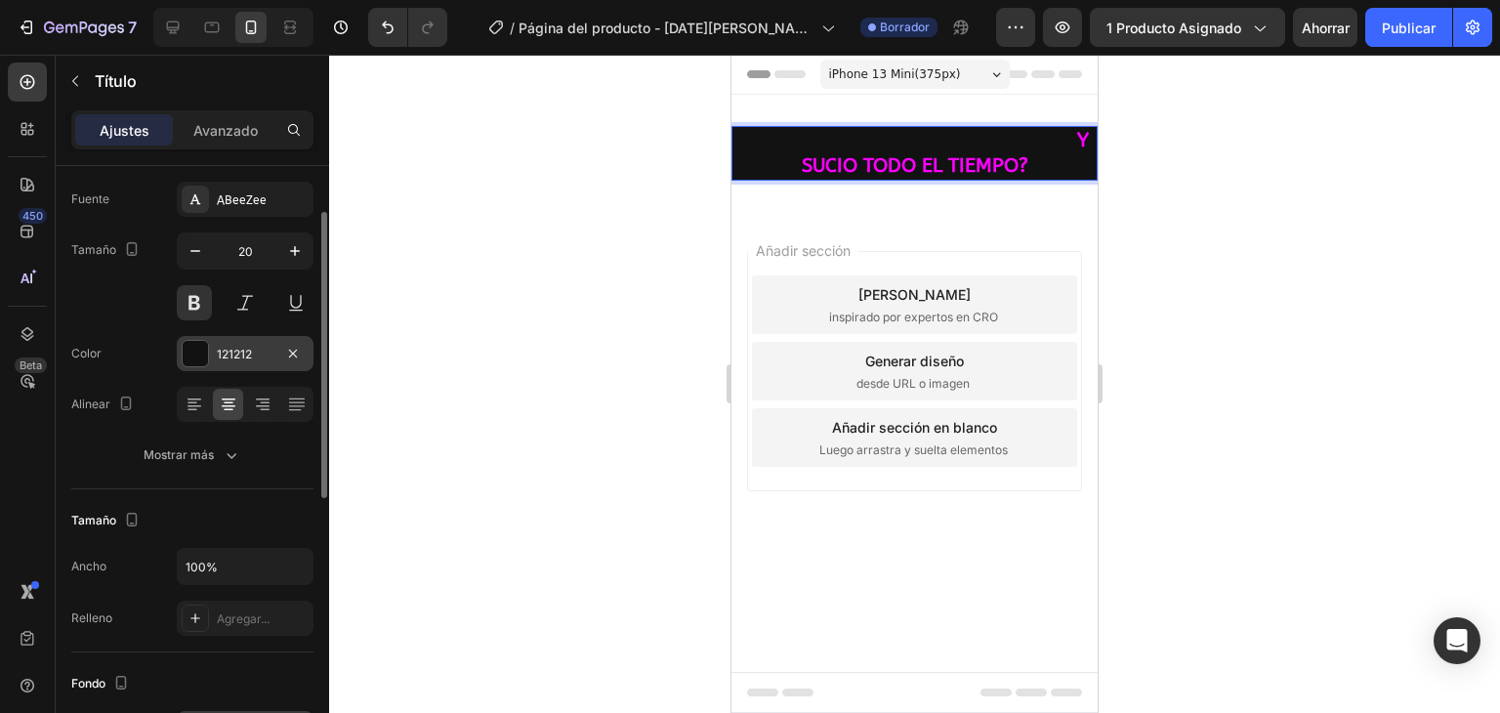
click at [197, 345] on div at bounding box center [195, 353] width 25 height 25
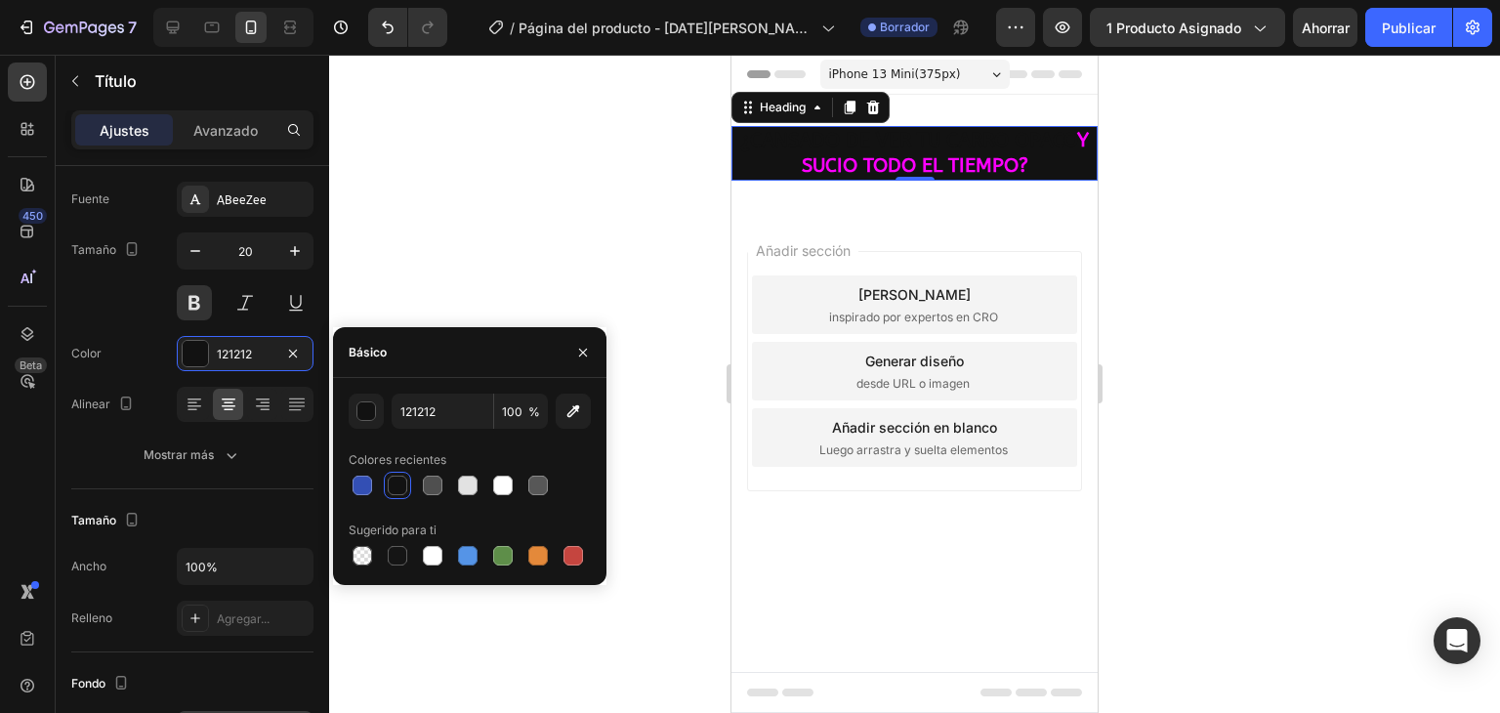
click at [394, 486] on div at bounding box center [398, 486] width 20 height 20
click at [570, 417] on icon "button" at bounding box center [574, 411] width 20 height 20
click at [399, 486] on div at bounding box center [398, 486] width 20 height 20
click at [367, 417] on div "button" at bounding box center [368, 412] width 20 height 20
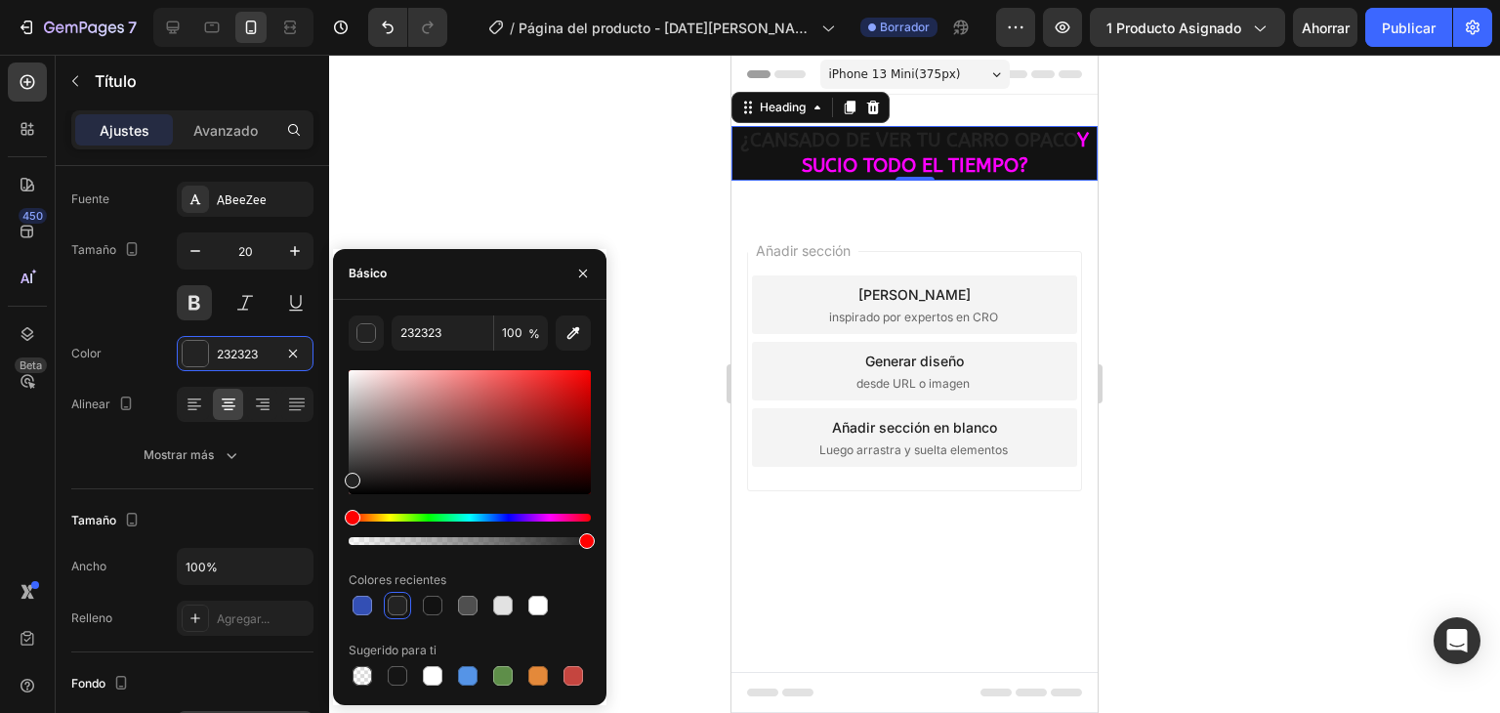
click at [549, 517] on div "Hue" at bounding box center [470, 518] width 242 height 8
click at [360, 517] on div "Hue" at bounding box center [353, 518] width 16 height 16
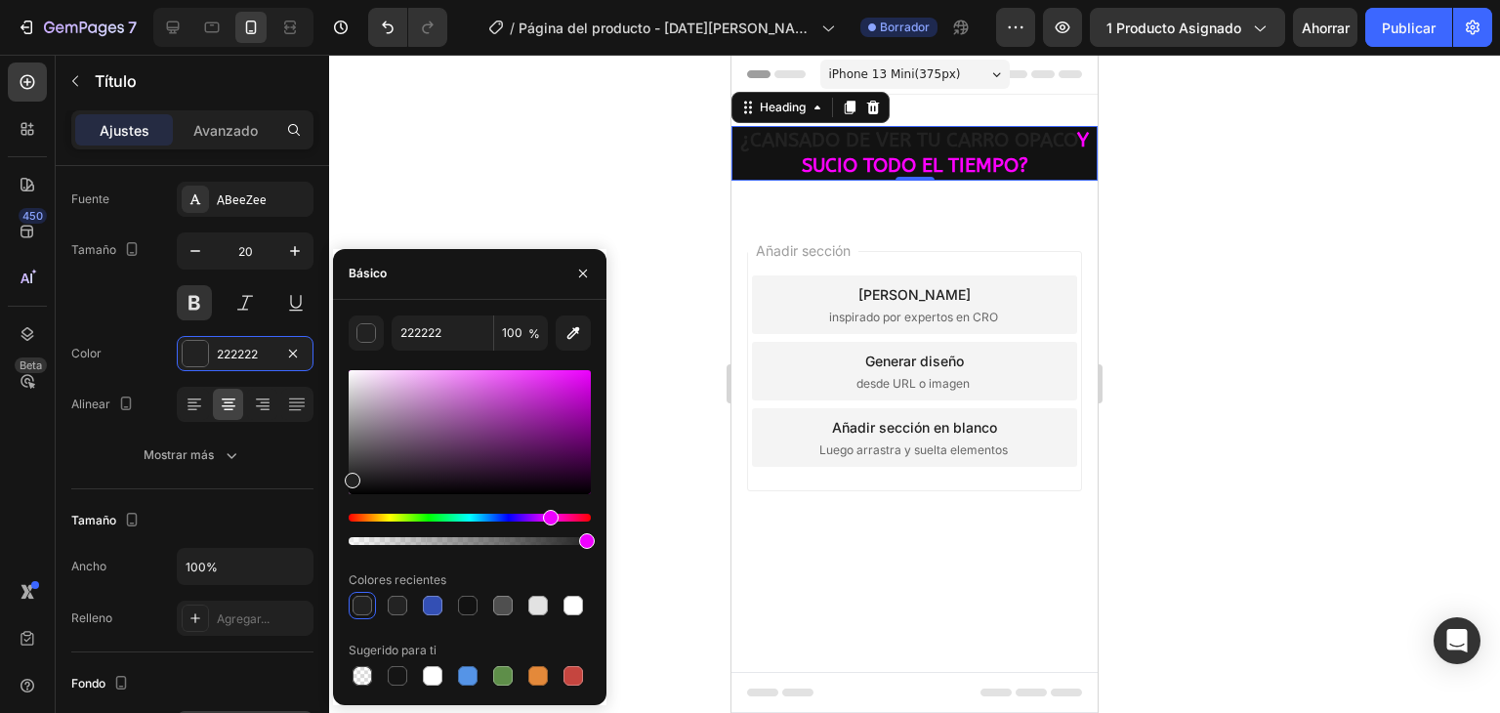
click at [551, 397] on div at bounding box center [470, 432] width 242 height 124
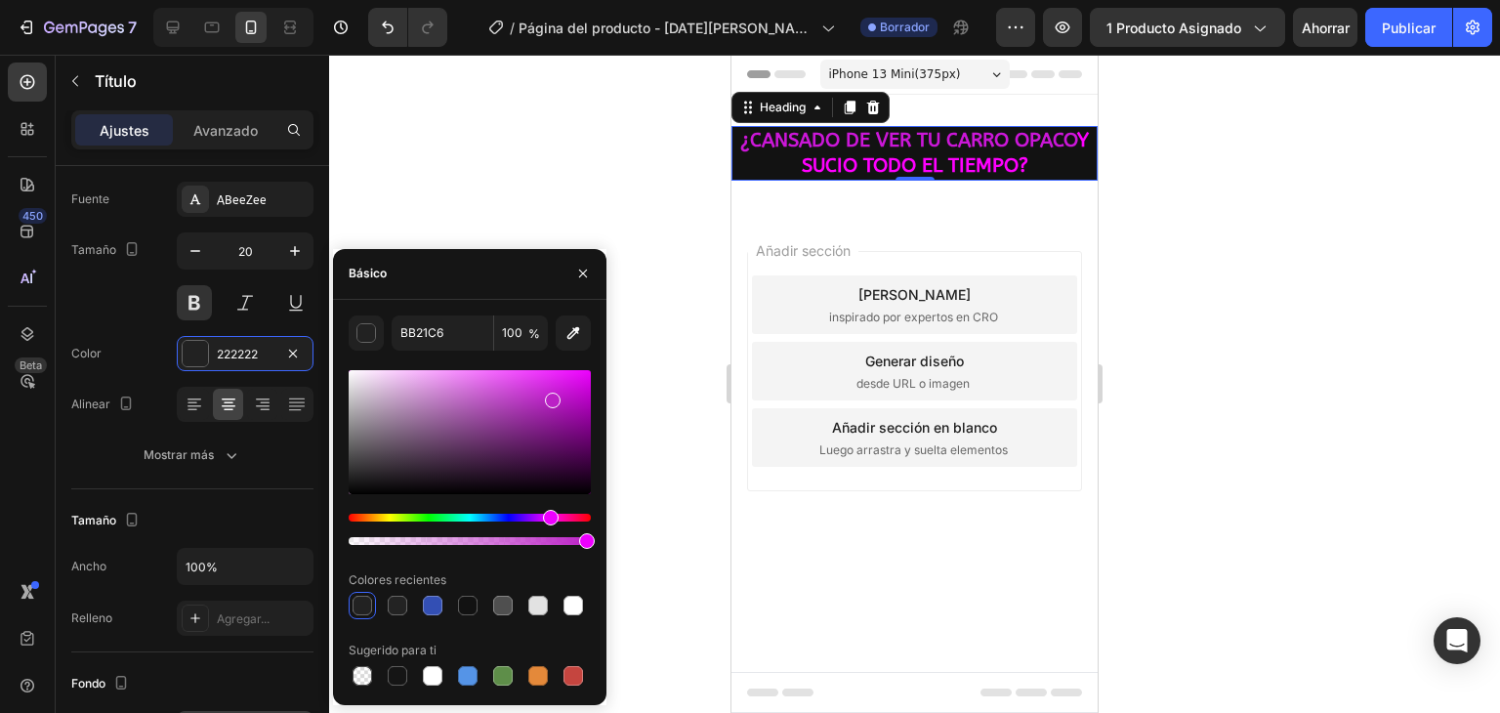
click at [566, 388] on div at bounding box center [470, 432] width 242 height 124
drag, startPoint x: 578, startPoint y: 393, endPoint x: 576, endPoint y: 376, distance: 16.7
click at [576, 376] on div at bounding box center [470, 432] width 242 height 124
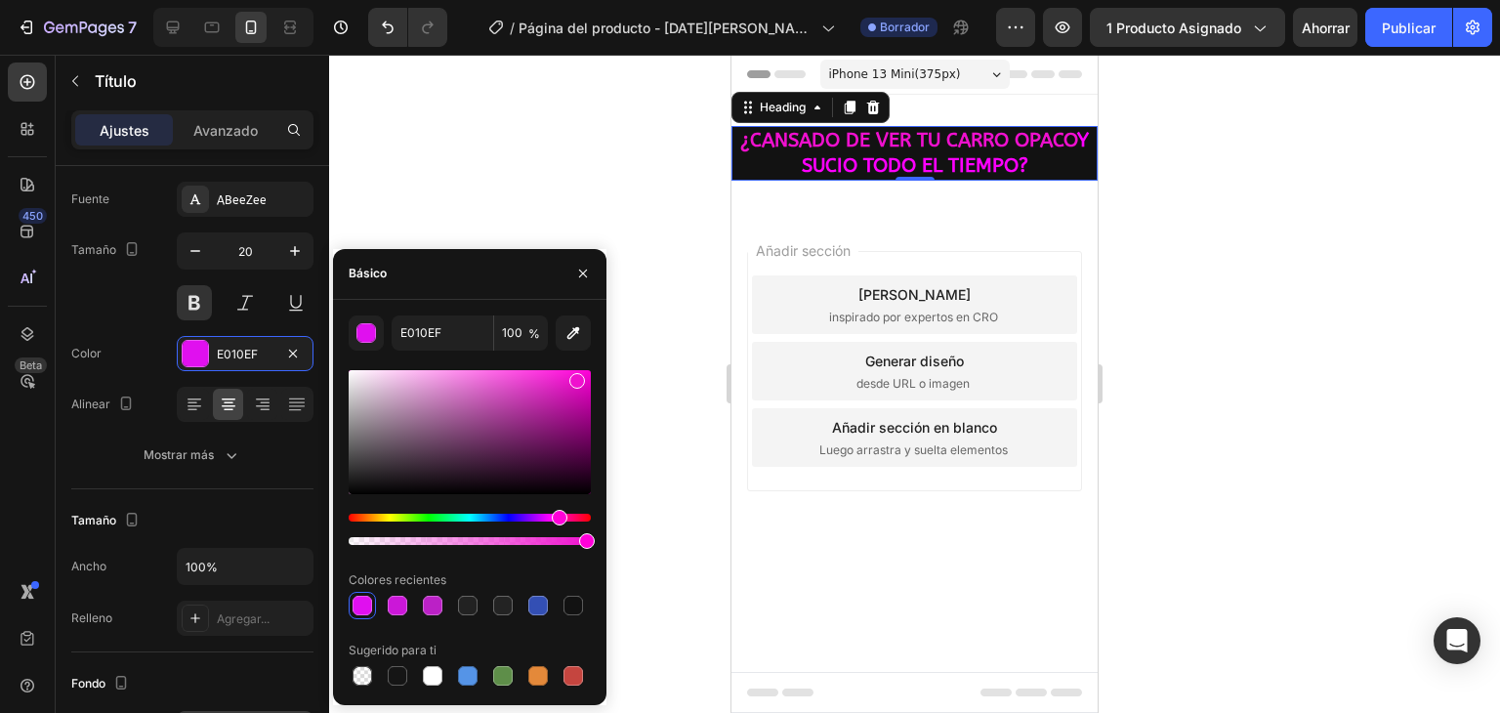
click at [558, 517] on div "Matiz" at bounding box center [560, 518] width 16 height 16
type input "EF10CE"
click at [638, 400] on div at bounding box center [914, 384] width 1171 height 658
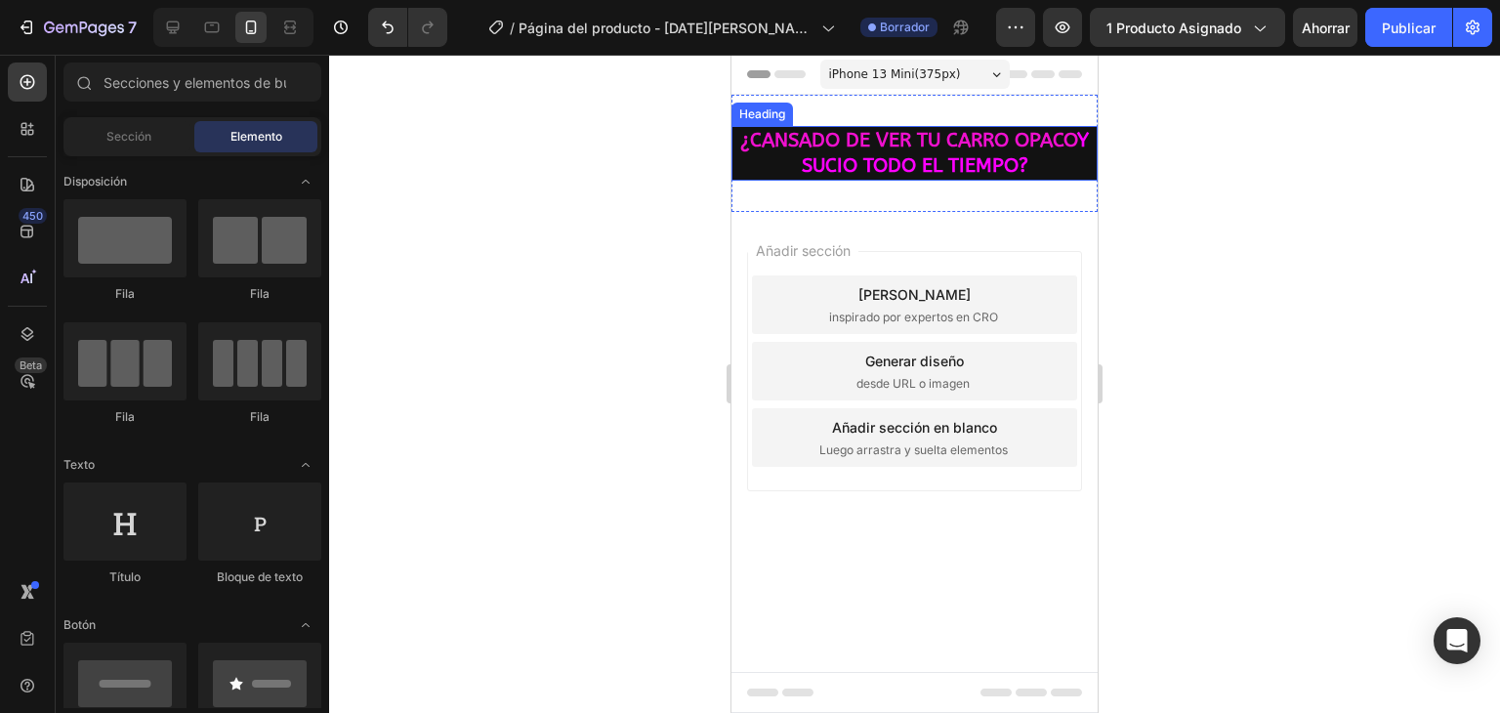
click at [779, 153] on p "¿CANSADO DE VER TU CARRO OPACO Y SUCIO TODO EL TIEMPO?" at bounding box center [915, 153] width 362 height 51
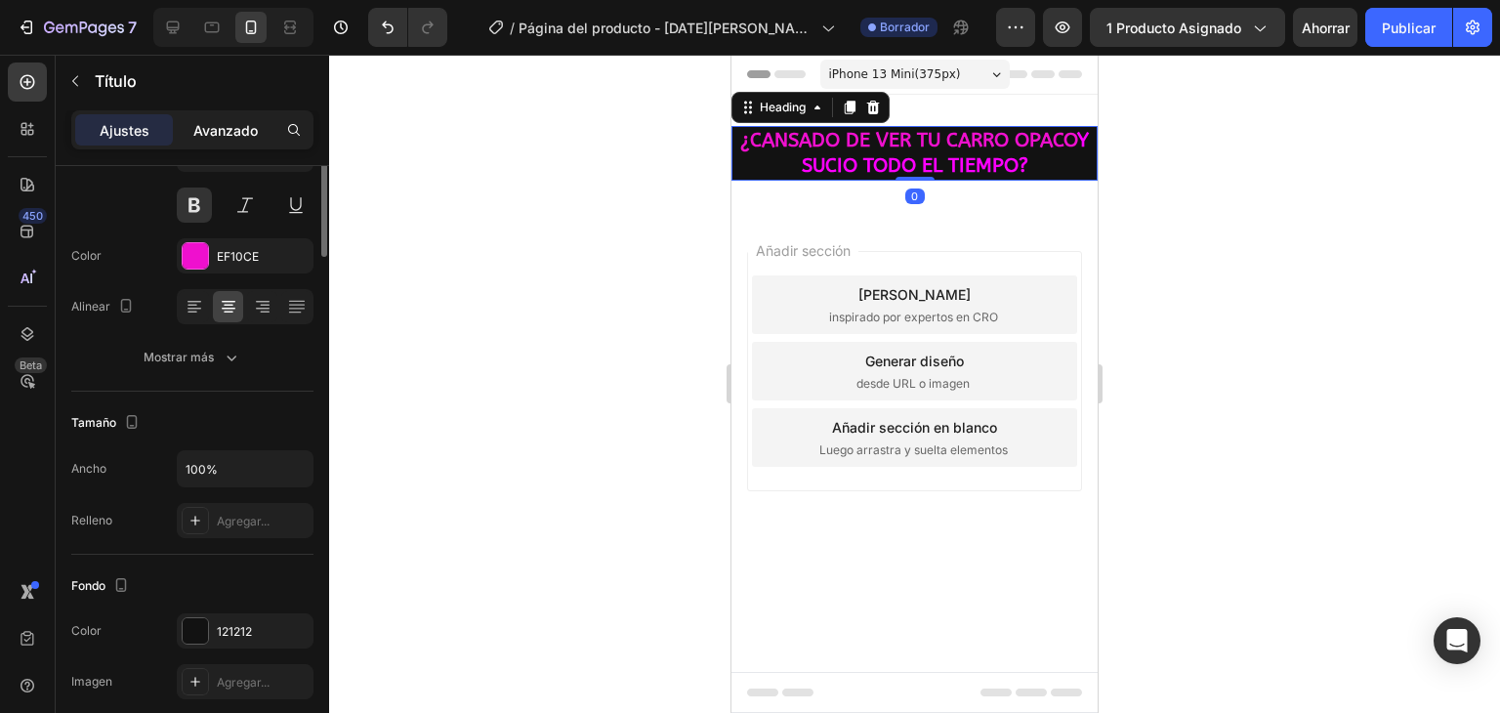
scroll to position [0, 0]
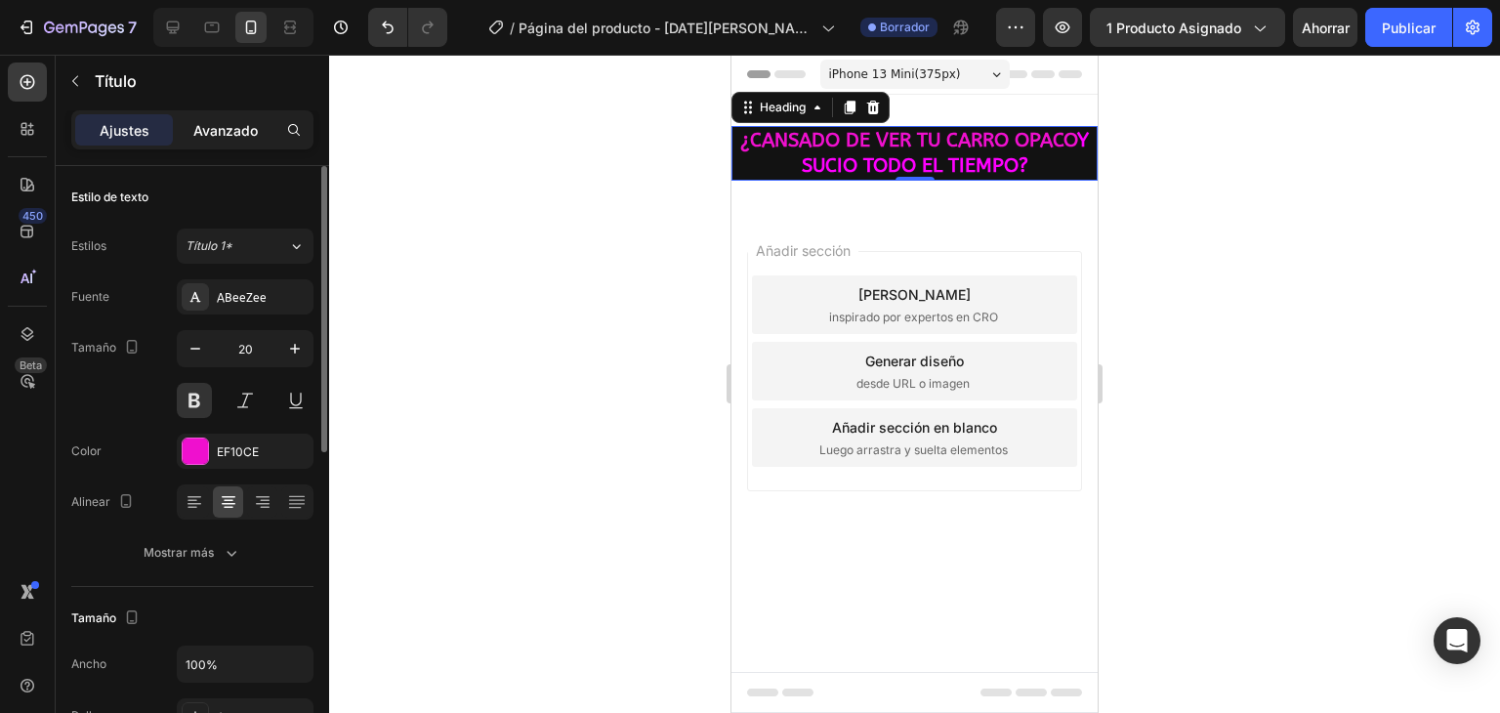
click at [218, 127] on font "Avanzado" at bounding box center [225, 130] width 64 height 17
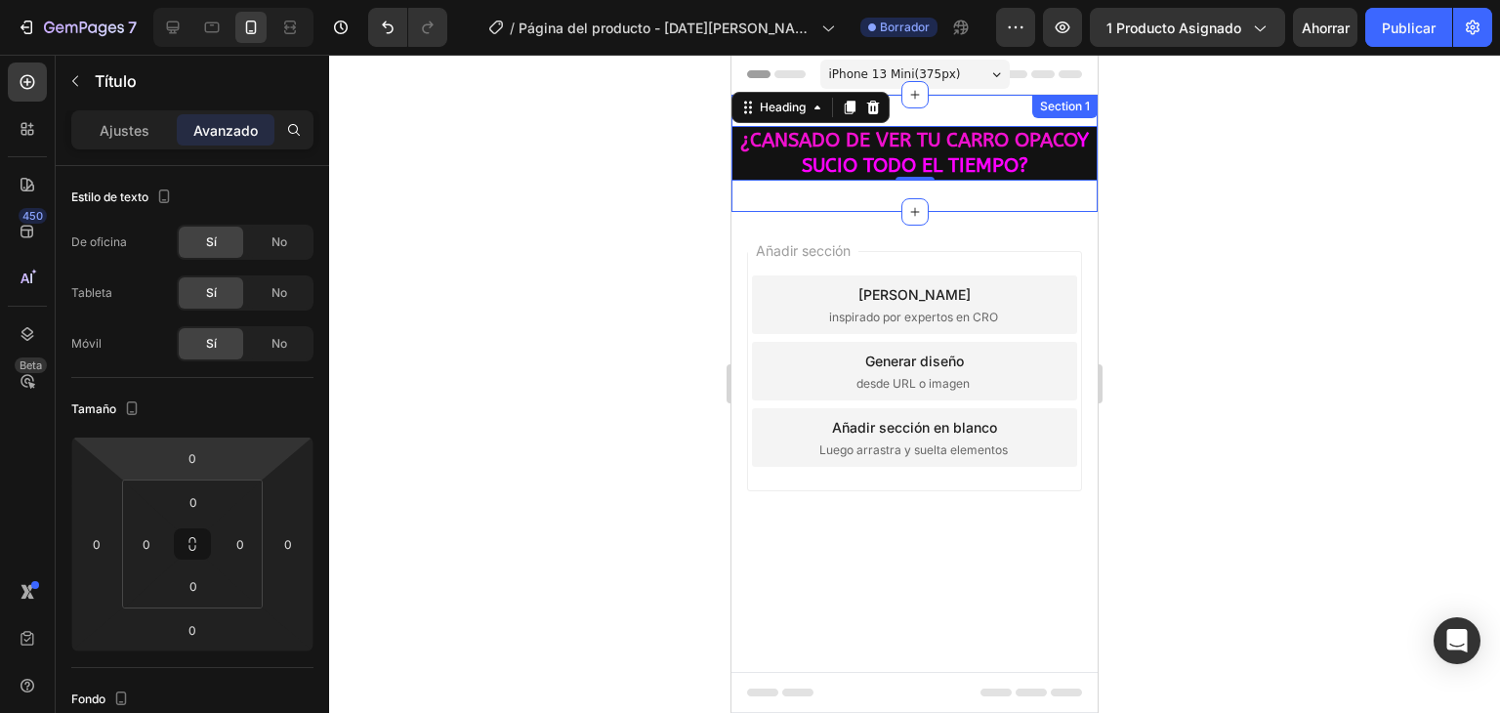
click at [868, 194] on div "¿CANSADO DE VER TU CARRO OPACO Y SUCIO TODO EL TIEMPO? Heading 0 Section 1" at bounding box center [915, 153] width 366 height 117
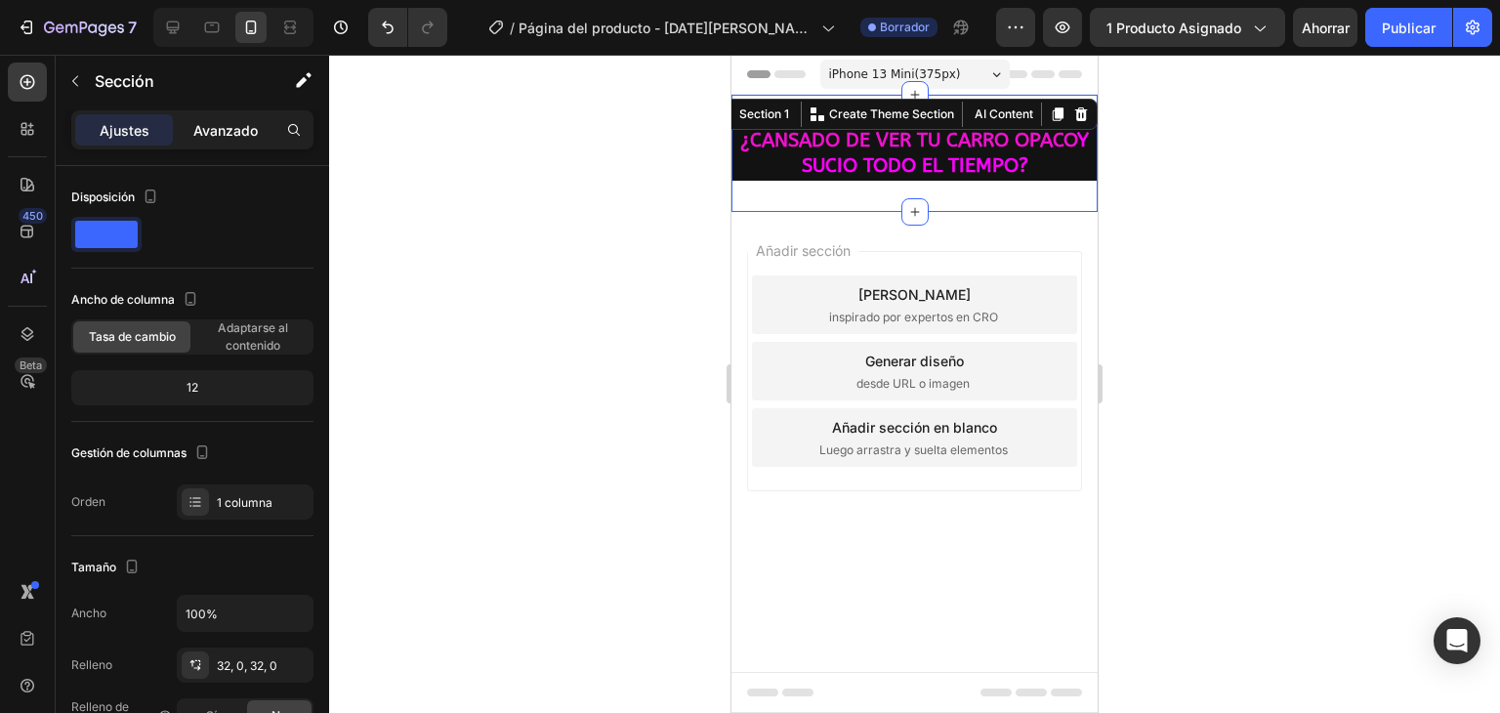
click at [223, 122] on font "Avanzado" at bounding box center [225, 130] width 64 height 17
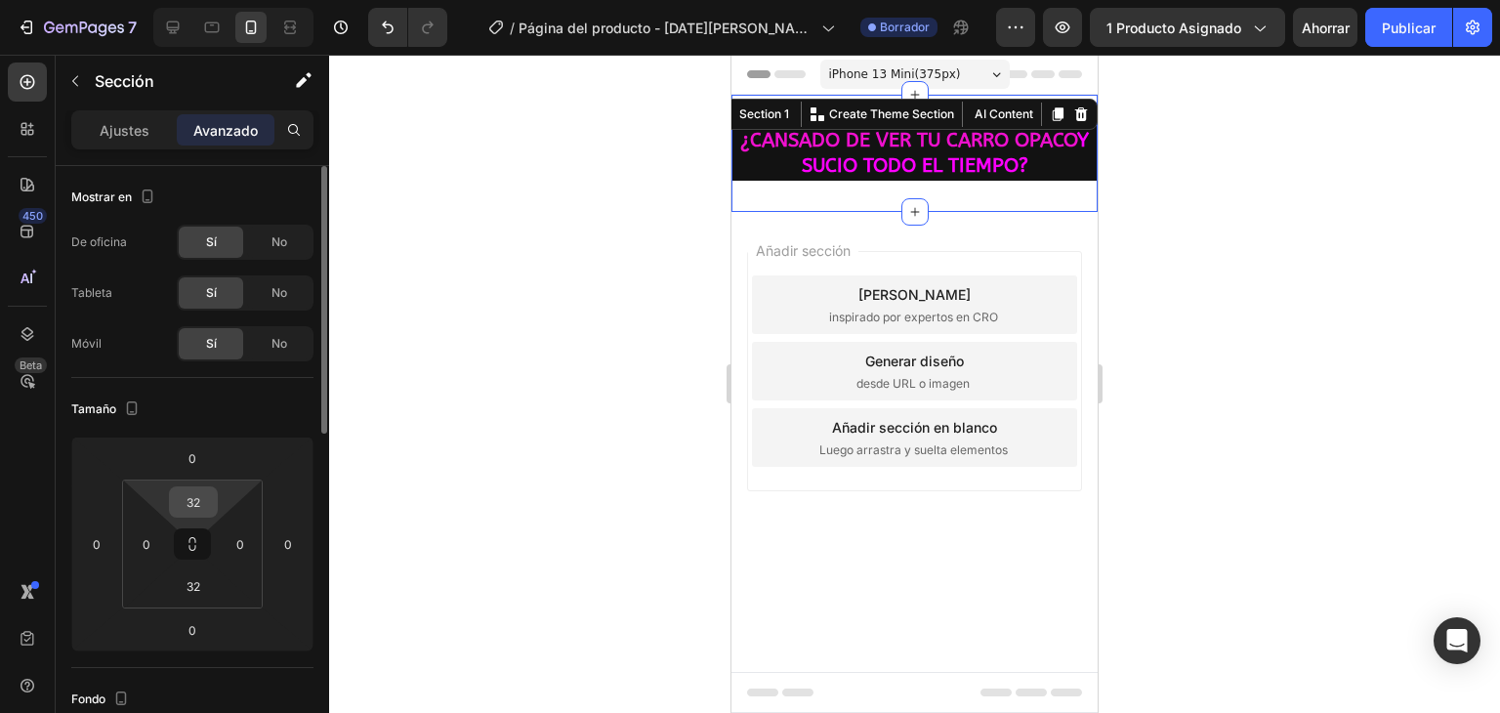
click at [206, 501] on input "32" at bounding box center [193, 501] width 39 height 29
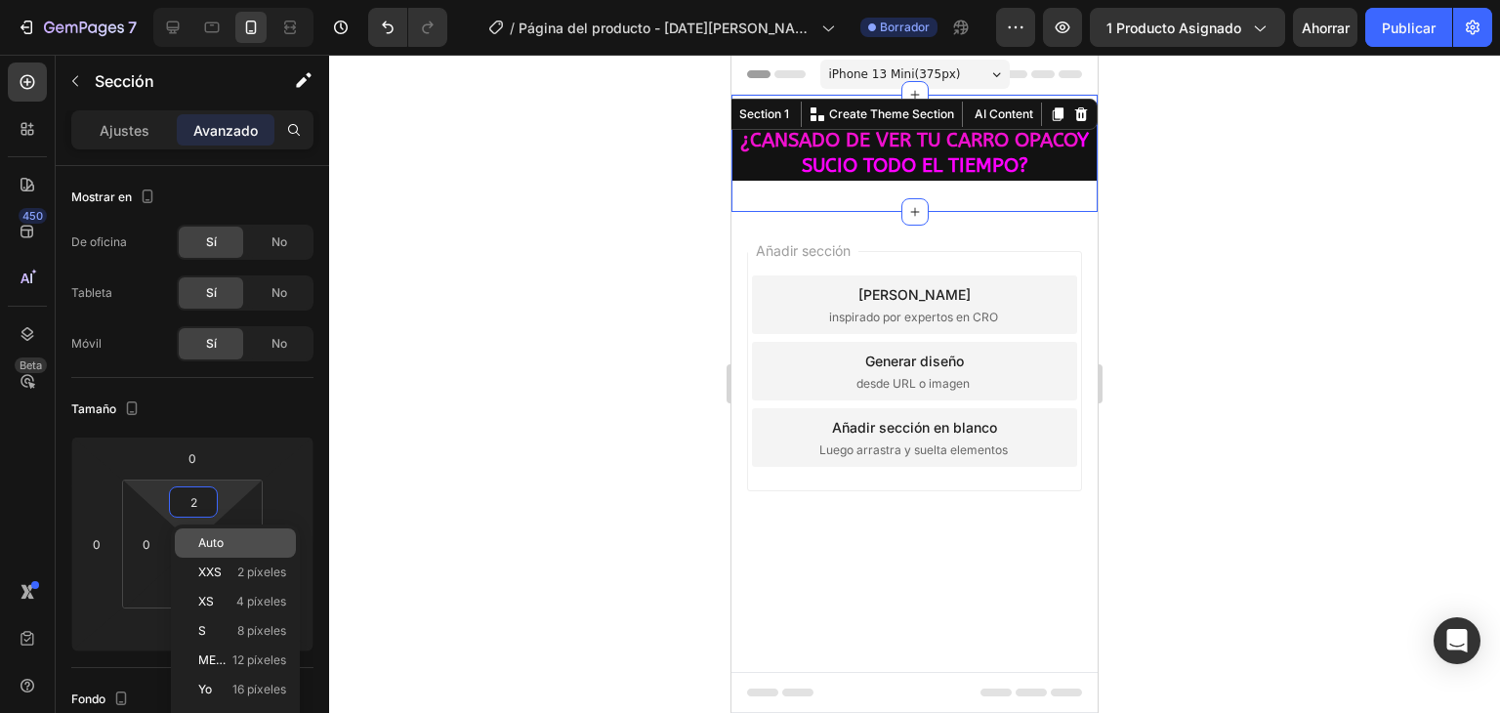
click at [222, 553] on div "Auto" at bounding box center [235, 542] width 121 height 29
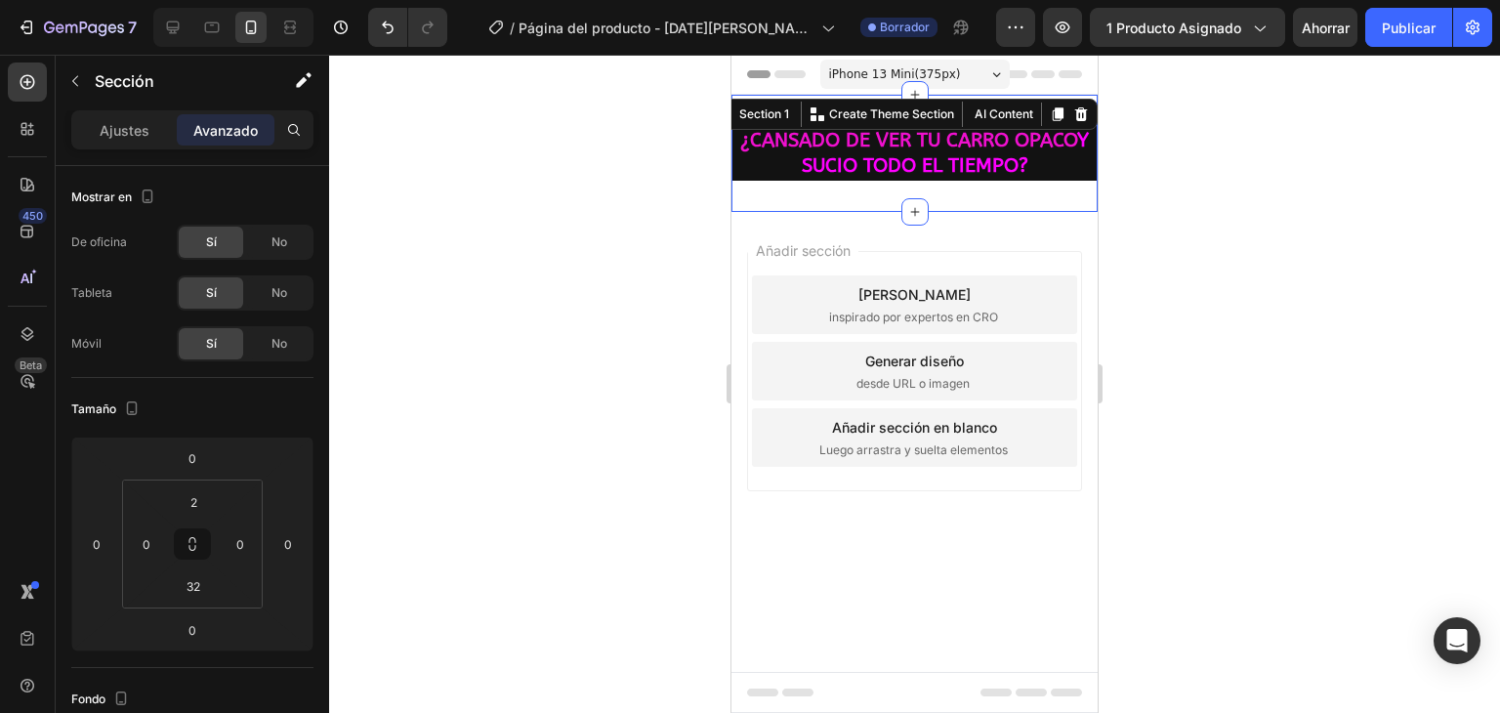
type input "Auto"
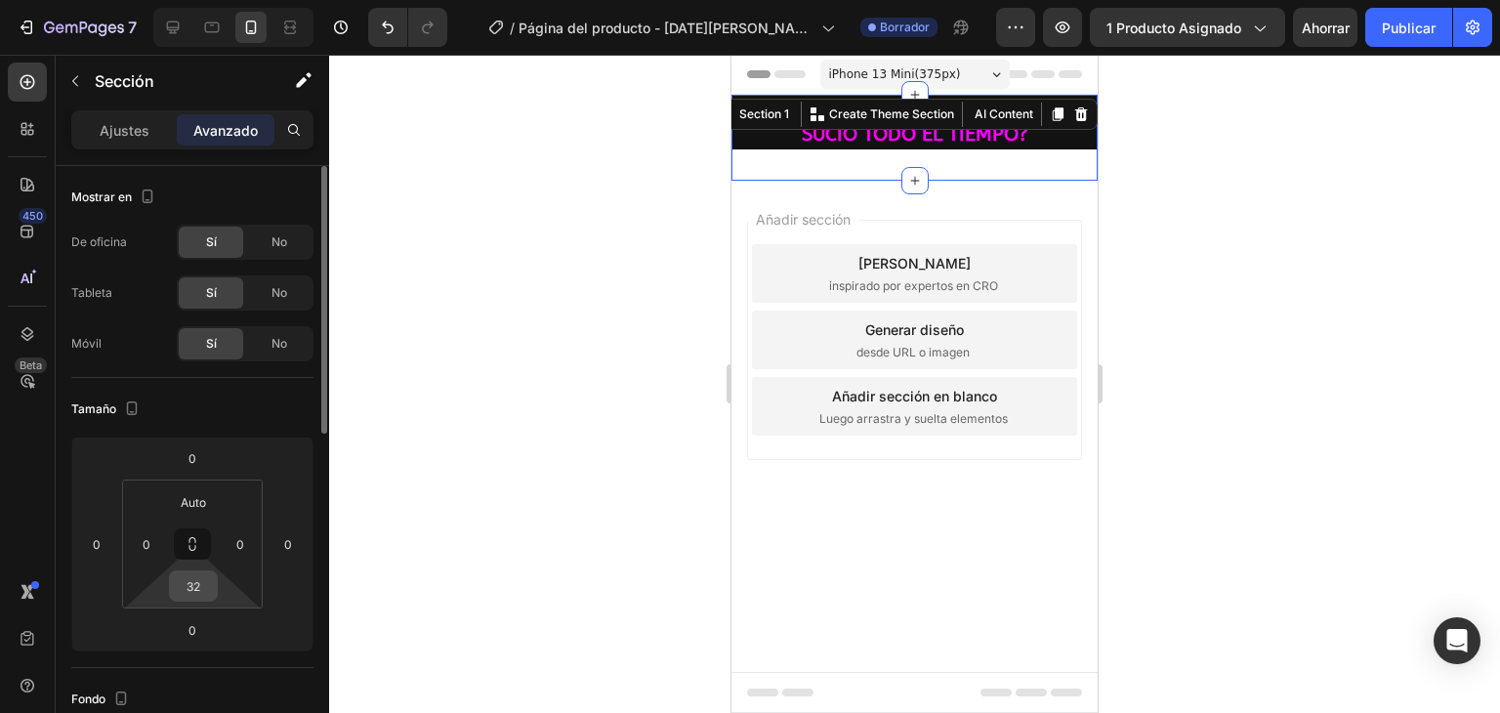
click at [199, 580] on input "32" at bounding box center [193, 585] width 39 height 29
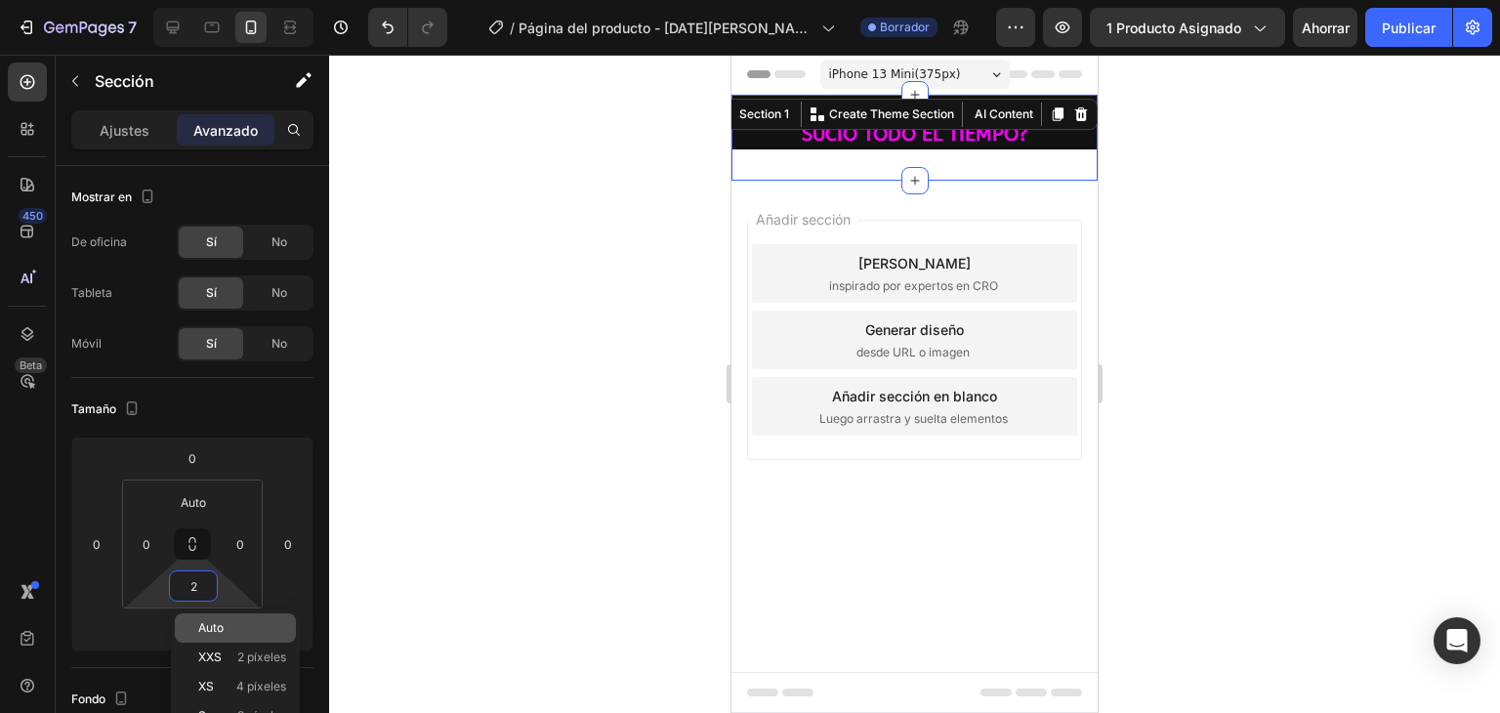
click at [195, 622] on div "Auto" at bounding box center [235, 627] width 121 height 29
type input "Auto"
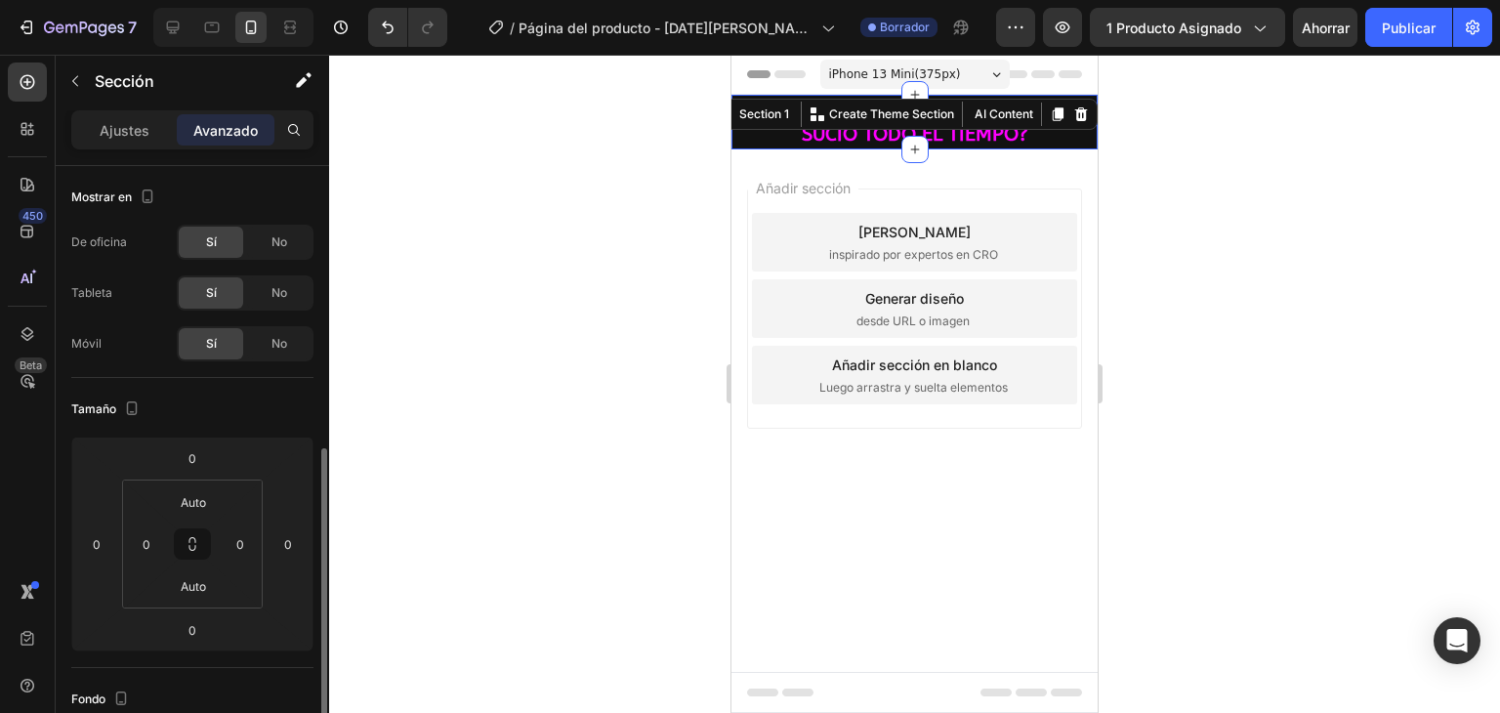
scroll to position [195, 0]
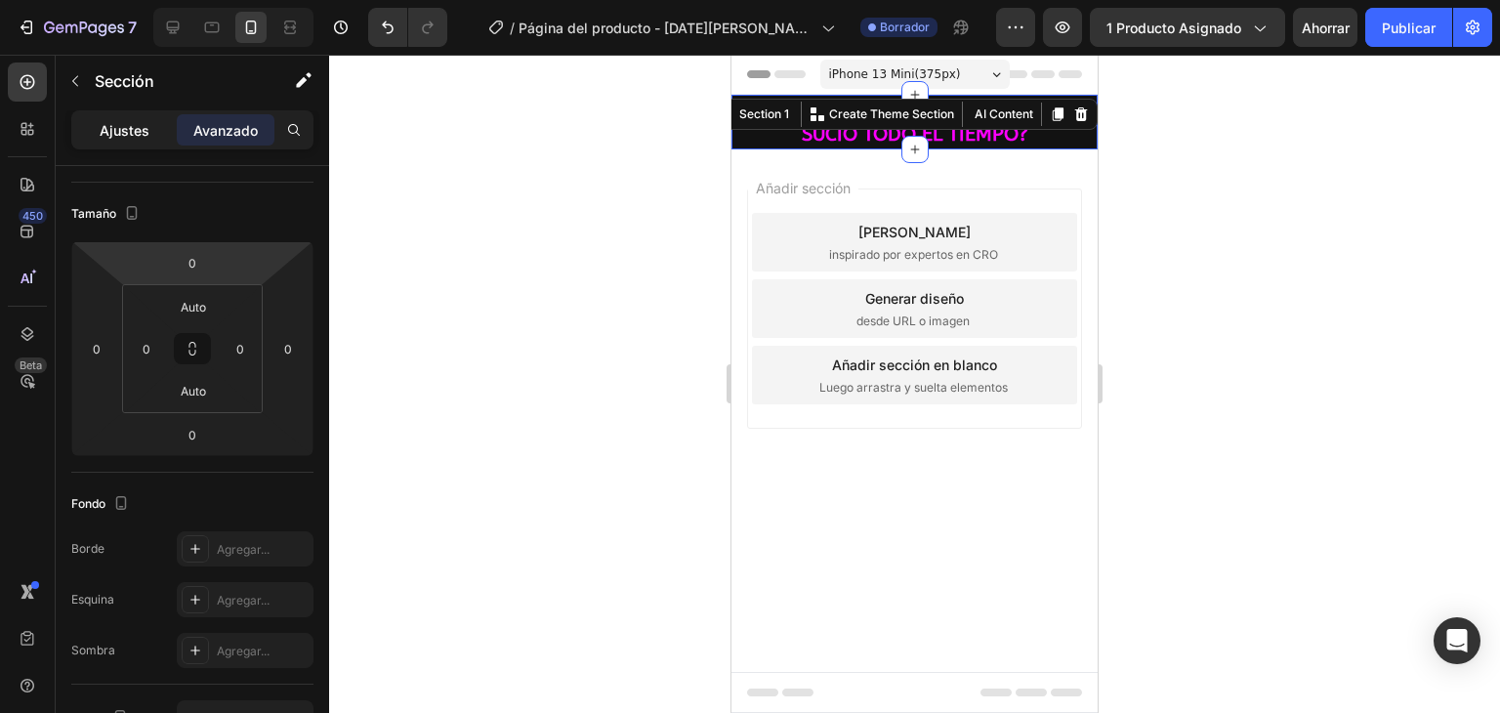
click at [125, 130] on font "Ajustes" at bounding box center [125, 130] width 50 height 17
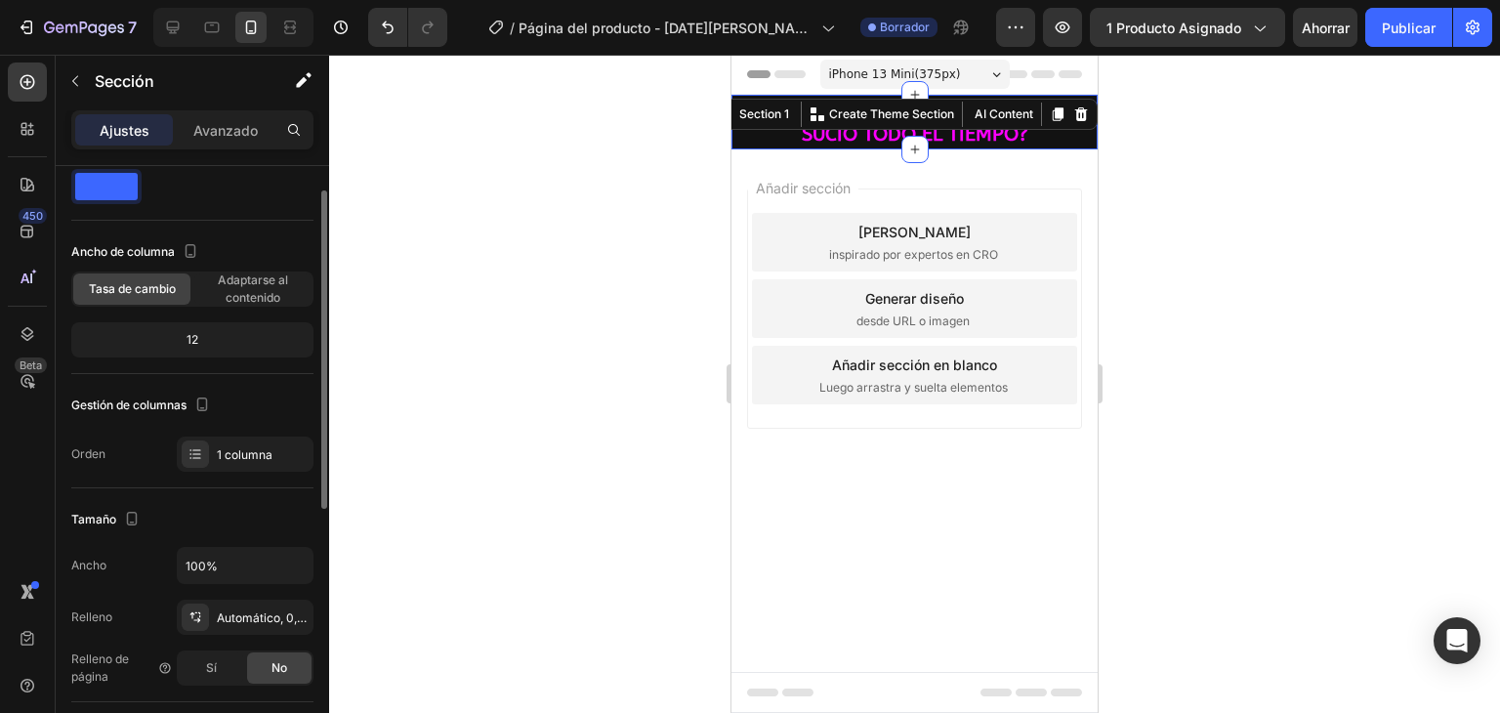
scroll to position [0, 0]
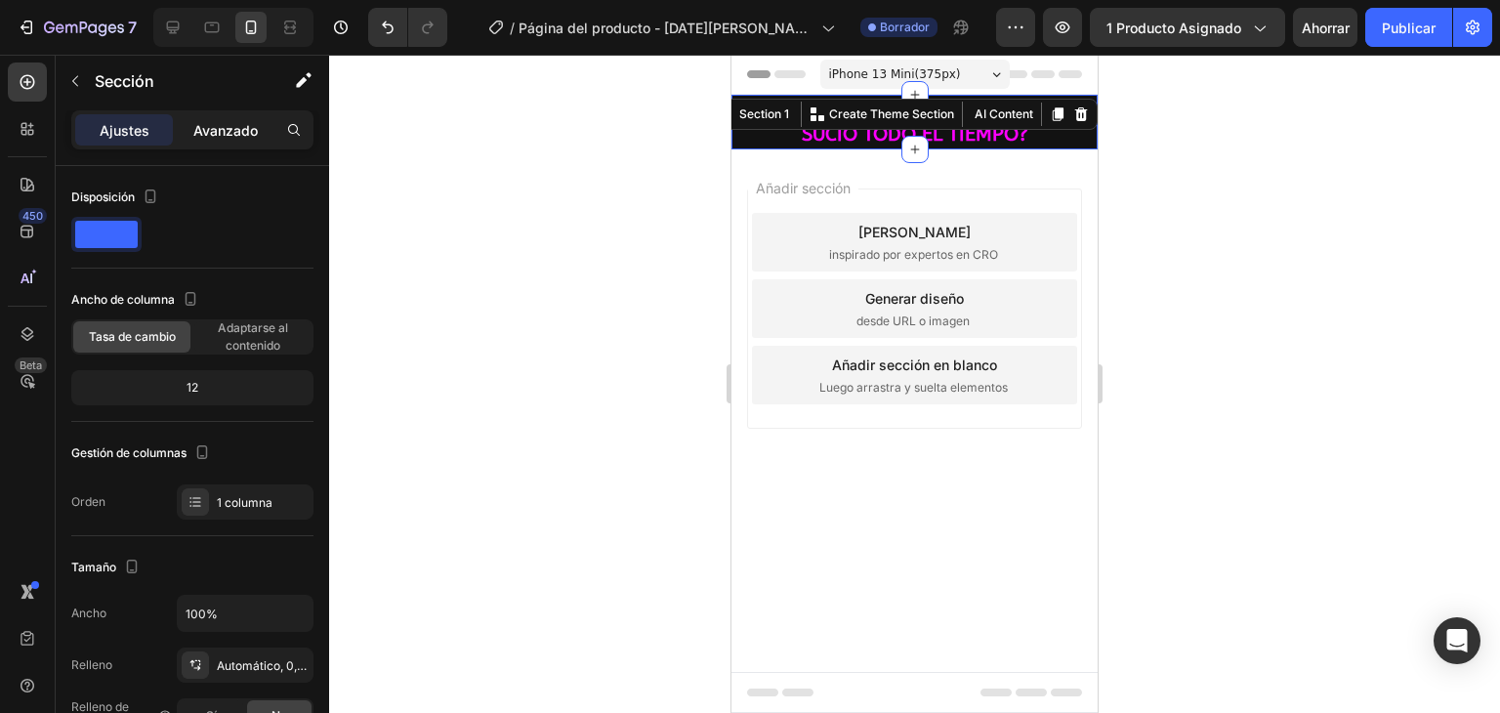
click at [205, 137] on font "Avanzado" at bounding box center [225, 130] width 64 height 17
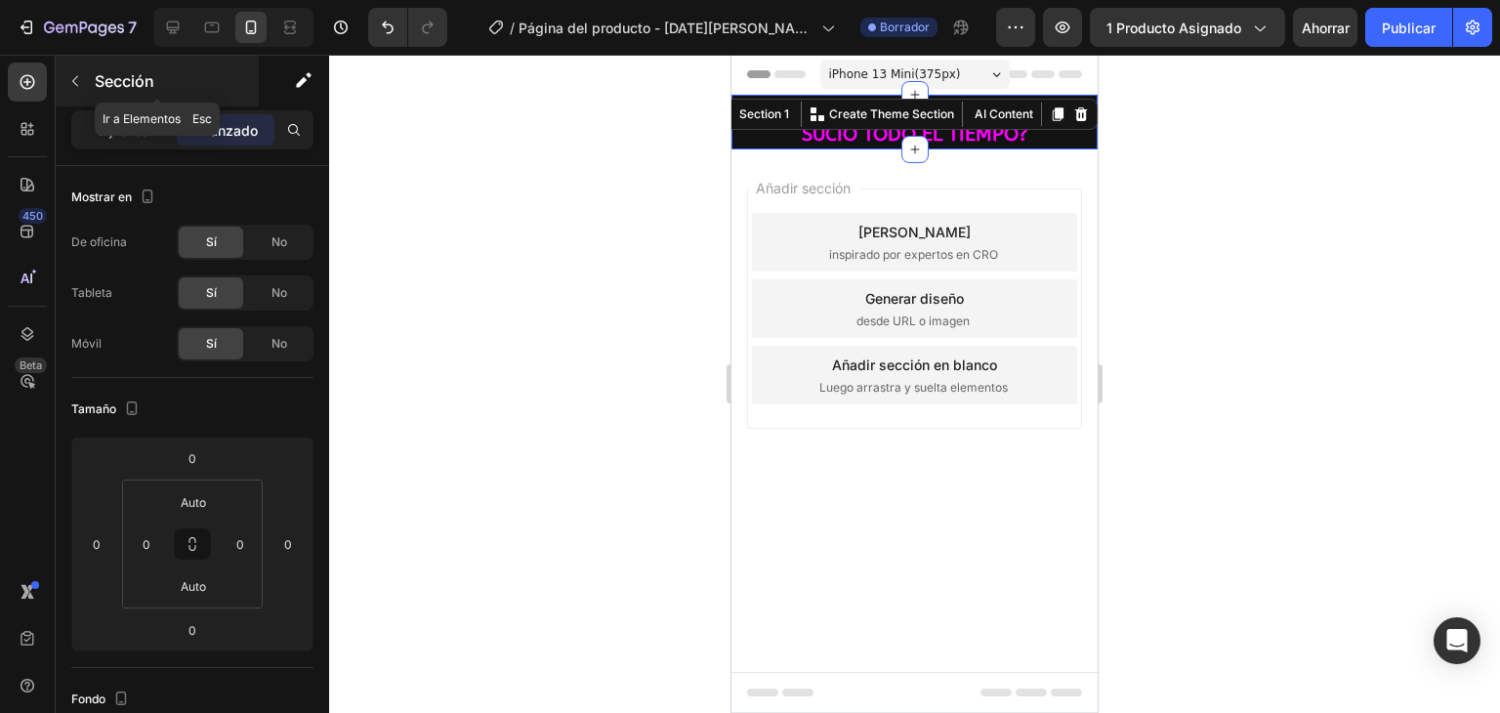
click at [65, 71] on button "button" at bounding box center [75, 80] width 31 height 31
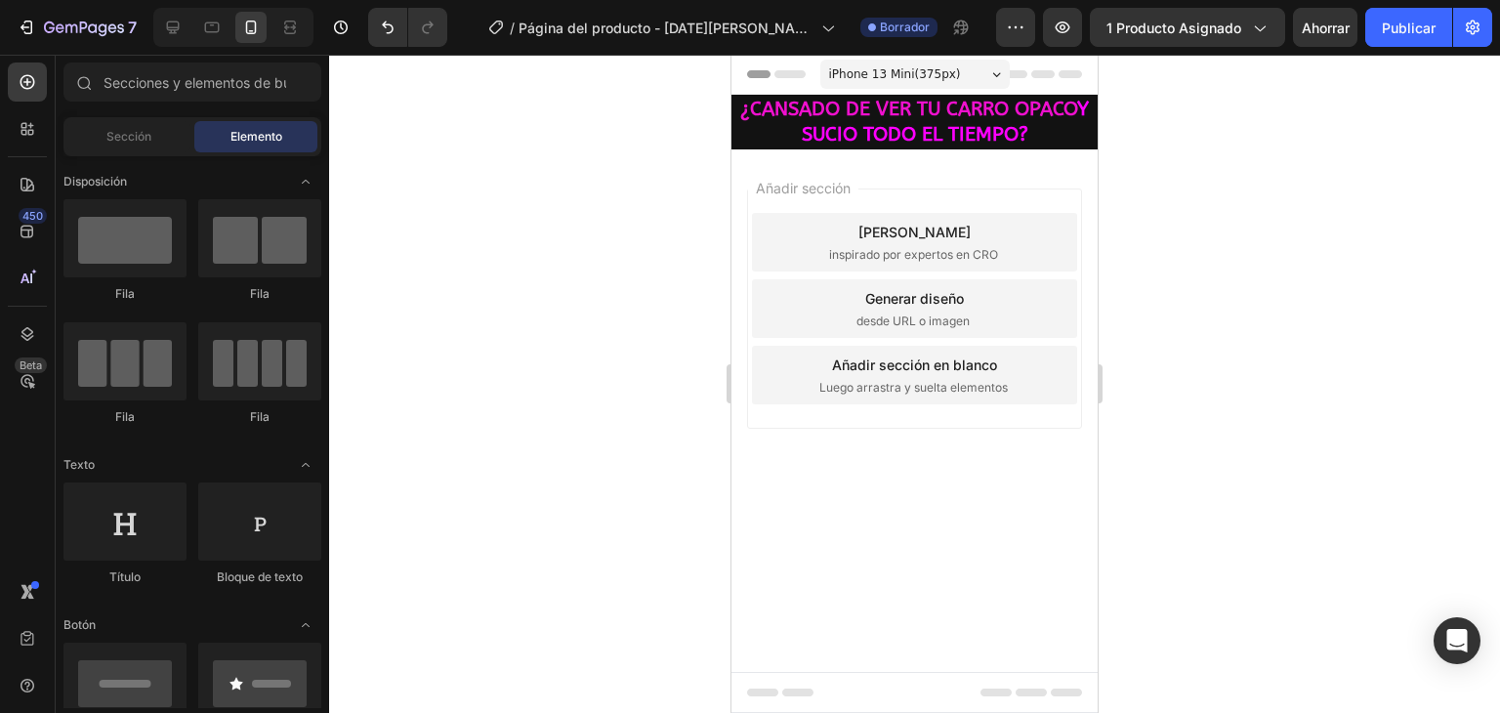
click at [692, 170] on div at bounding box center [914, 384] width 1171 height 658
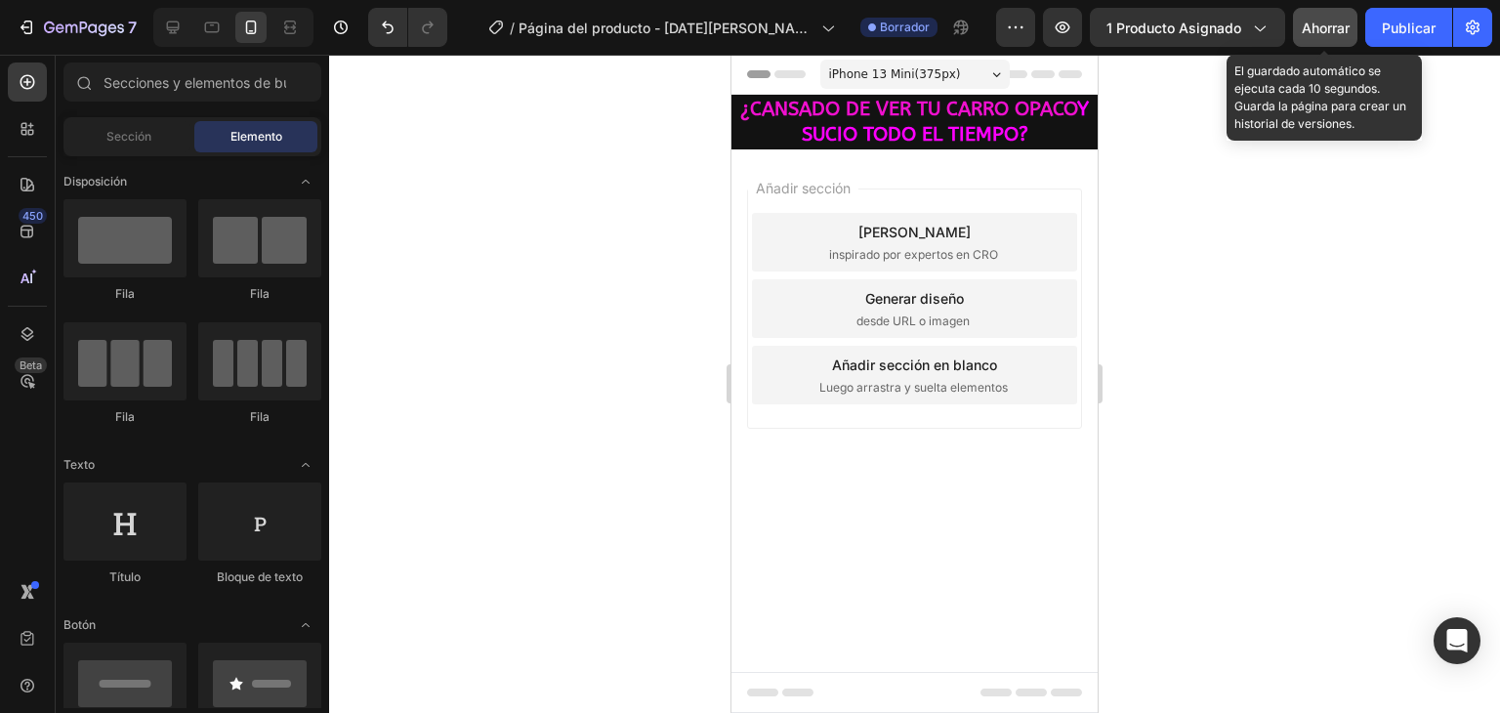
click at [1325, 36] on div "Ahorrar" at bounding box center [1326, 28] width 48 height 21
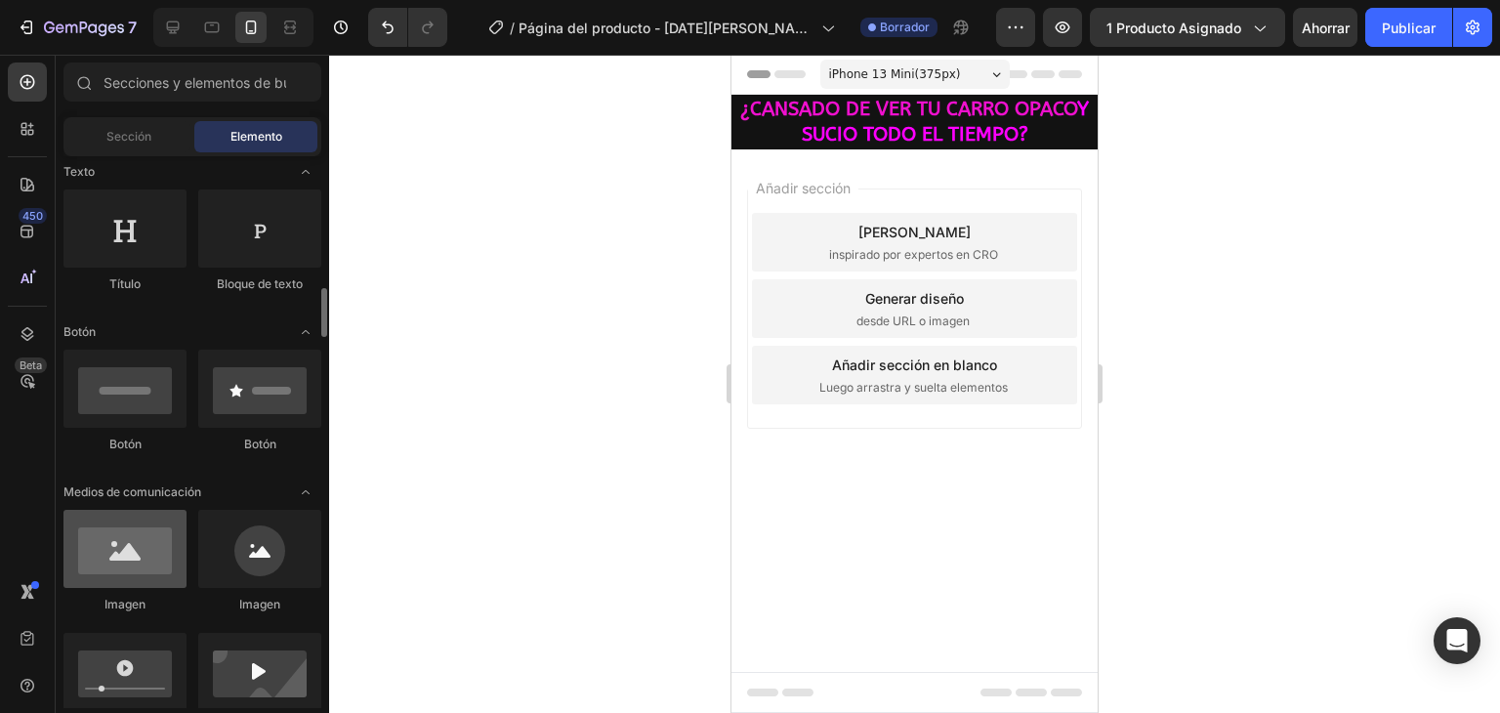
scroll to position [391, 0]
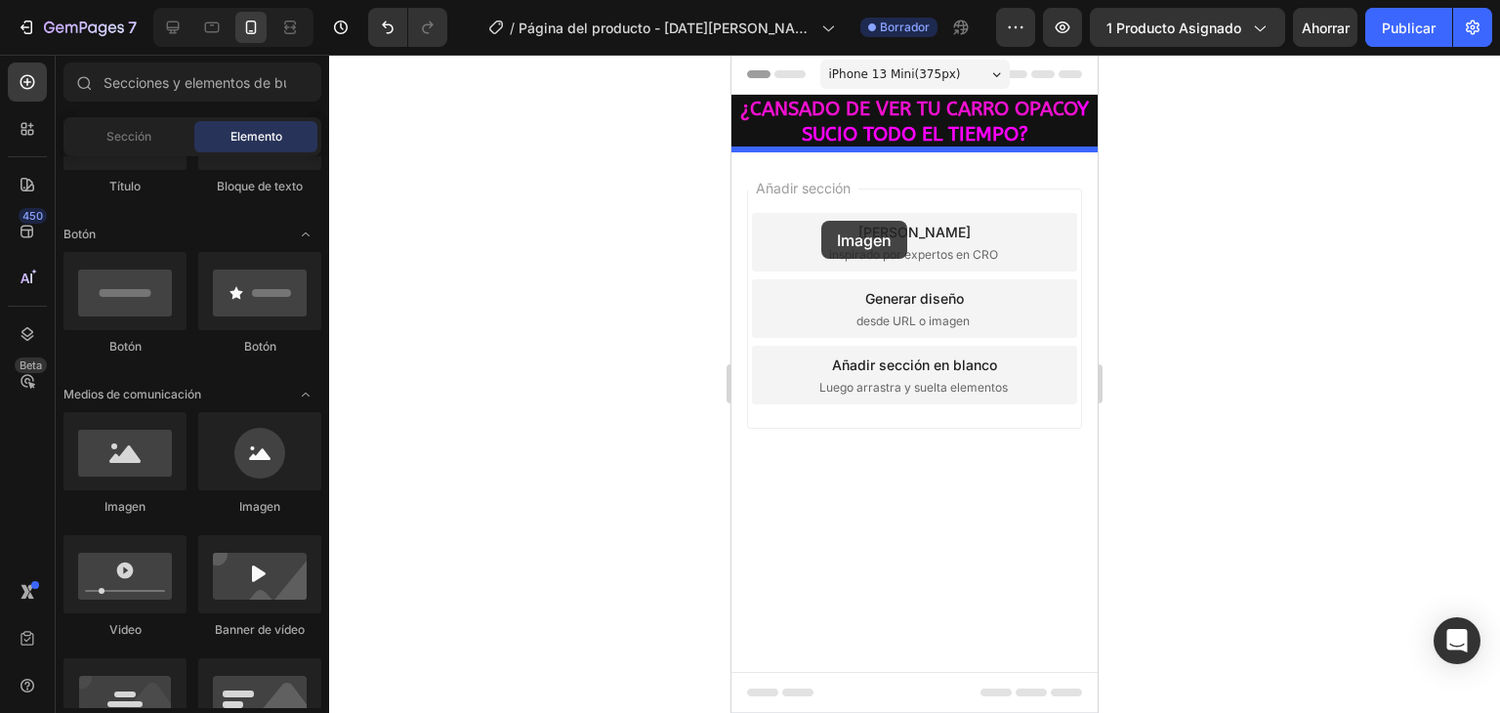
drag, startPoint x: 844, startPoint y: 519, endPoint x: 824, endPoint y: 208, distance: 311.3
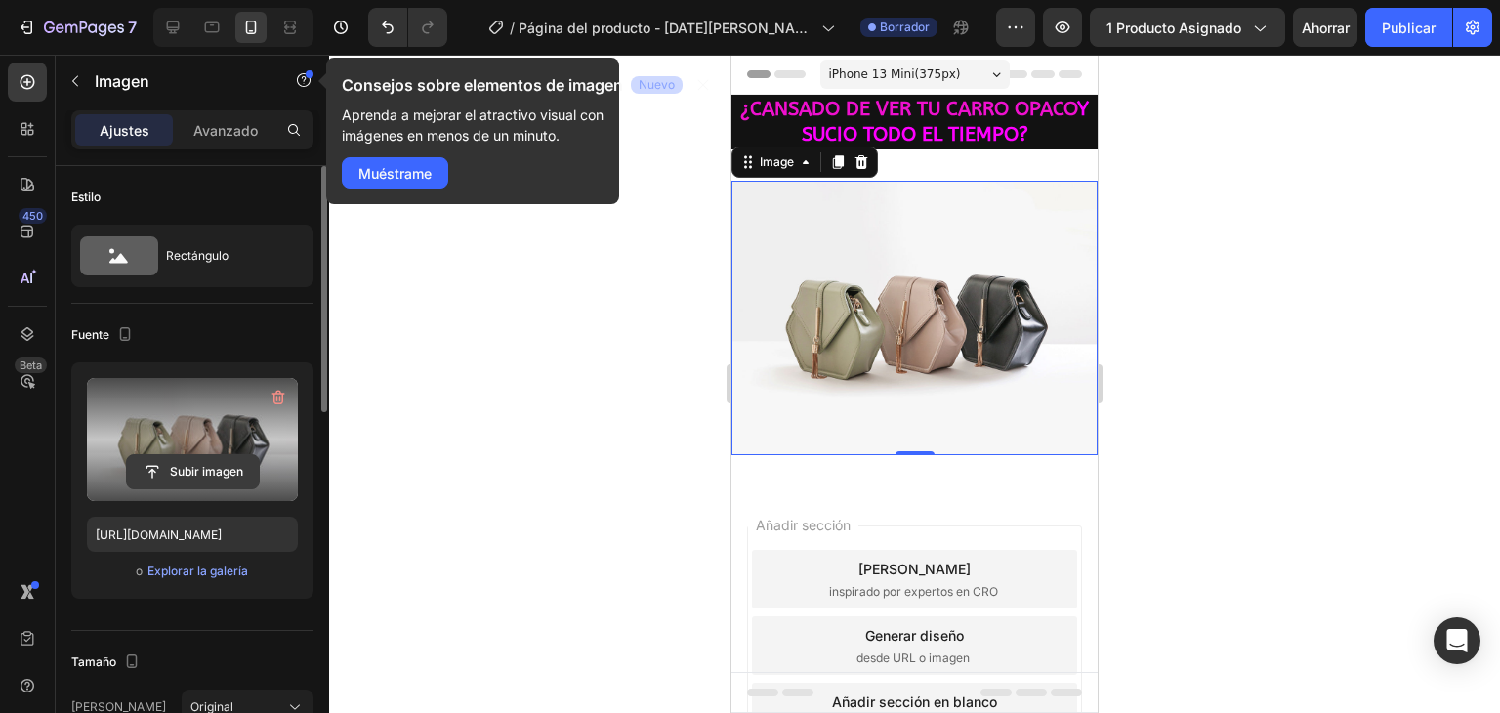
click at [192, 472] on input "file" at bounding box center [193, 471] width 132 height 33
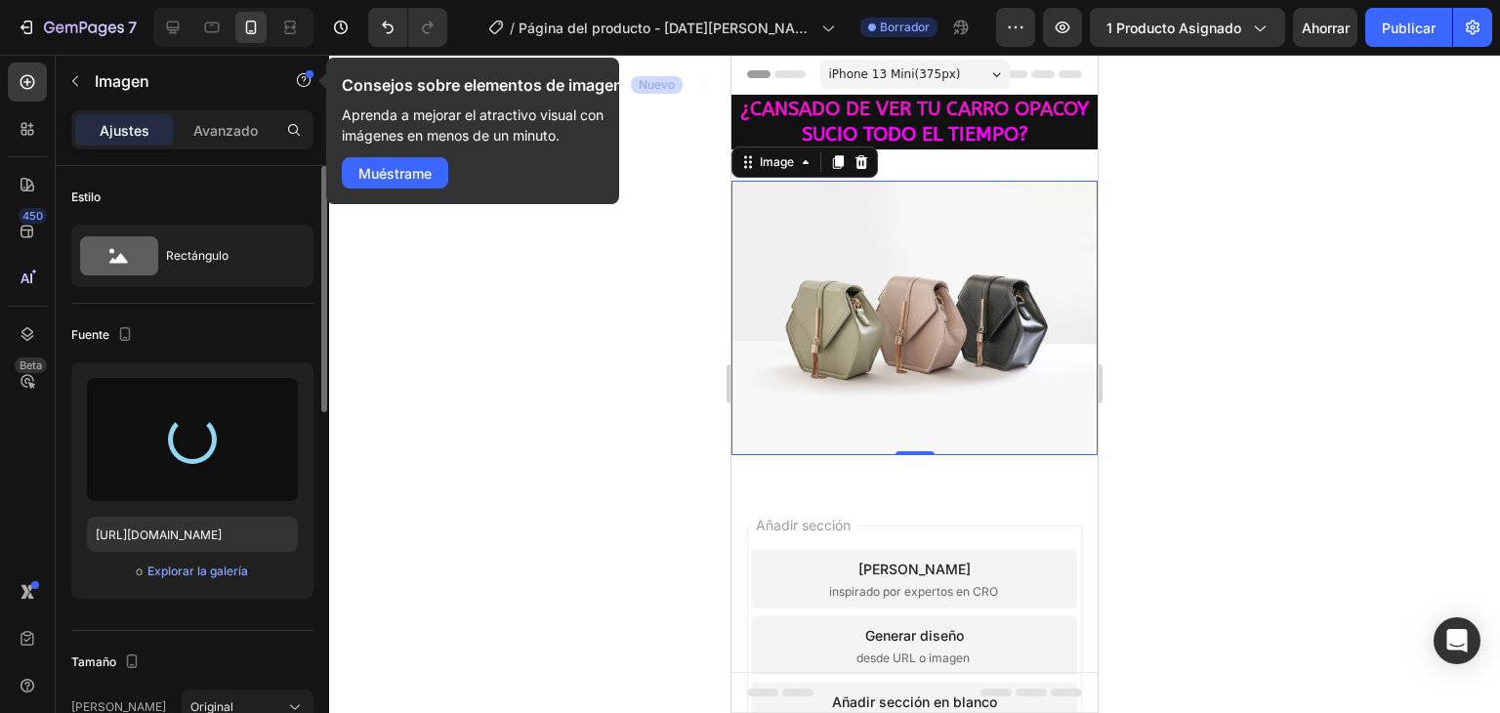
type input "[URL][DOMAIN_NAME]"
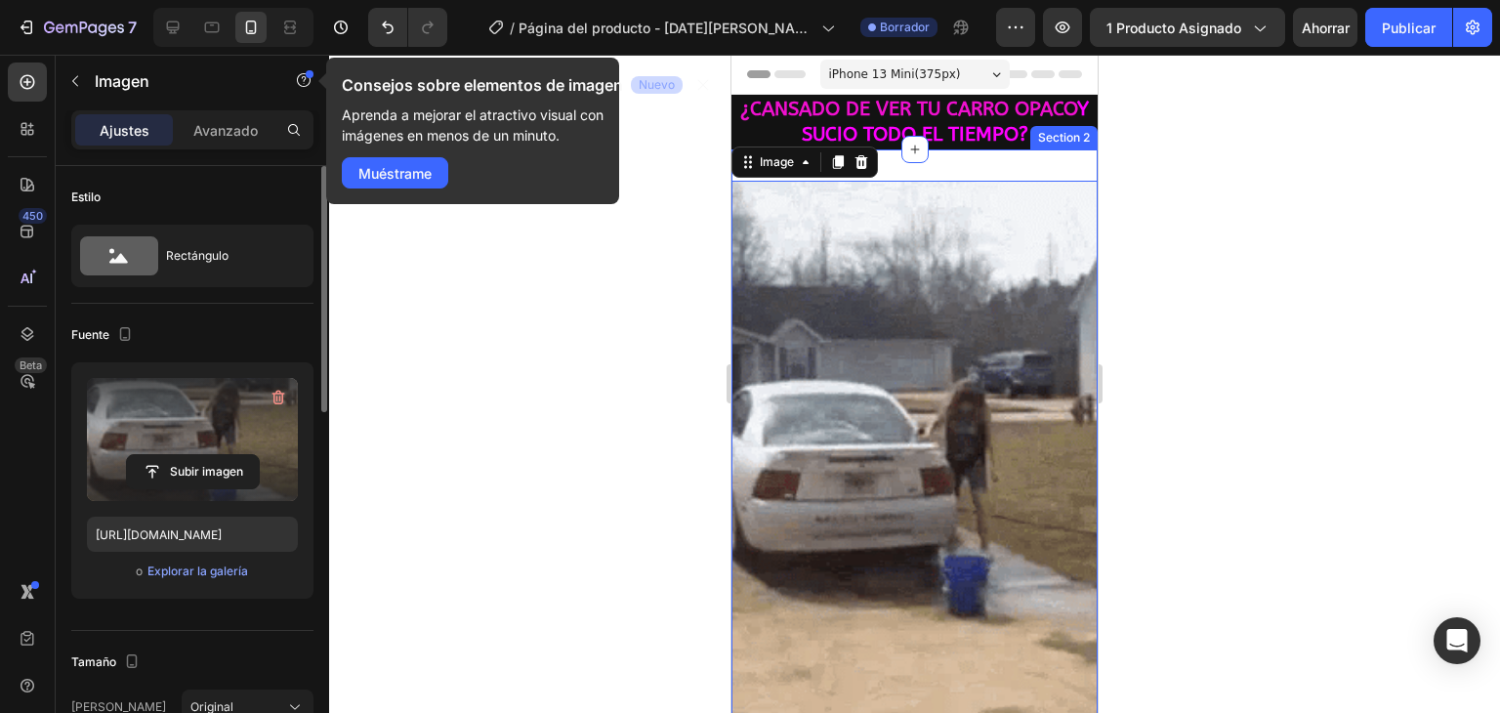
click at [962, 174] on div "Image 0 Section 2" at bounding box center [915, 482] width 366 height 667
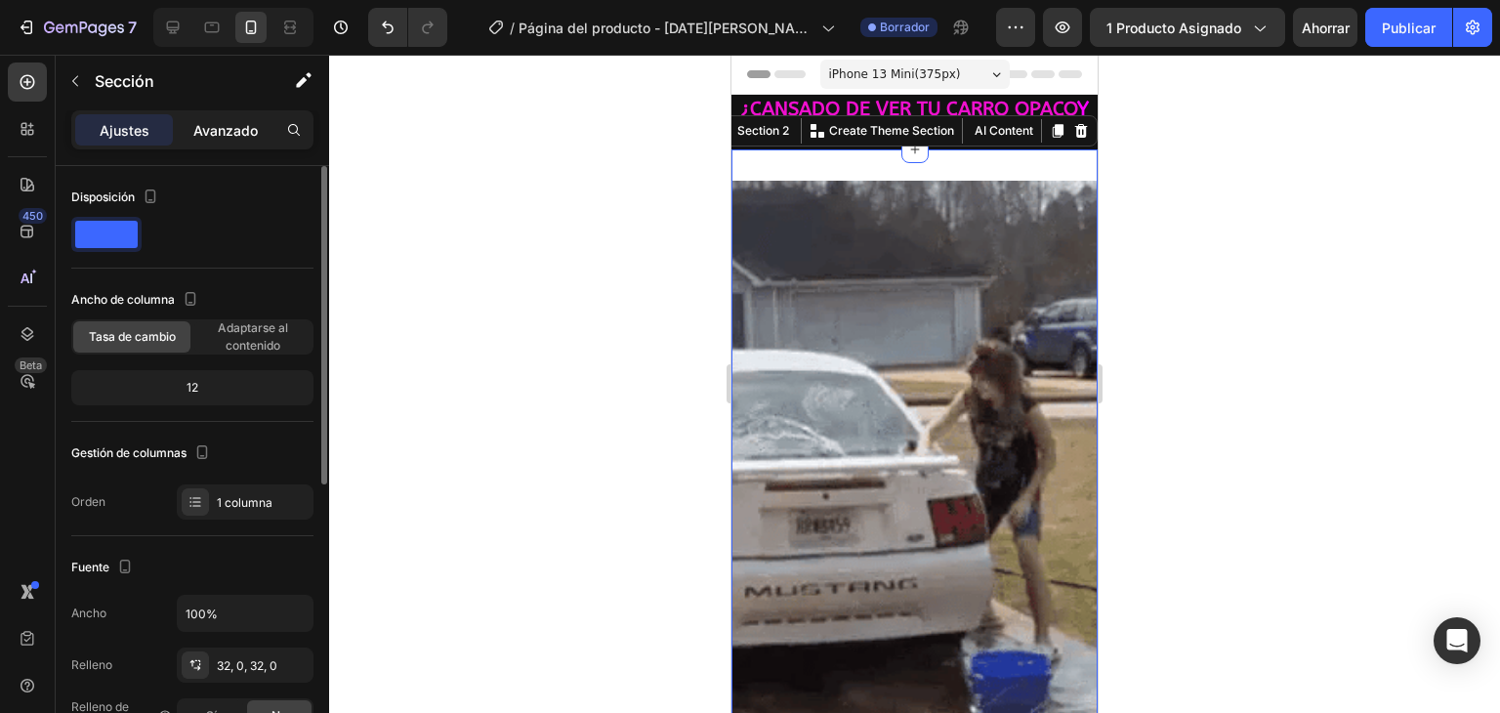
click at [228, 122] on font "Avanzado" at bounding box center [225, 130] width 64 height 17
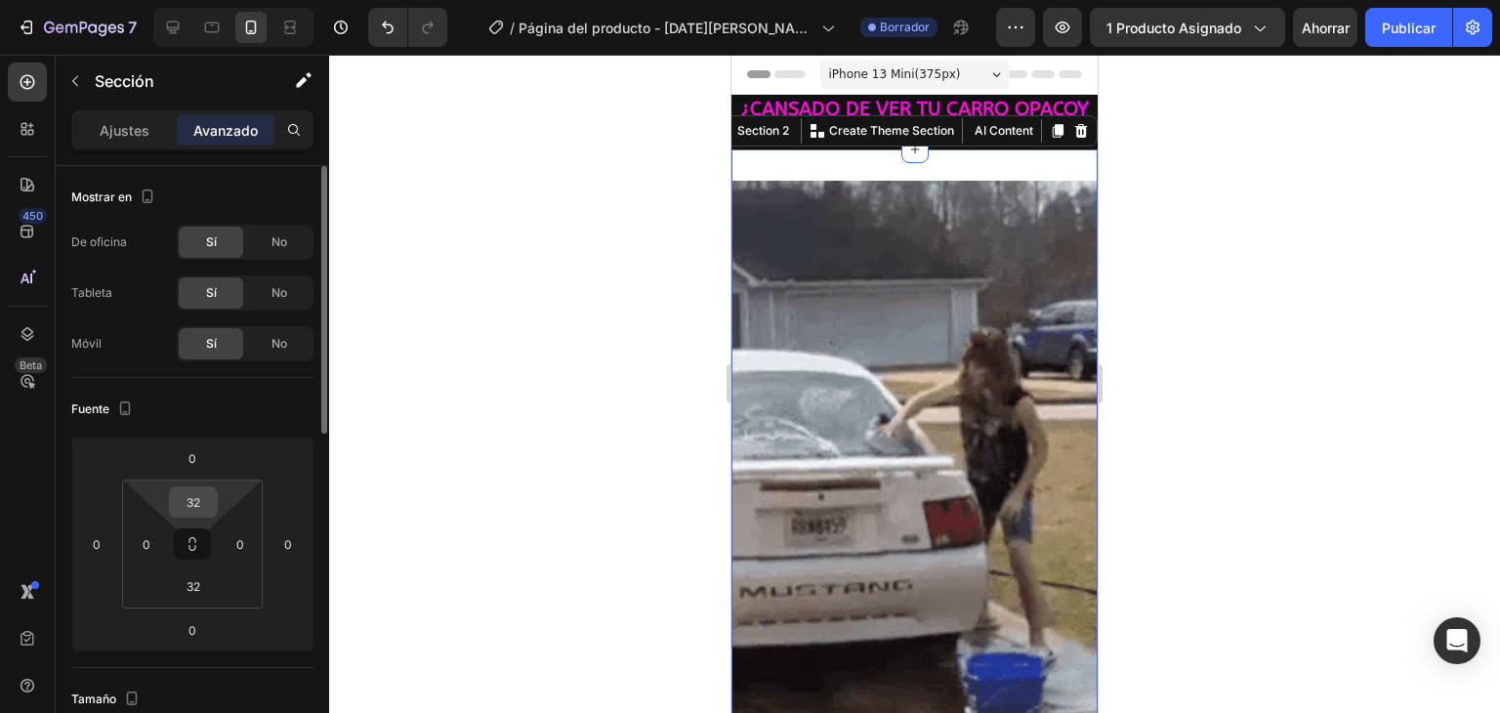
click at [179, 509] on input "32" at bounding box center [193, 501] width 39 height 29
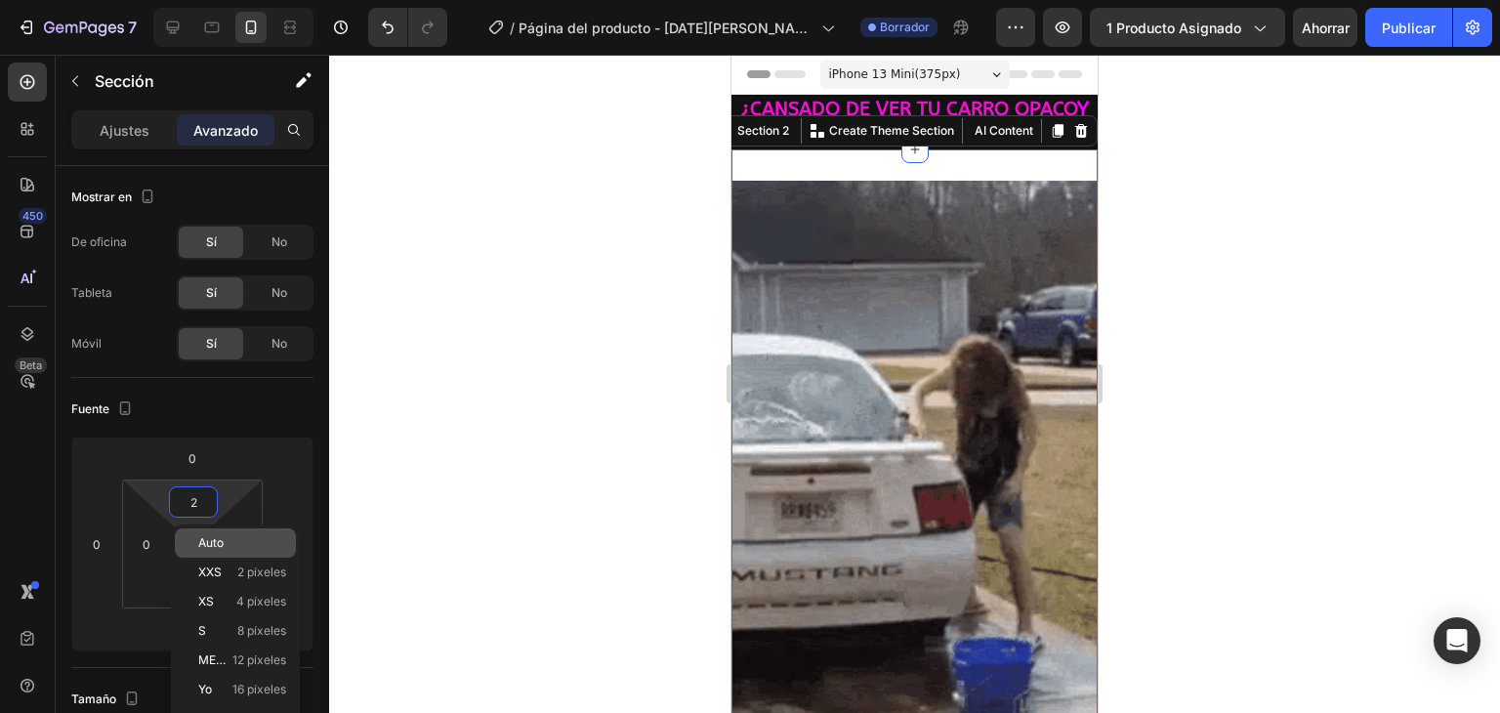
click at [216, 548] on font "Auto" at bounding box center [210, 542] width 25 height 15
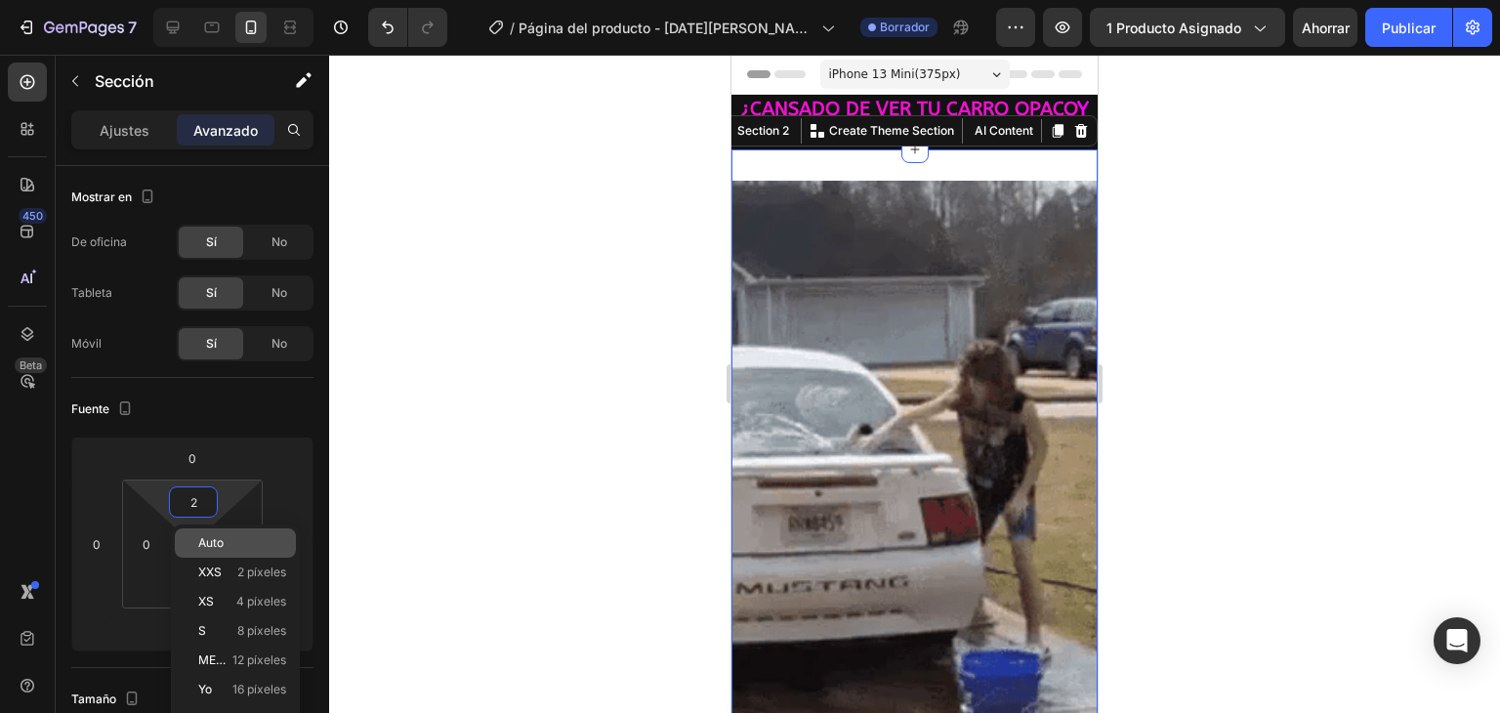
type input "Auto"
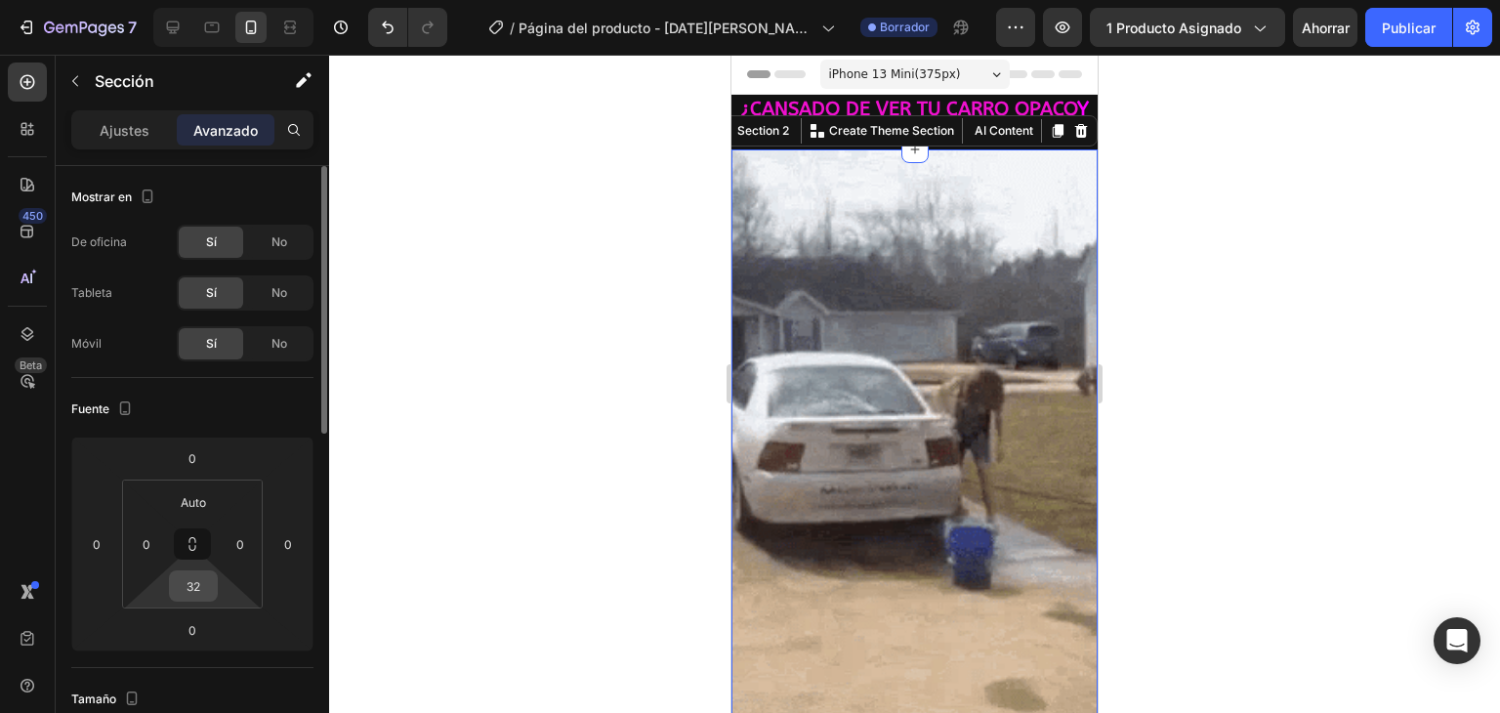
click at [192, 594] on input "32" at bounding box center [193, 585] width 39 height 29
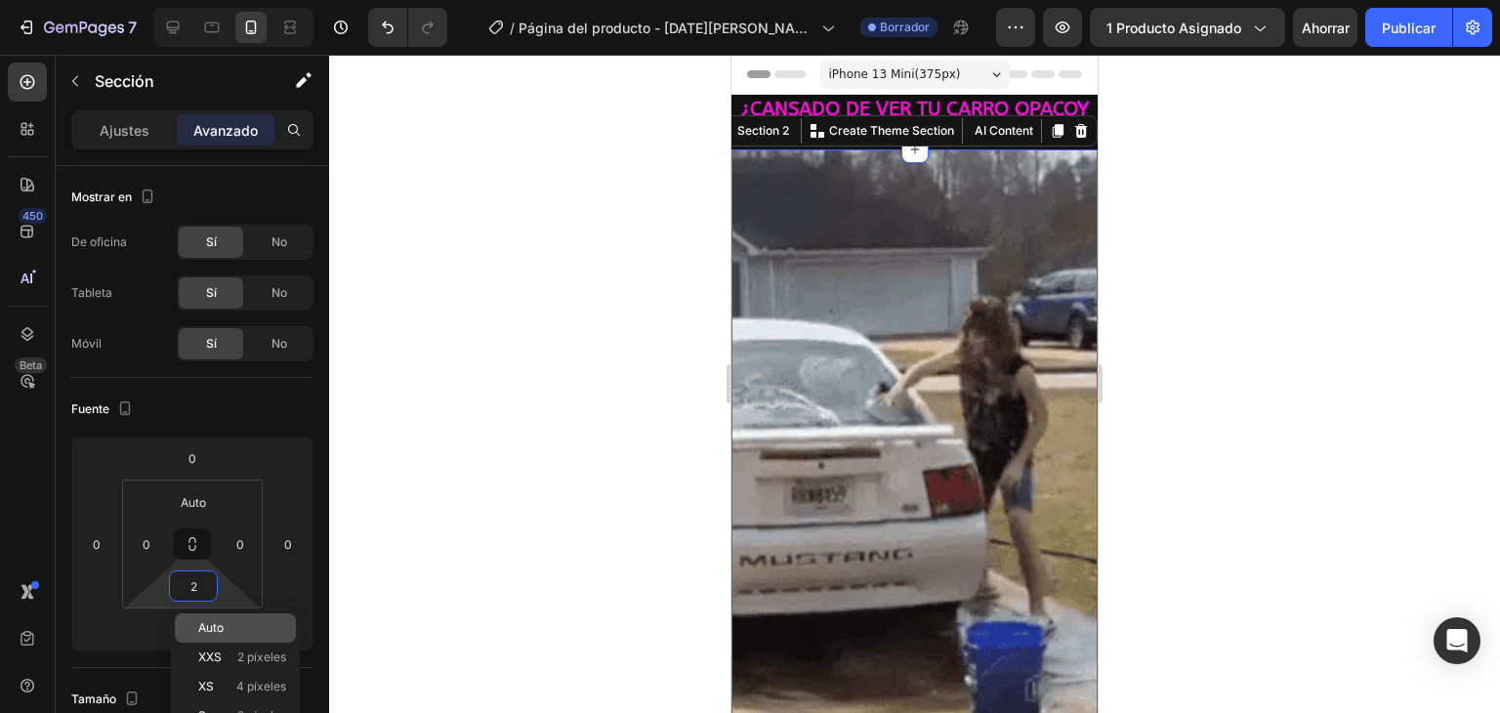
click at [214, 634] on div "Auto" at bounding box center [235, 627] width 121 height 29
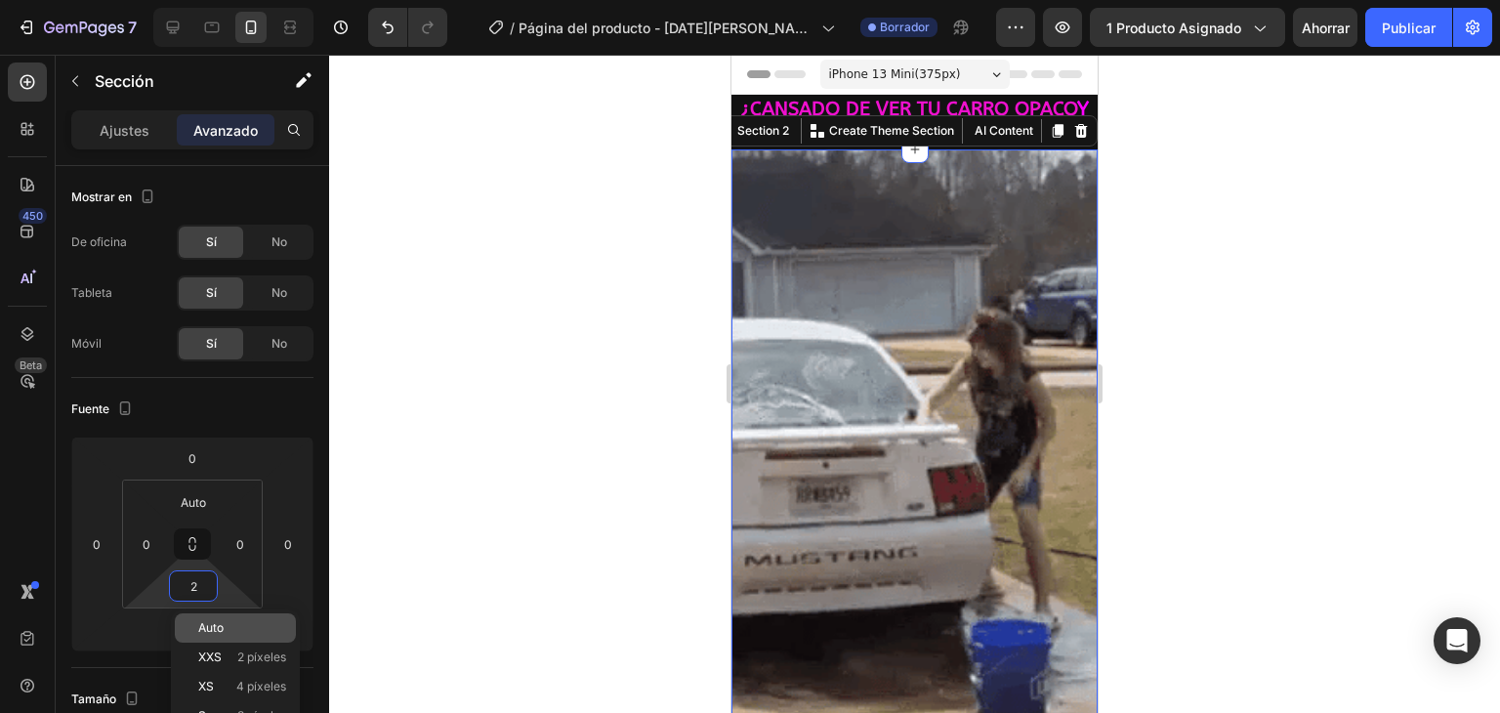
type input "Auto"
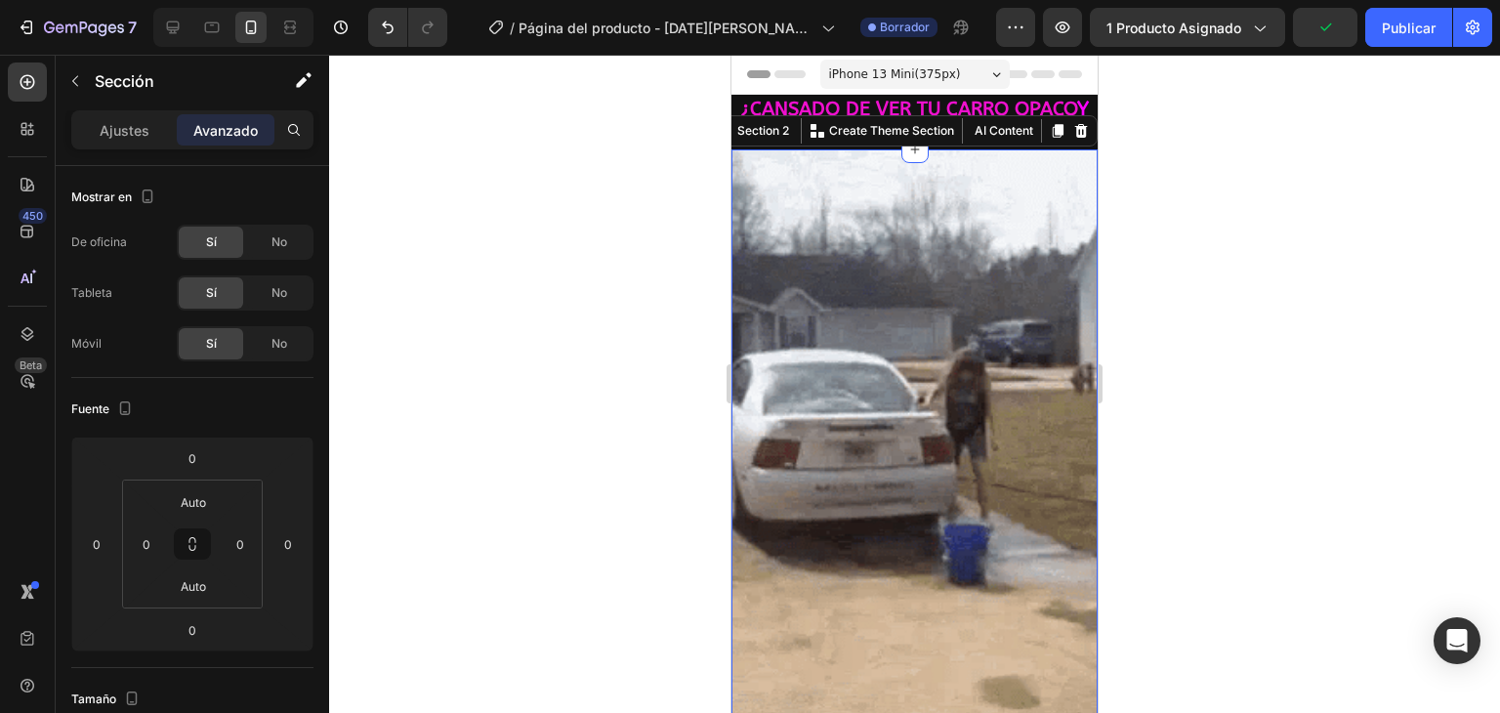
click at [1250, 240] on div at bounding box center [914, 384] width 1171 height 658
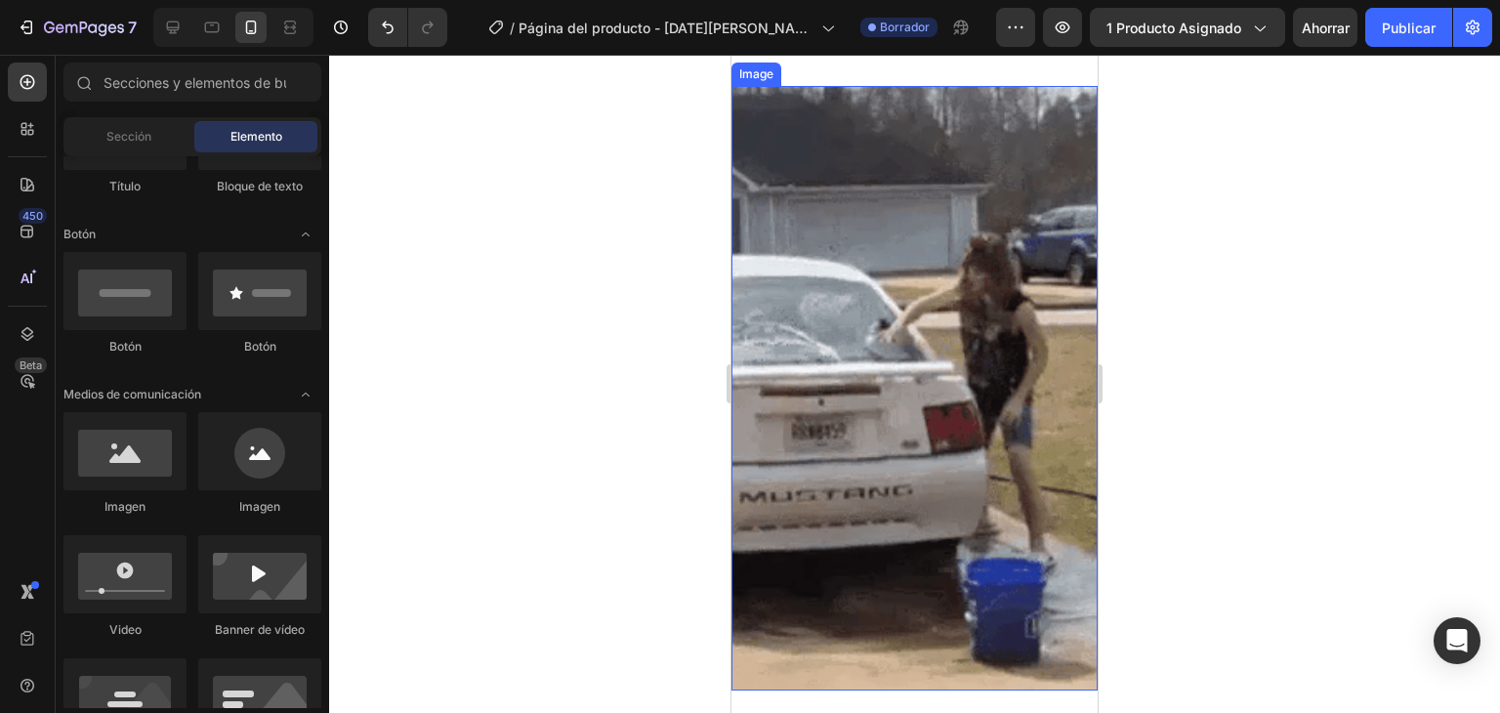
scroll to position [98, 0]
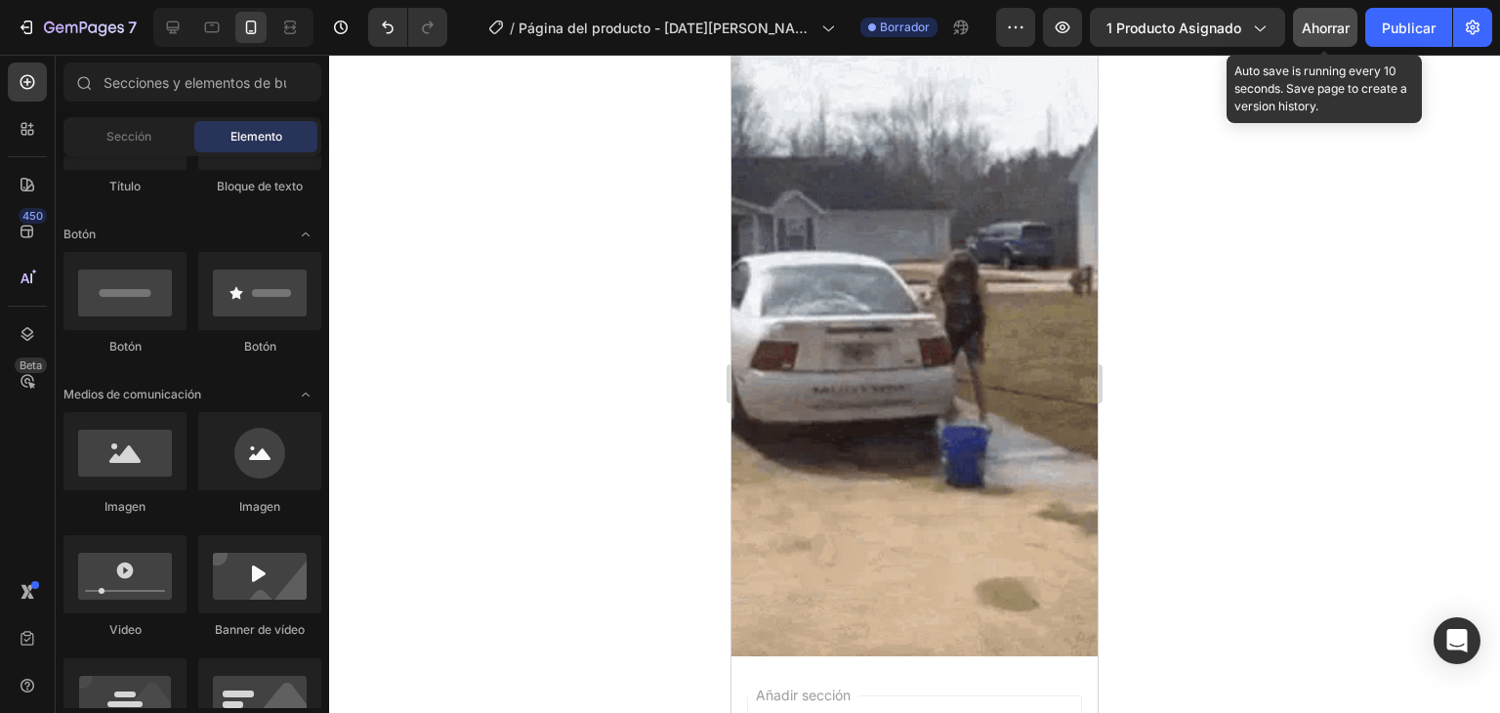
click at [1322, 45] on button "Ahorrar" at bounding box center [1325, 27] width 64 height 39
